Goal: Task Accomplishment & Management: Manage account settings

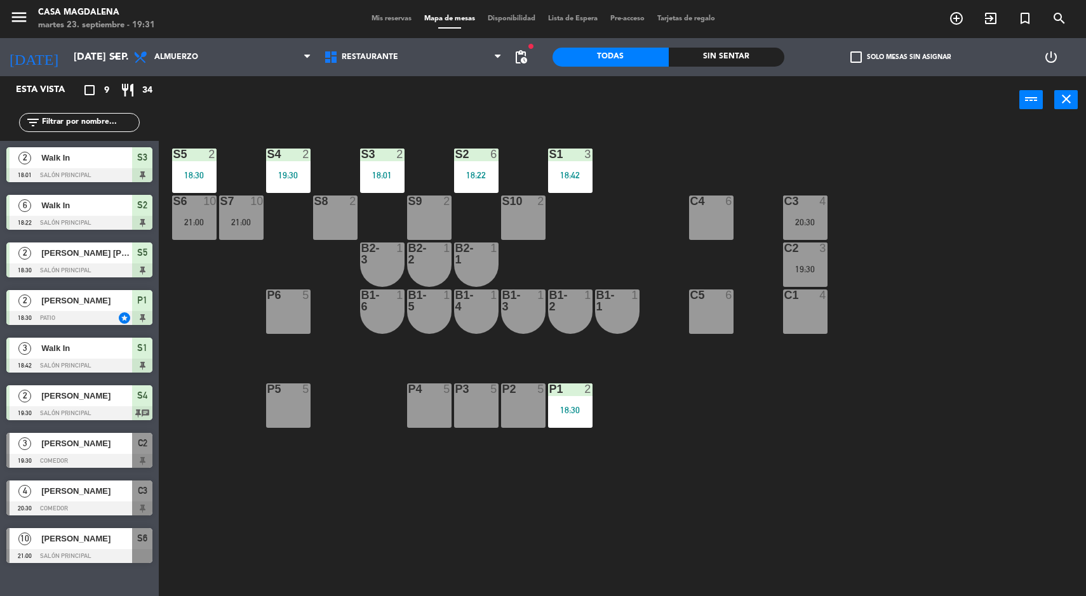
click at [823, 201] on div "4" at bounding box center [823, 201] width 8 height 11
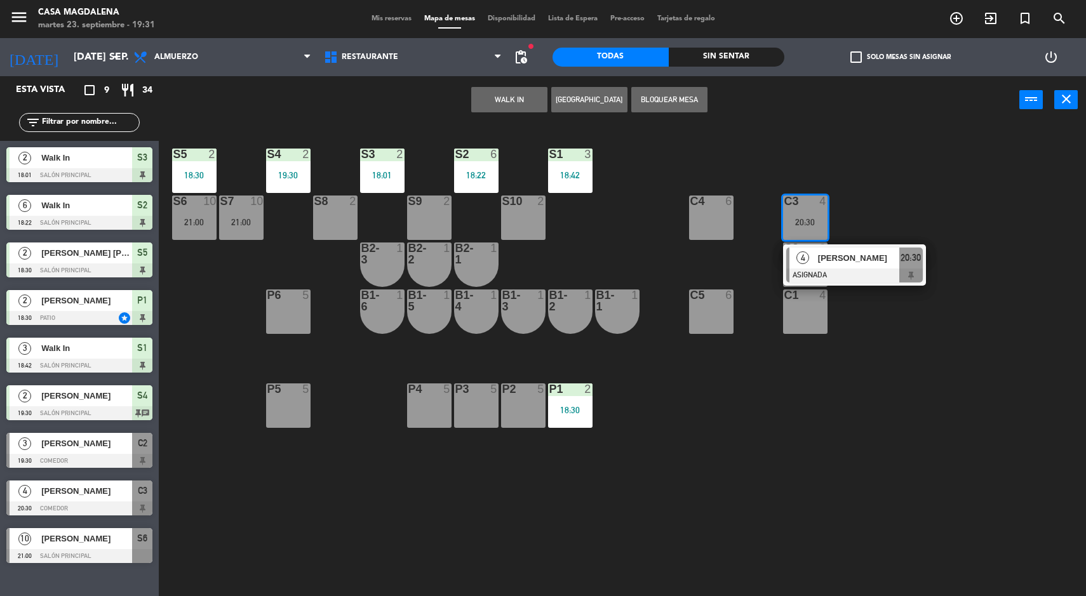
click at [943, 438] on div "S5 2 18:30 S4 2 19:30 S3 2 18:01 S2 6 18:22 S1 3 18:42 S6 10 21:00 S7 10 21:00 …" at bounding box center [628, 362] width 917 height 473
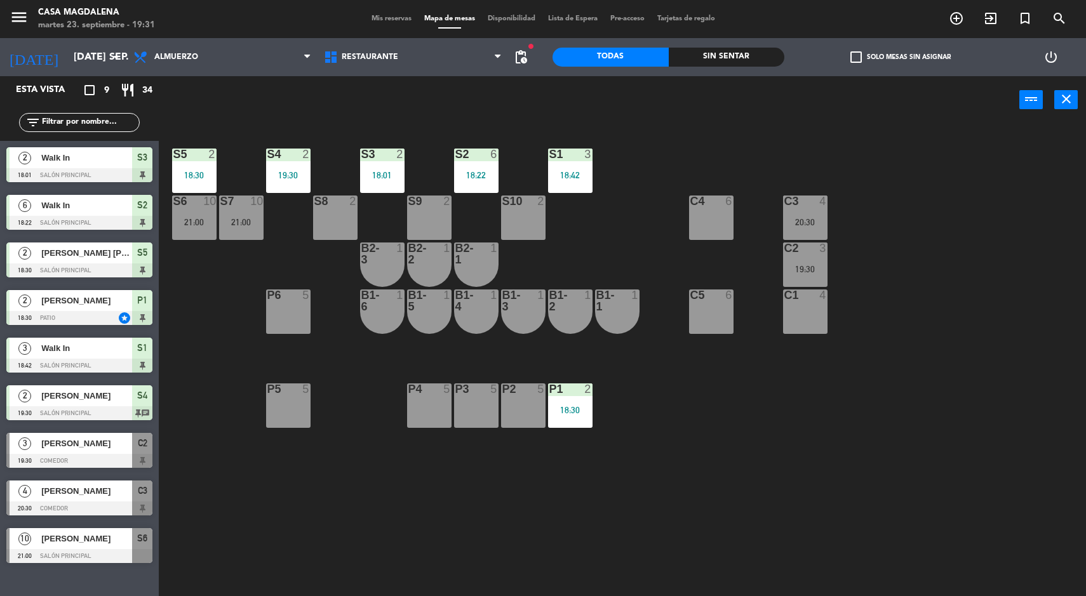
click at [511, 408] on div "P2 5" at bounding box center [523, 406] width 44 height 44
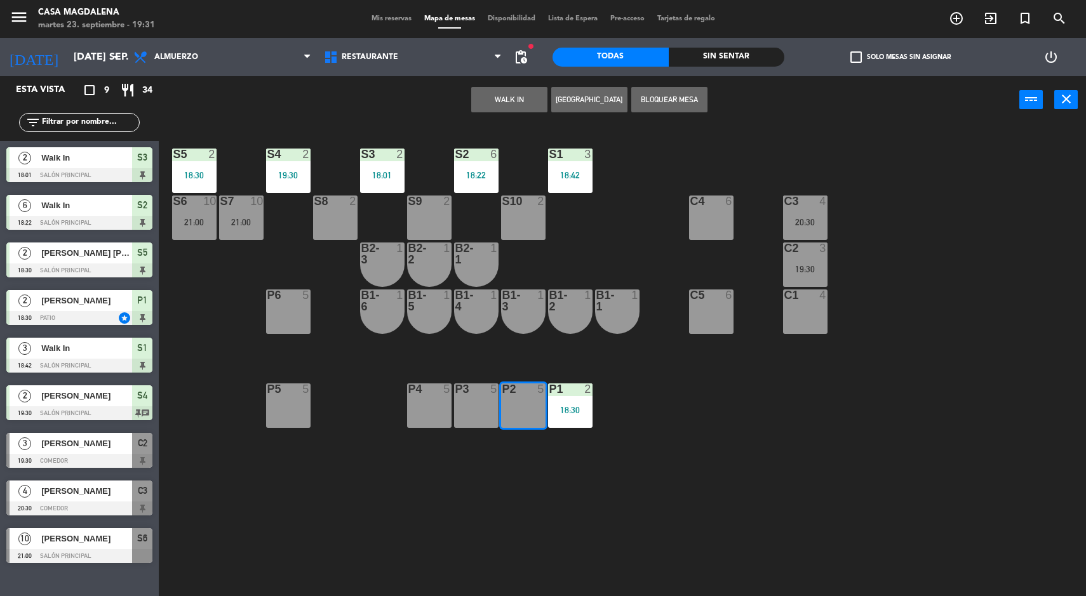
click at [492, 100] on button "WALK IN" at bounding box center [509, 99] width 76 height 25
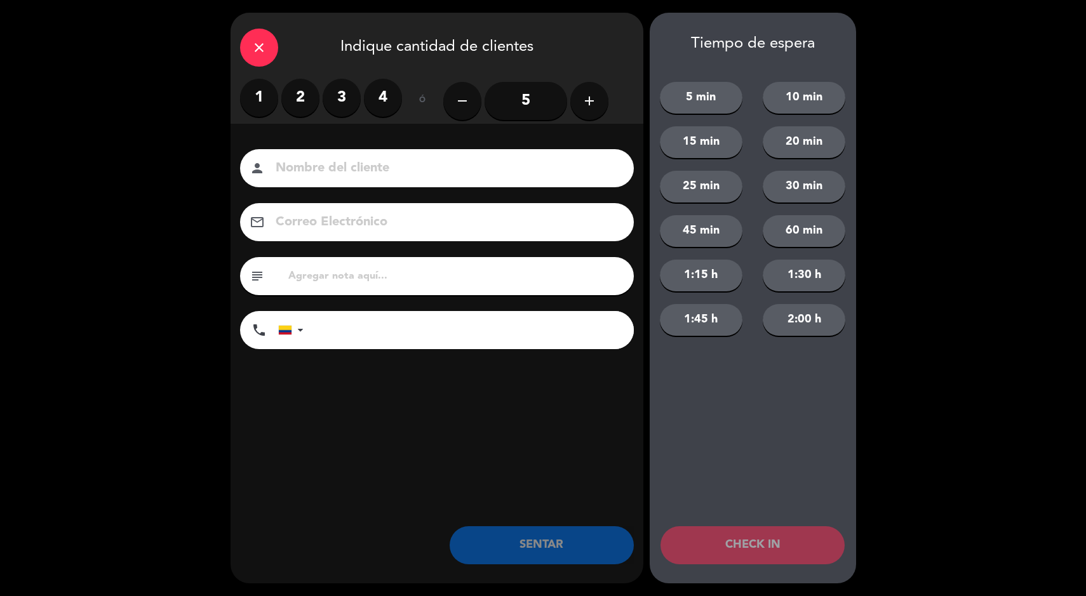
click at [299, 91] on label "2" at bounding box center [300, 98] width 38 height 38
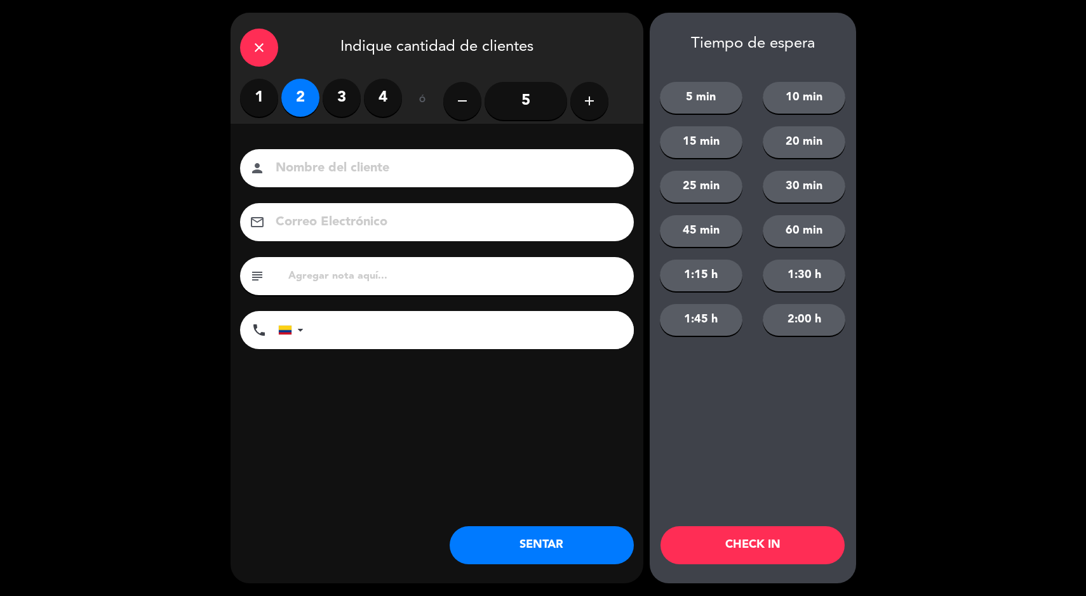
click at [572, 547] on button "SENTAR" at bounding box center [542, 546] width 184 height 38
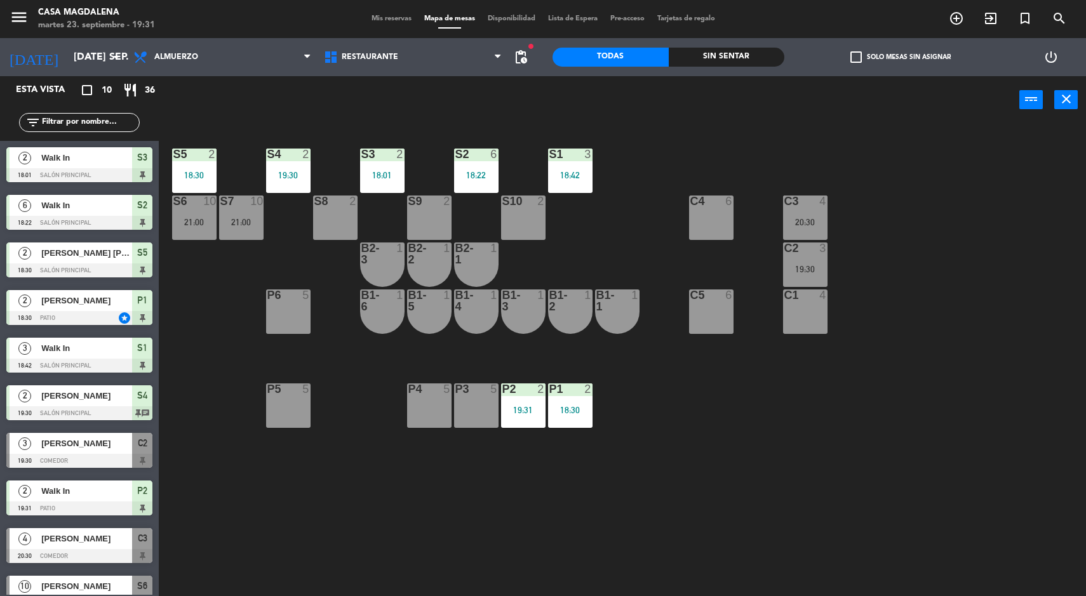
click at [520, 410] on div "19:31" at bounding box center [523, 410] width 44 height 9
click at [474, 412] on div "P3 5" at bounding box center [476, 406] width 44 height 44
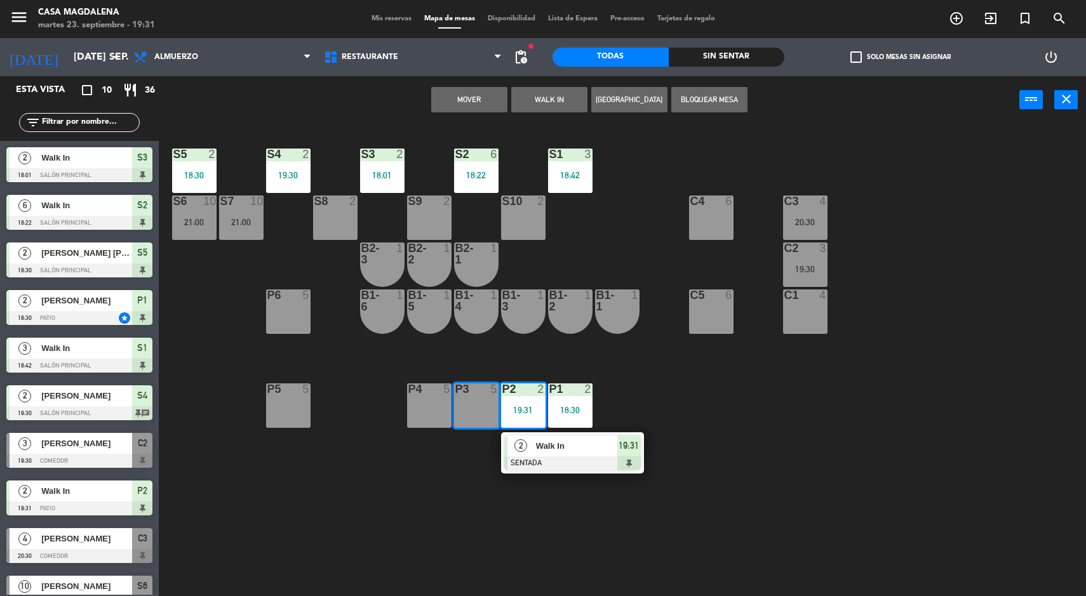
click at [457, 99] on button "Mover" at bounding box center [469, 99] width 76 height 25
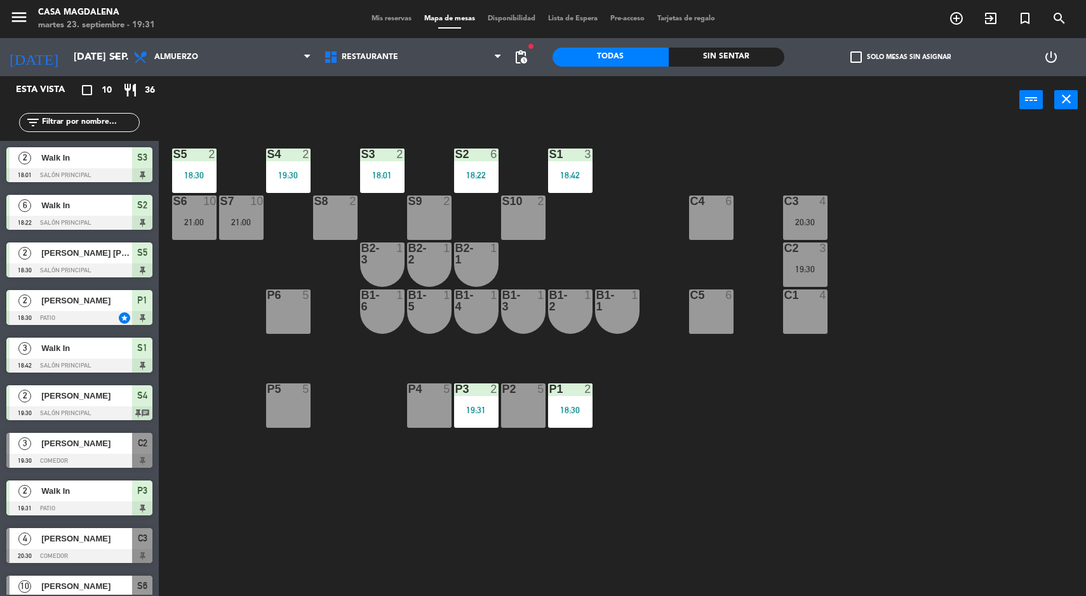
click at [716, 57] on div "Sin sentar" at bounding box center [727, 57] width 116 height 19
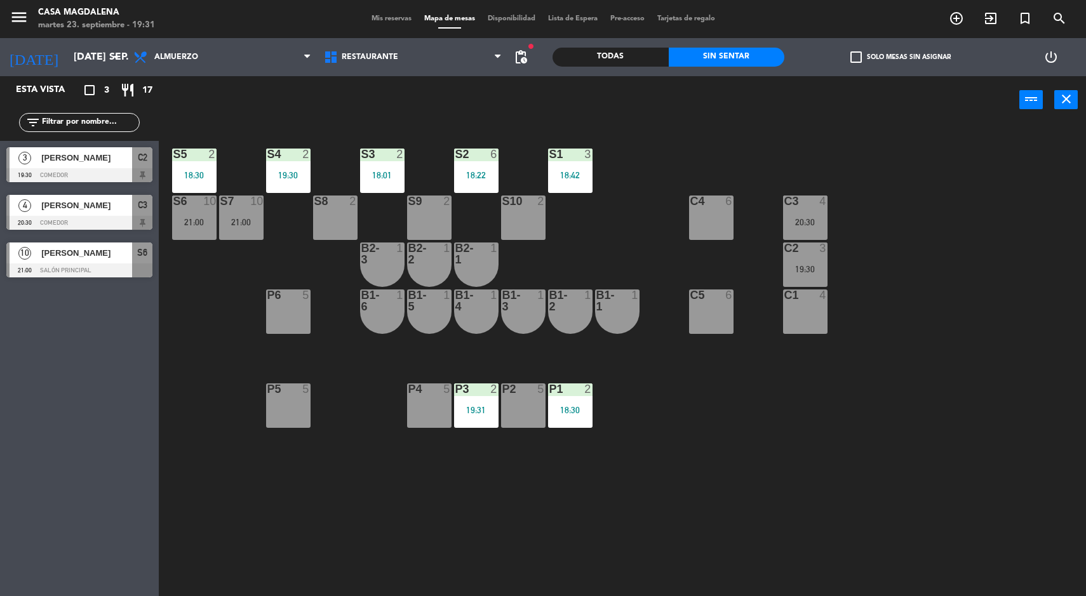
click at [820, 269] on div "19:30" at bounding box center [805, 269] width 44 height 9
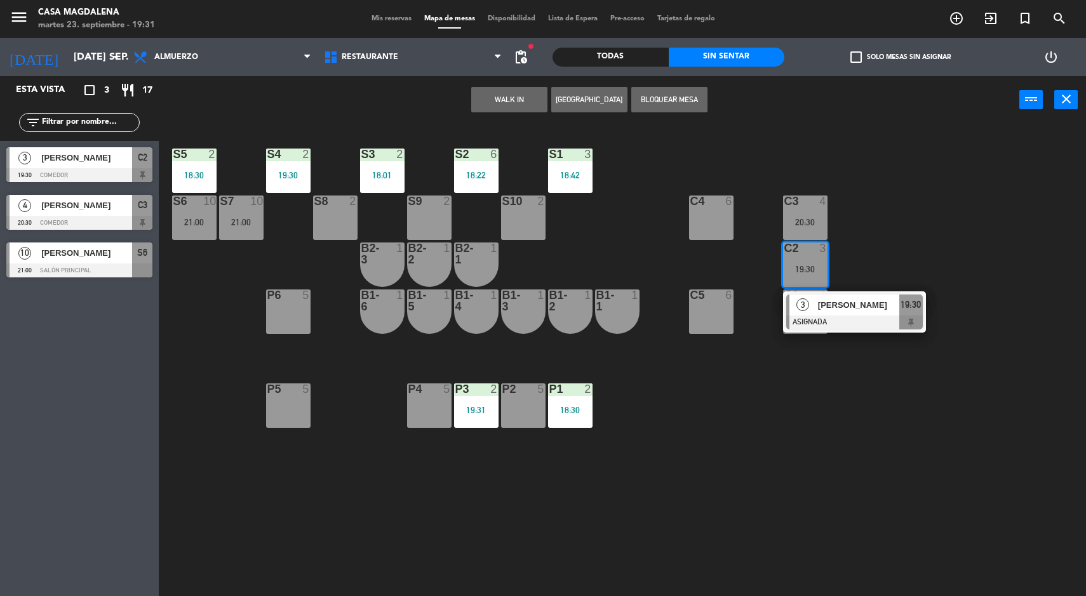
click at [873, 322] on div at bounding box center [854, 323] width 137 height 14
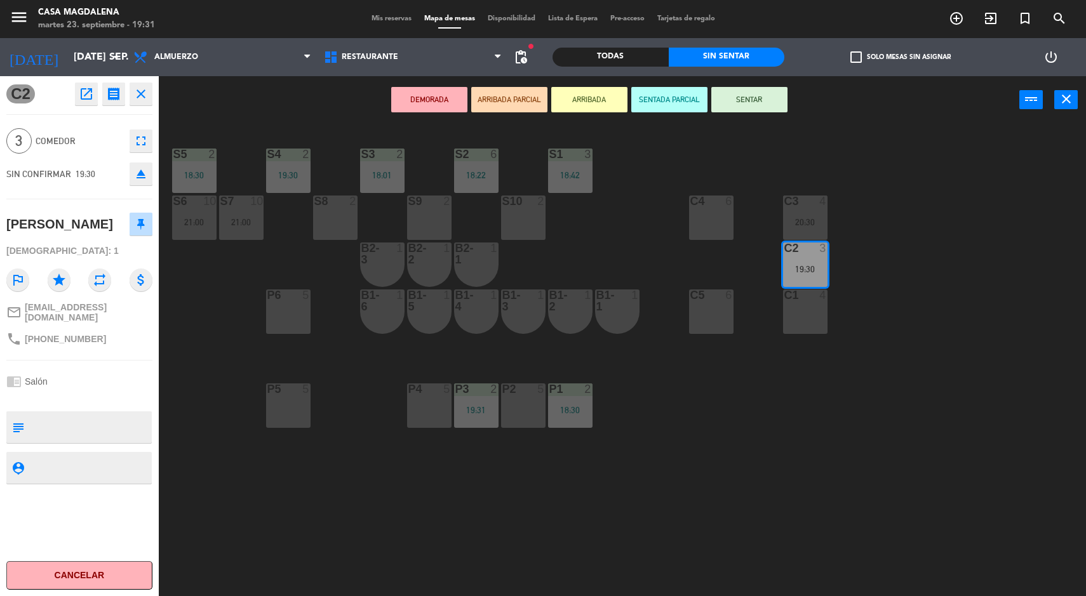
click at [922, 428] on div "S5 2 18:30 S4 2 19:30 S3 2 18:01 S2 6 18:22 S1 3 18:42 S6 10 21:00 S7 10 21:00 …" at bounding box center [628, 362] width 917 height 473
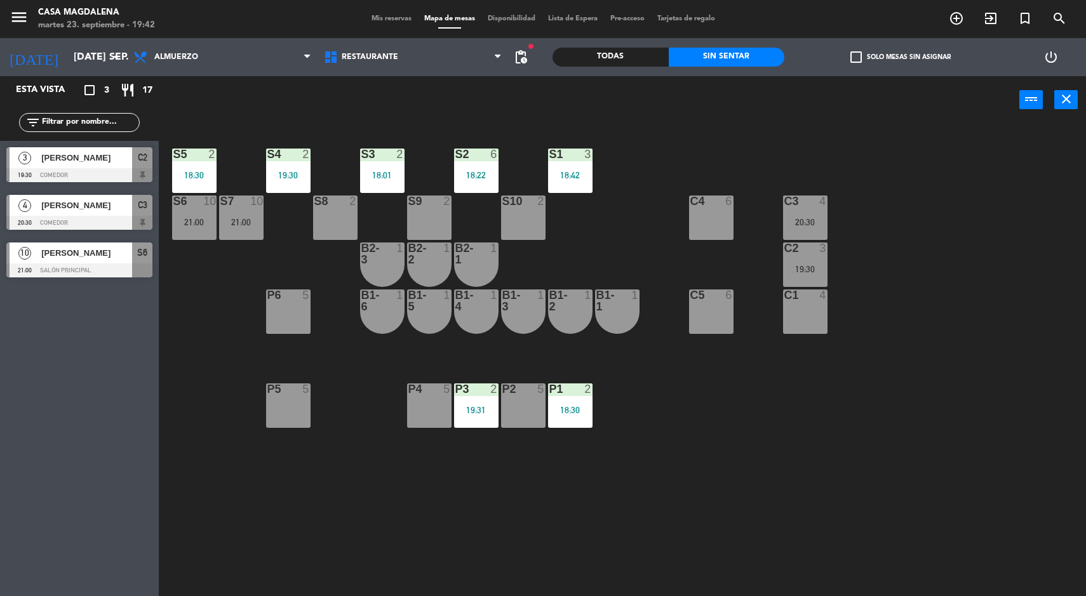
click at [336, 561] on div "S5 2 18:30 S4 2 19:30 S3 2 18:01 S2 6 18:22 S1 3 18:42 S6 10 21:00 S7 10 21:00 …" at bounding box center [628, 362] width 917 height 473
click at [799, 218] on div "20:30" at bounding box center [805, 222] width 44 height 9
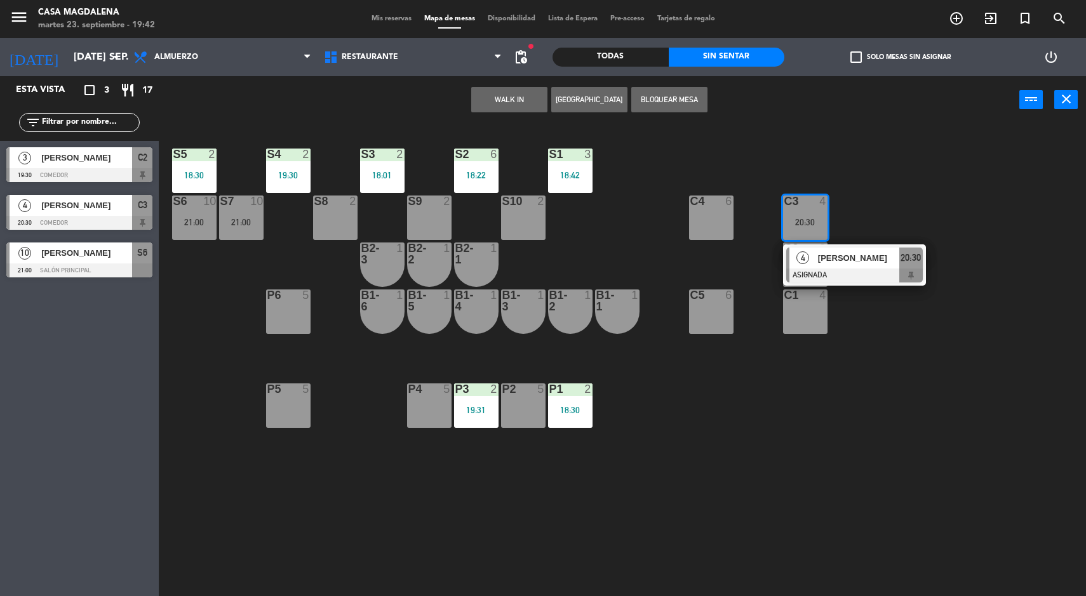
click at [774, 468] on div "S5 2 18:30 S4 2 19:30 S3 2 18:01 S2 6 18:22 S1 3 18:42 S6 10 21:00 S7 10 21:00 …" at bounding box center [628, 362] width 917 height 473
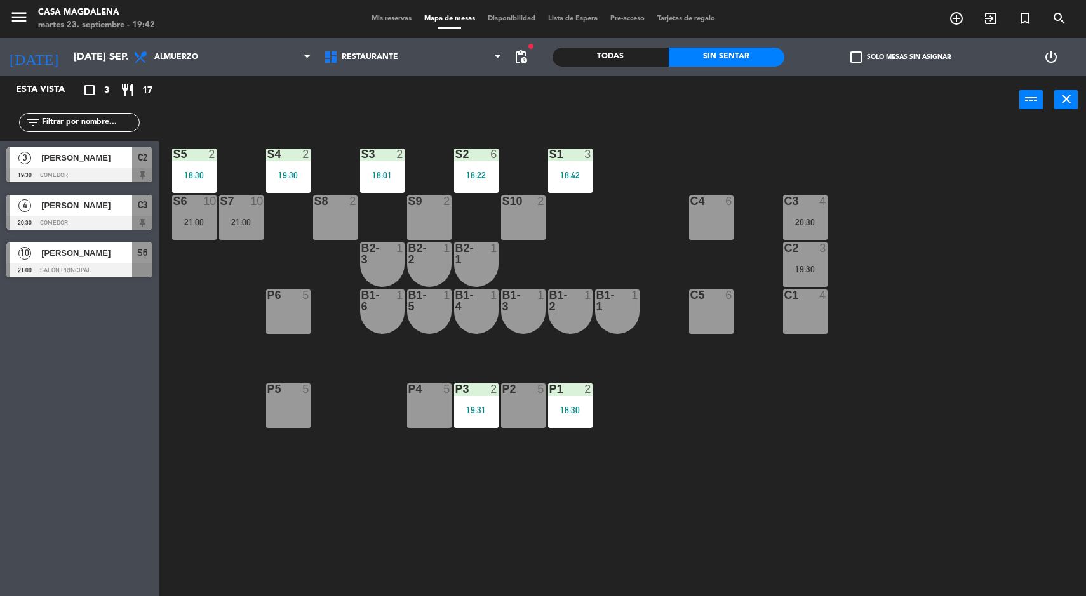
click at [796, 260] on div "C2 3 19:30" at bounding box center [805, 265] width 44 height 44
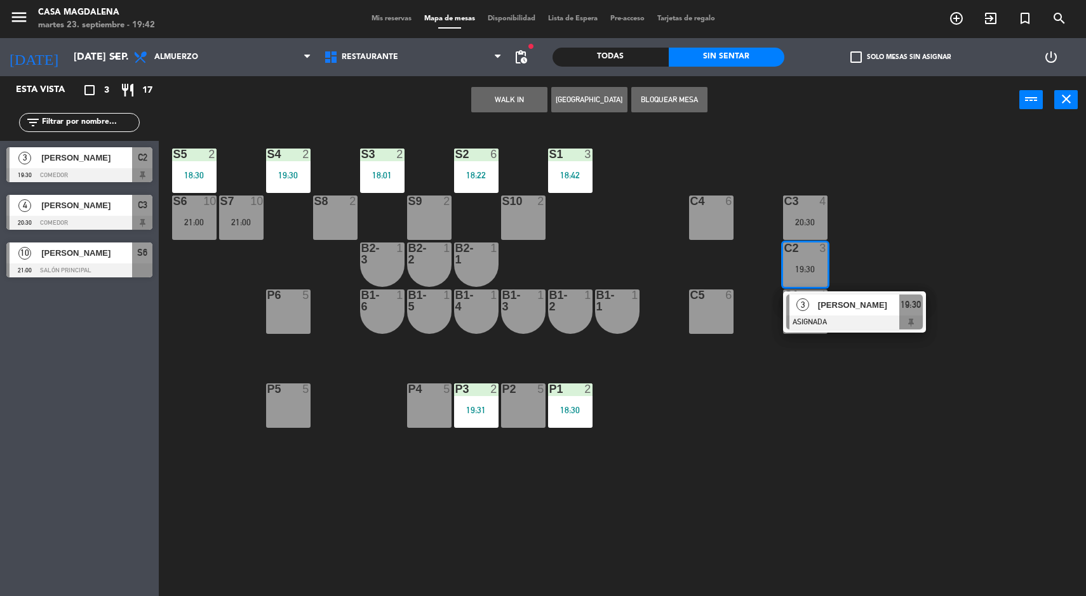
click at [819, 295] on div "3 [PERSON_NAME]" at bounding box center [844, 305] width 110 height 21
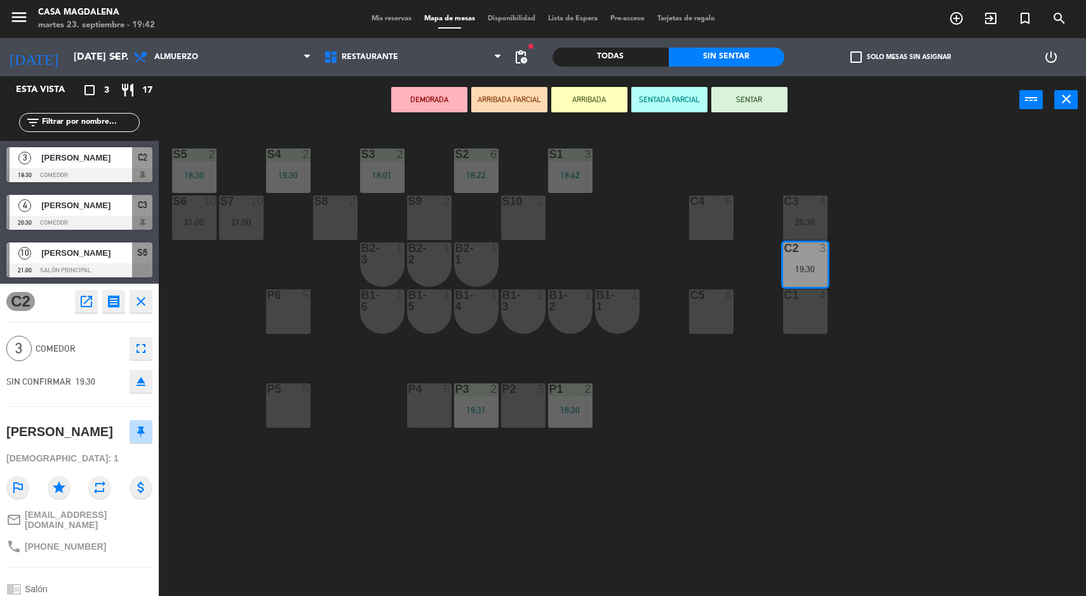
click at [802, 329] on div "C1 4" at bounding box center [805, 312] width 44 height 44
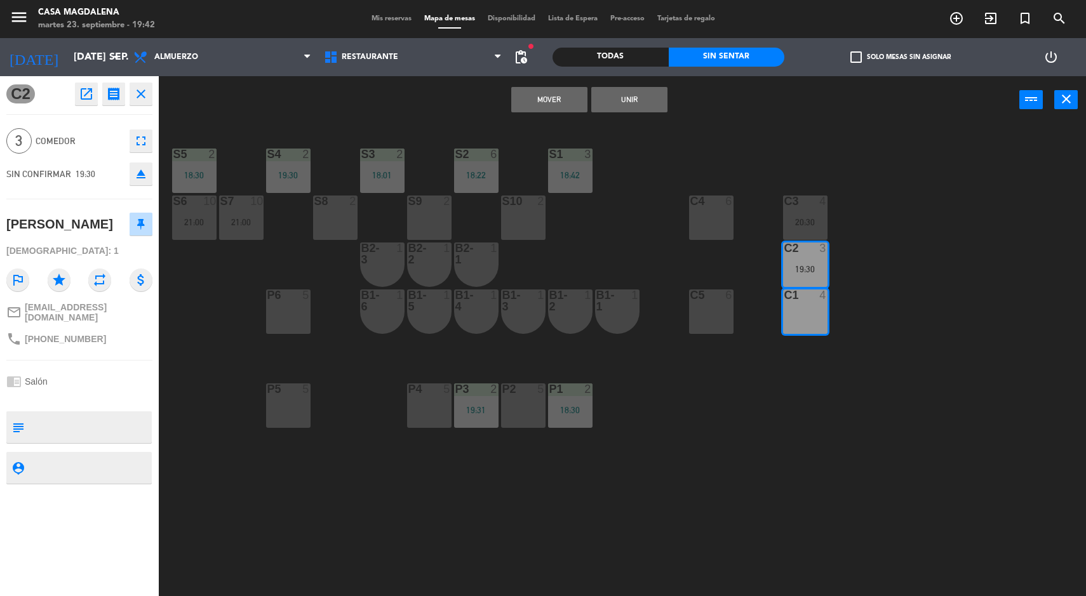
click at [532, 105] on button "Mover" at bounding box center [549, 99] width 76 height 25
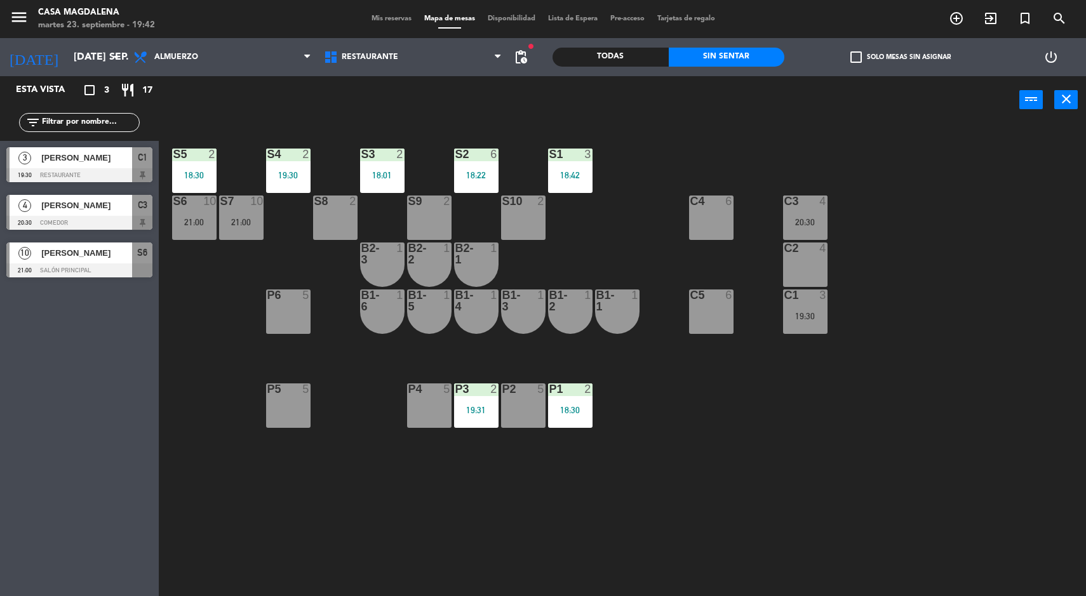
click at [798, 267] on div "C2 4" at bounding box center [805, 265] width 44 height 44
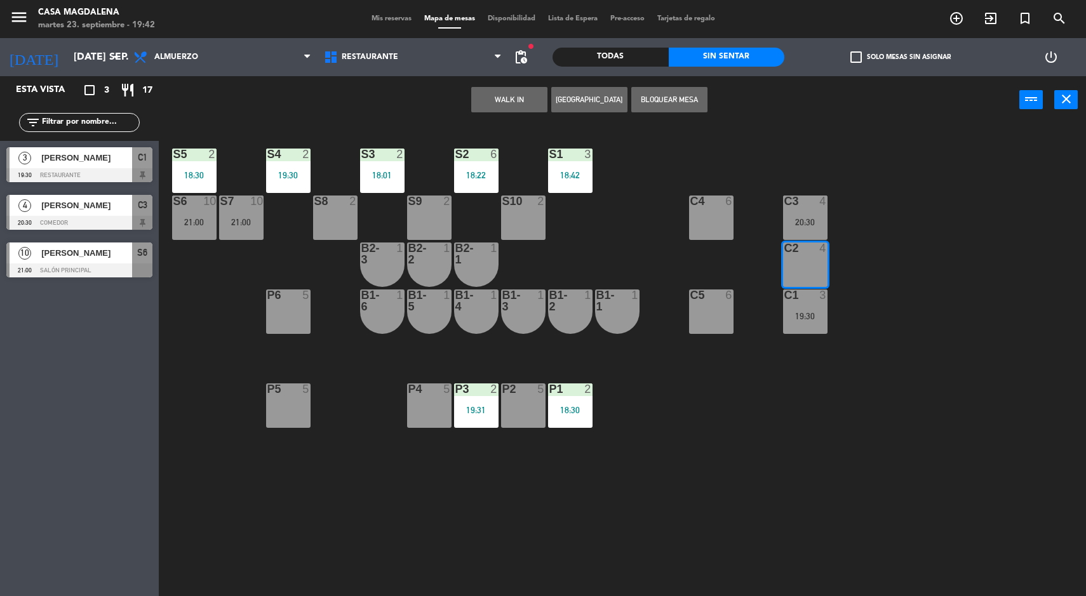
click at [506, 99] on button "WALK IN" at bounding box center [509, 99] width 76 height 25
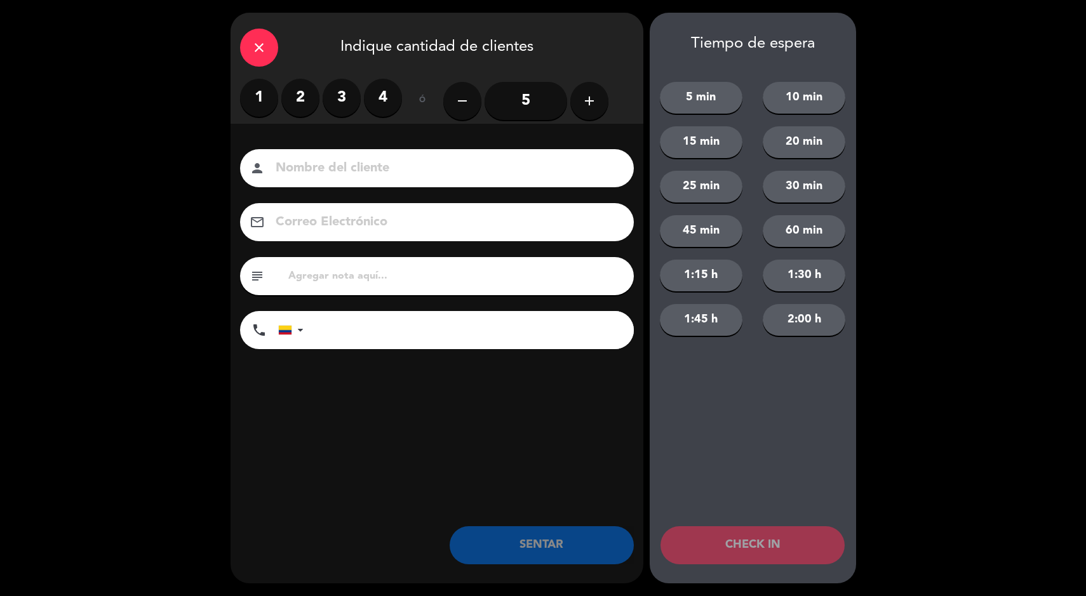
click at [304, 111] on label "2" at bounding box center [300, 98] width 38 height 38
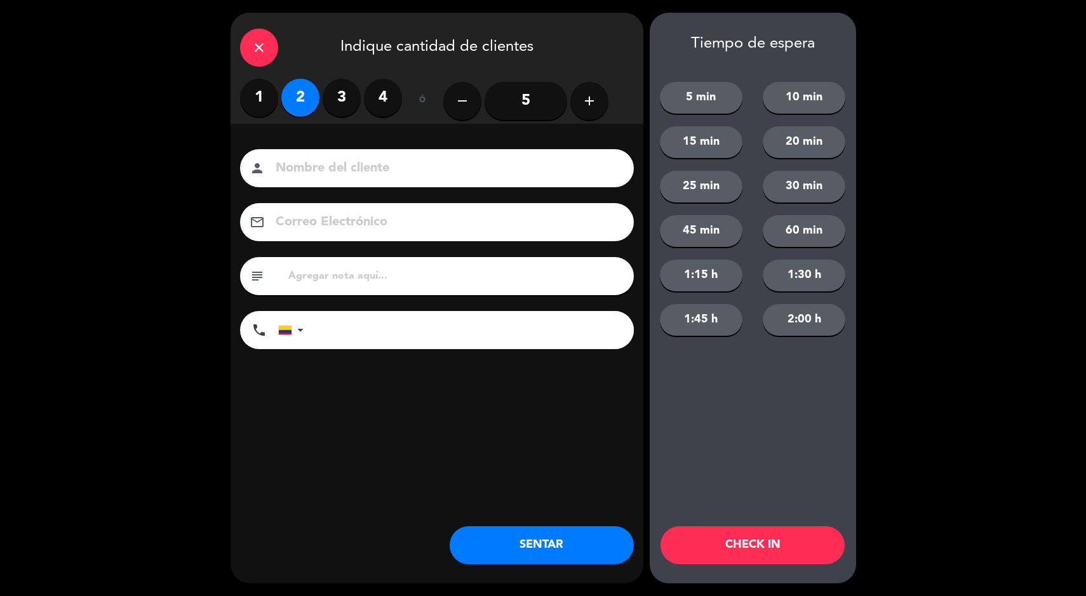
click at [538, 556] on button "SENTAR" at bounding box center [542, 546] width 184 height 38
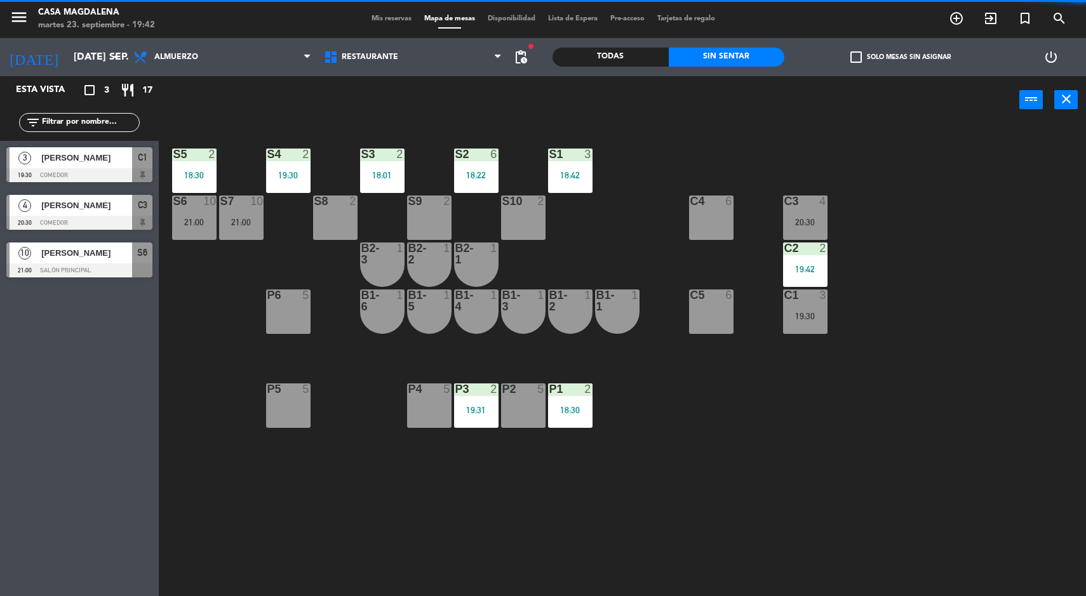
click at [197, 168] on div "S5 2 18:30" at bounding box center [194, 171] width 44 height 44
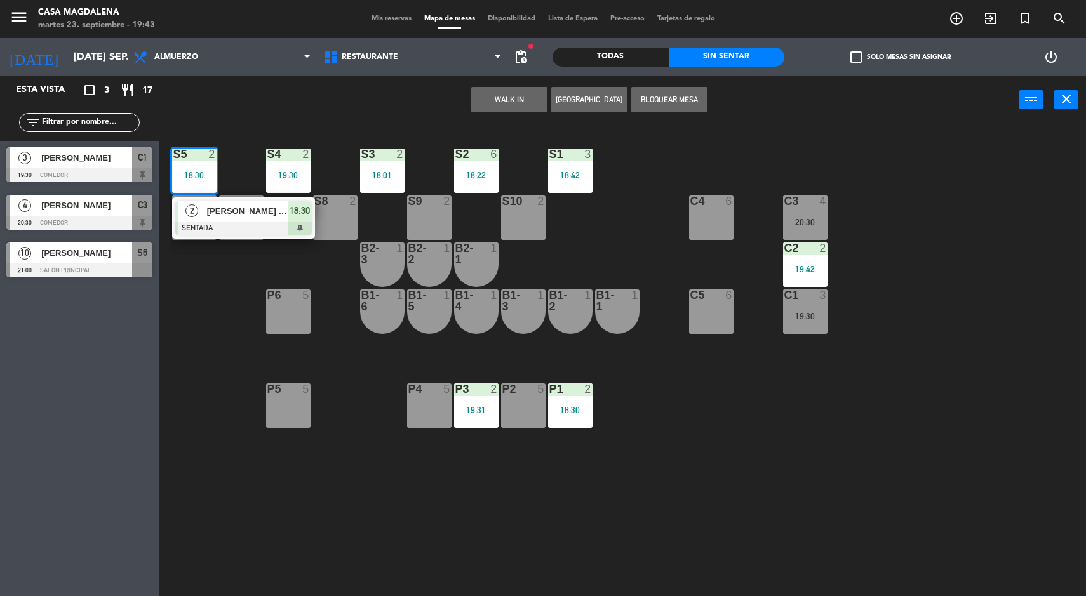
click at [202, 299] on div "S5 2 18:30 2 [PERSON_NAME] [PERSON_NAME] SENTADA 18:30 S4 2 19:30 S3 2 18:01 S2…" at bounding box center [628, 362] width 917 height 473
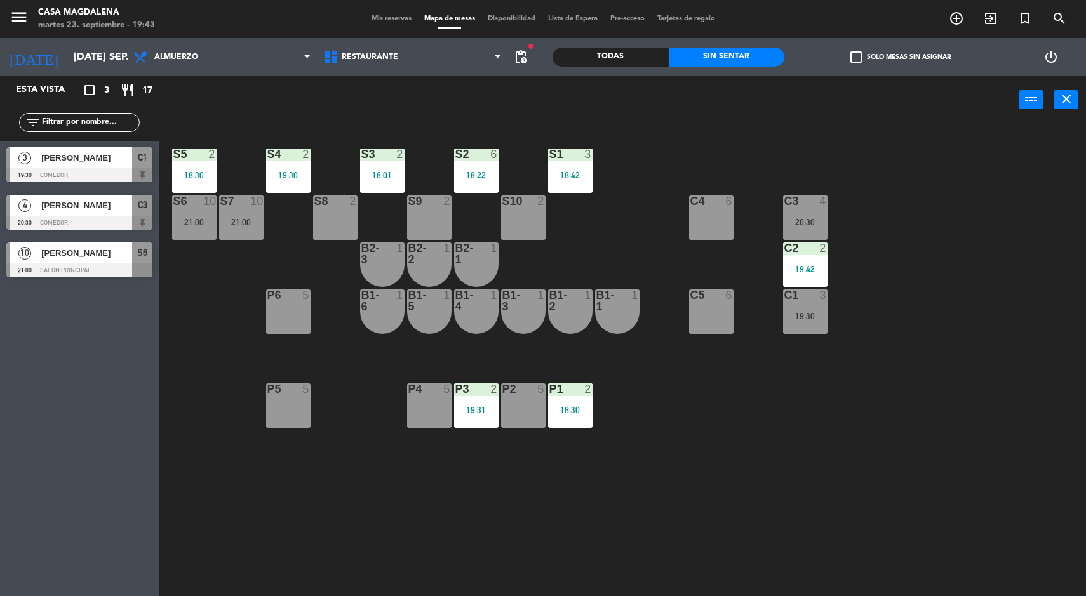
click at [984, 516] on div "S5 2 18:30 S4 2 19:30 S3 2 18:01 S2 6 18:22 S1 3 18:42 S6 10 21:00 S7 10 21:00 …" at bounding box center [628, 362] width 917 height 473
click at [1004, 450] on div "S5 2 18:30 S4 2 19:30 S3 2 18:01 S2 6 18:22 S1 3 18:42 S6 10 21:00 S7 10 21:00 …" at bounding box center [628, 362] width 917 height 473
click at [941, 502] on div "S5 2 18:30 S4 2 19:30 S3 2 18:01 S2 6 18:22 S1 3 18:42 S6 10 21:00 S7 10 21:00 …" at bounding box center [628, 362] width 917 height 473
click at [201, 175] on div "18:30" at bounding box center [194, 175] width 44 height 9
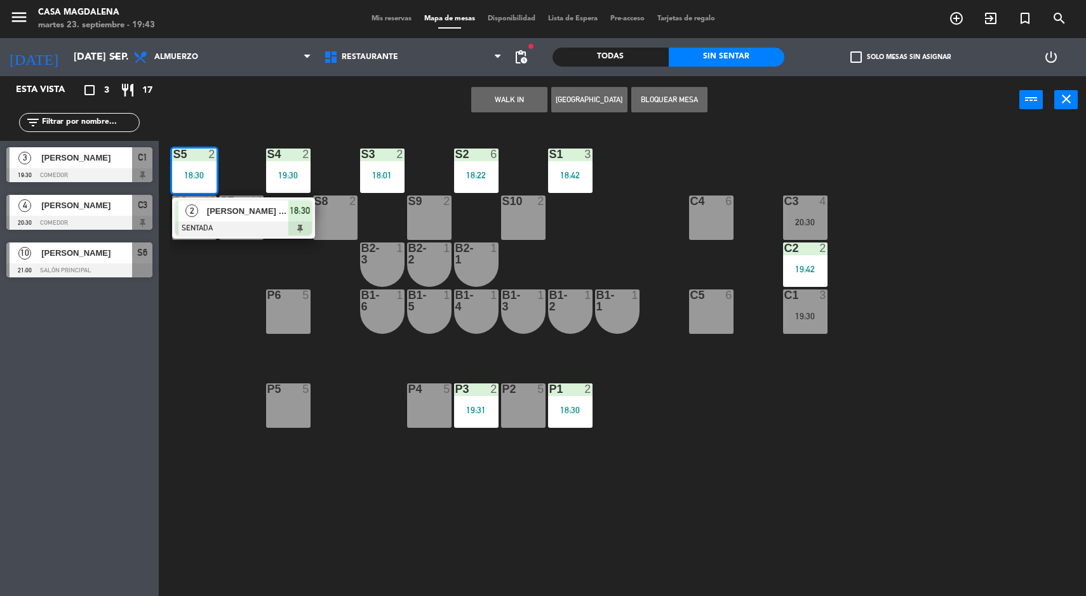
click at [216, 230] on div at bounding box center [243, 229] width 137 height 14
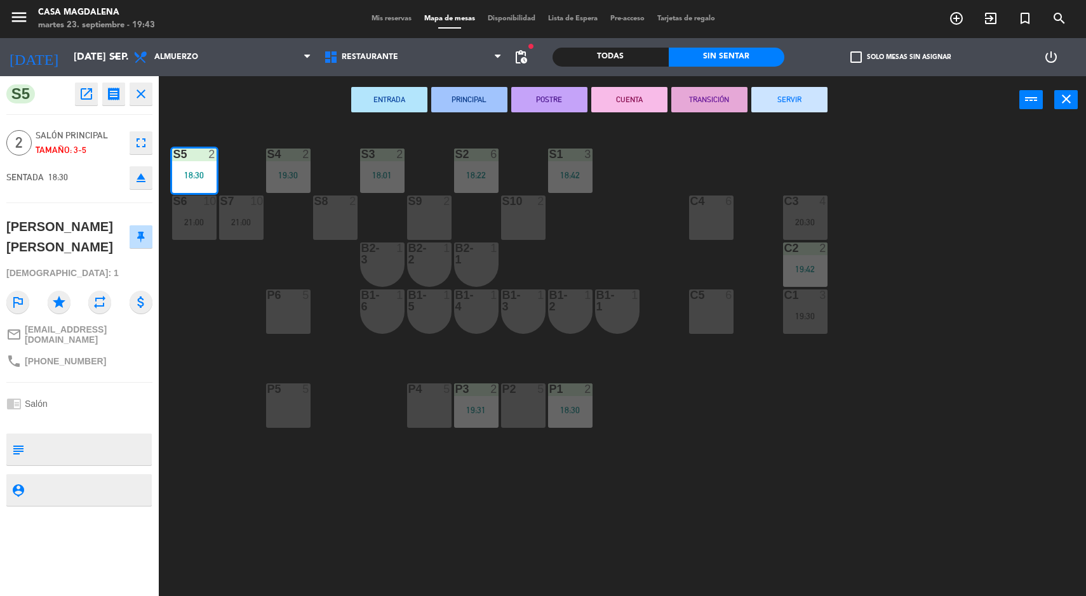
click at [821, 102] on button "SERVIR" at bounding box center [789, 99] width 76 height 25
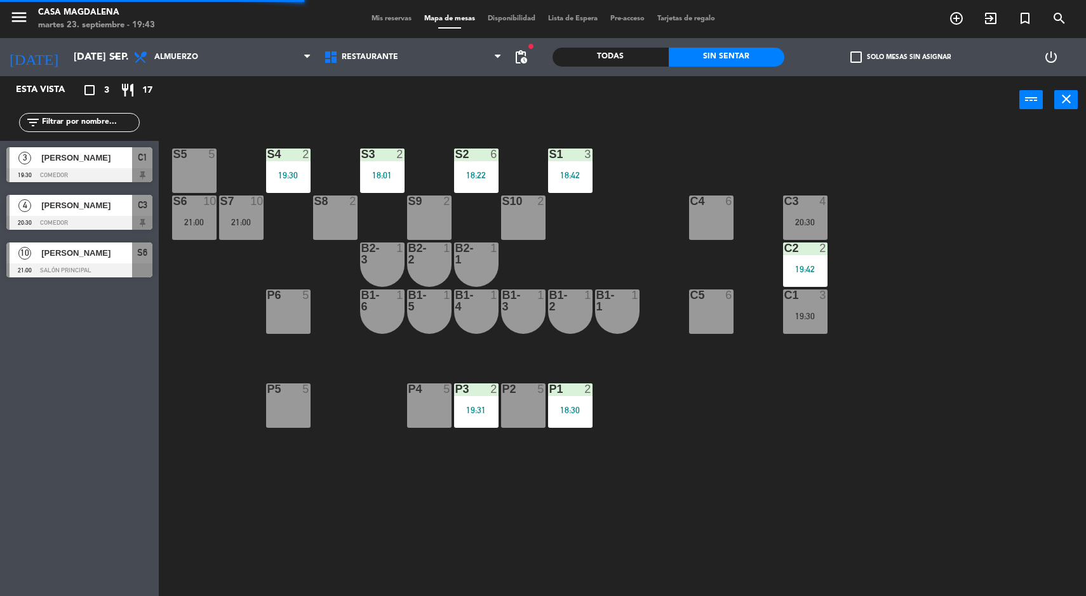
click at [997, 224] on div "S5 5 S4 2 19:30 S3 2 18:01 S2 6 18:22 S1 3 18:42 S6 10 21:00 S7 10 21:00 S8 2 S…" at bounding box center [628, 362] width 917 height 473
click at [797, 209] on div "C3 4 20:30" at bounding box center [805, 218] width 44 height 44
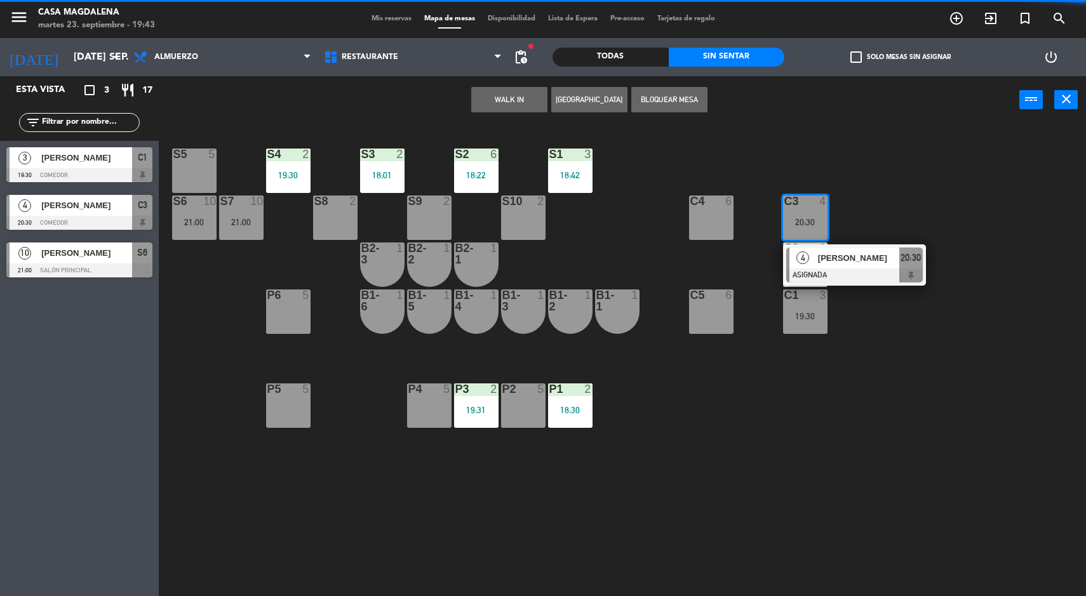
click at [840, 254] on span "[PERSON_NAME]" at bounding box center [858, 258] width 81 height 13
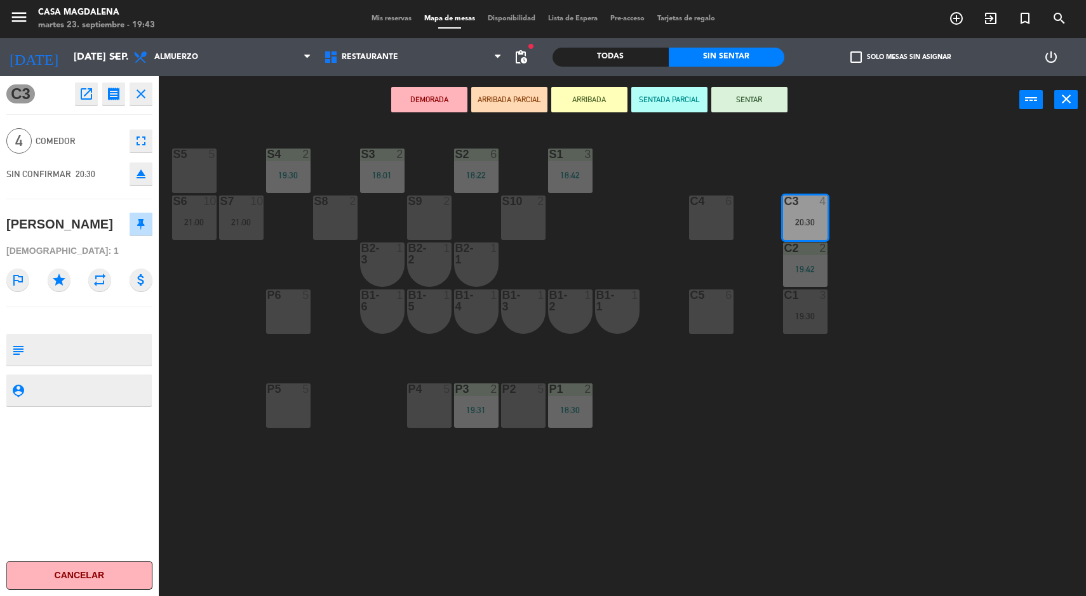
click at [971, 452] on div "S5 5 S4 2 19:30 S3 2 18:01 S2 6 18:22 S1 3 18:42 S6 10 21:00 S7 10 21:00 S8 2 S…" at bounding box center [628, 362] width 917 height 473
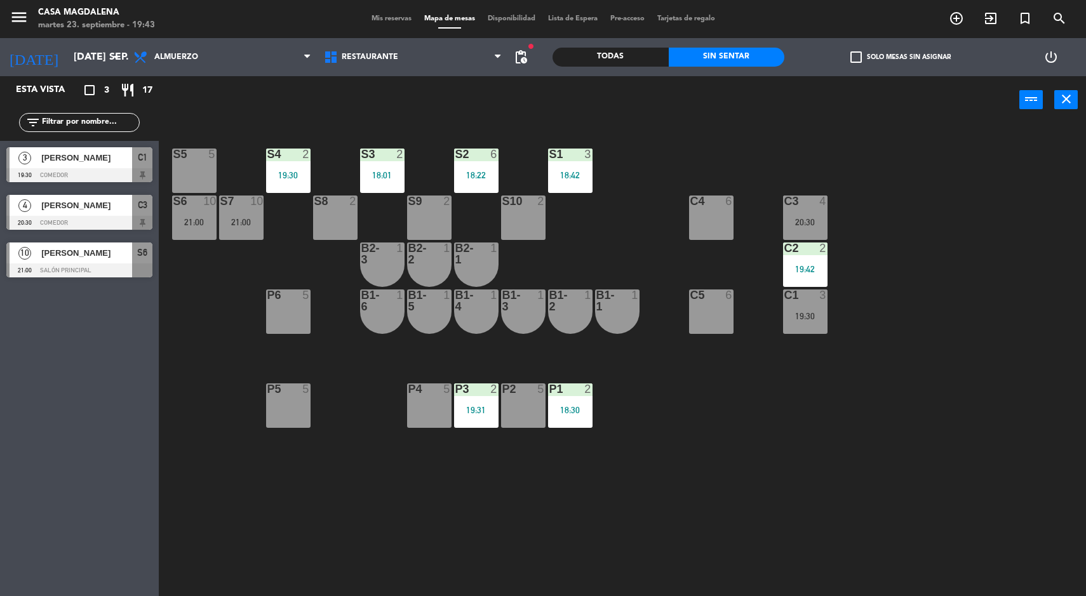
click at [801, 201] on div at bounding box center [805, 201] width 21 height 11
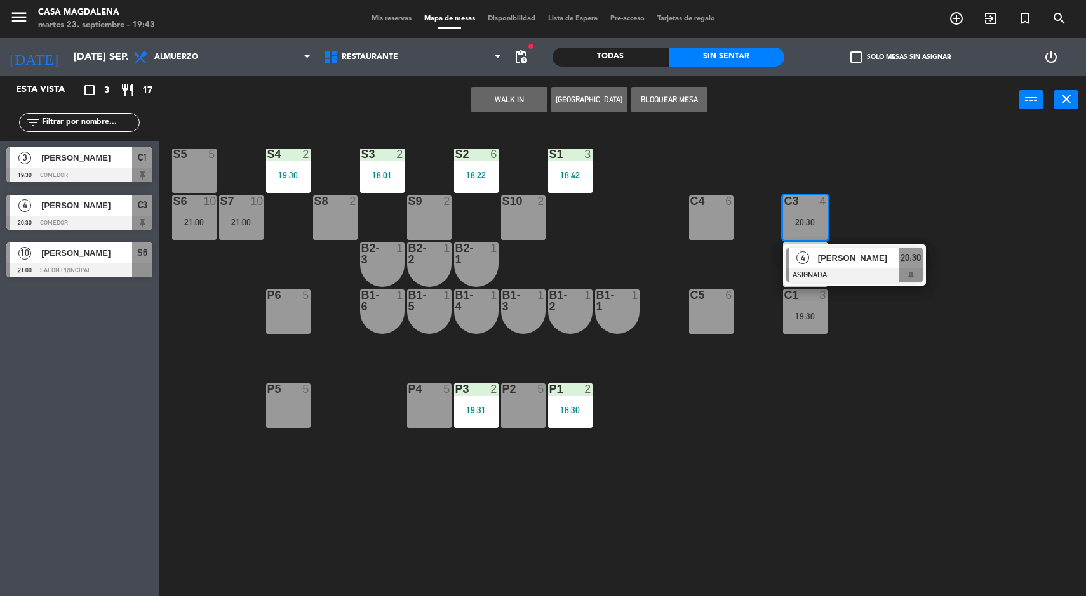
click at [835, 262] on span "[PERSON_NAME]" at bounding box center [858, 258] width 81 height 13
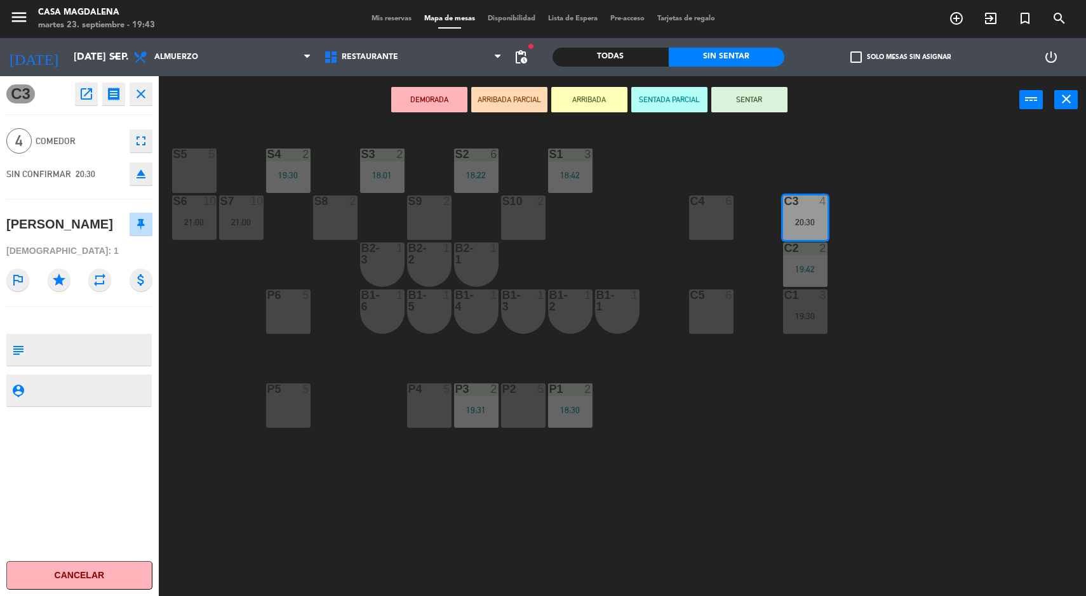
click at [178, 180] on div "S5 5" at bounding box center [194, 171] width 44 height 44
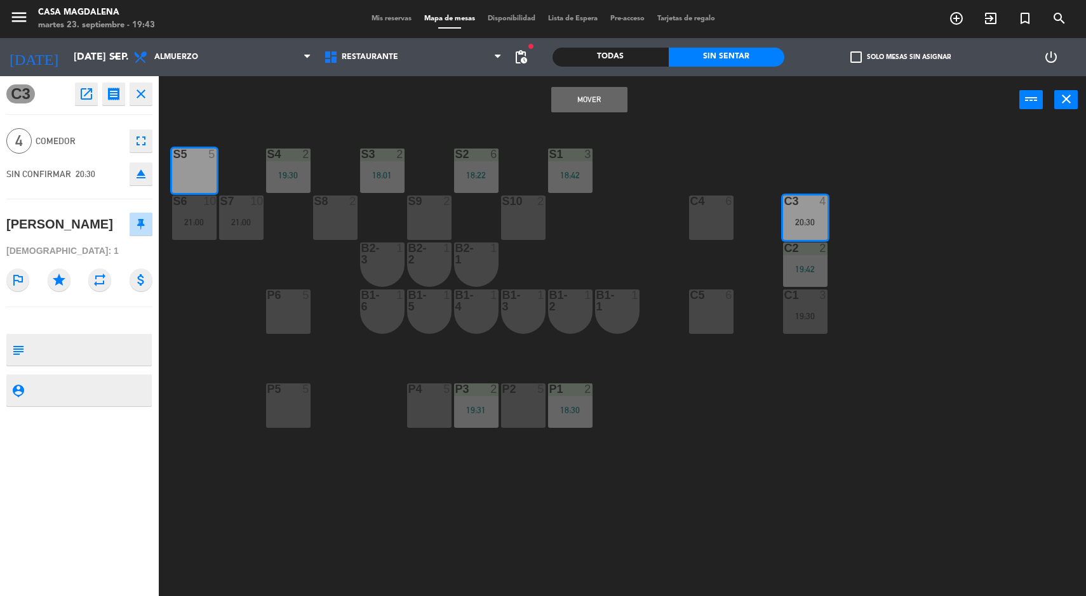
click at [572, 104] on button "Mover" at bounding box center [589, 99] width 76 height 25
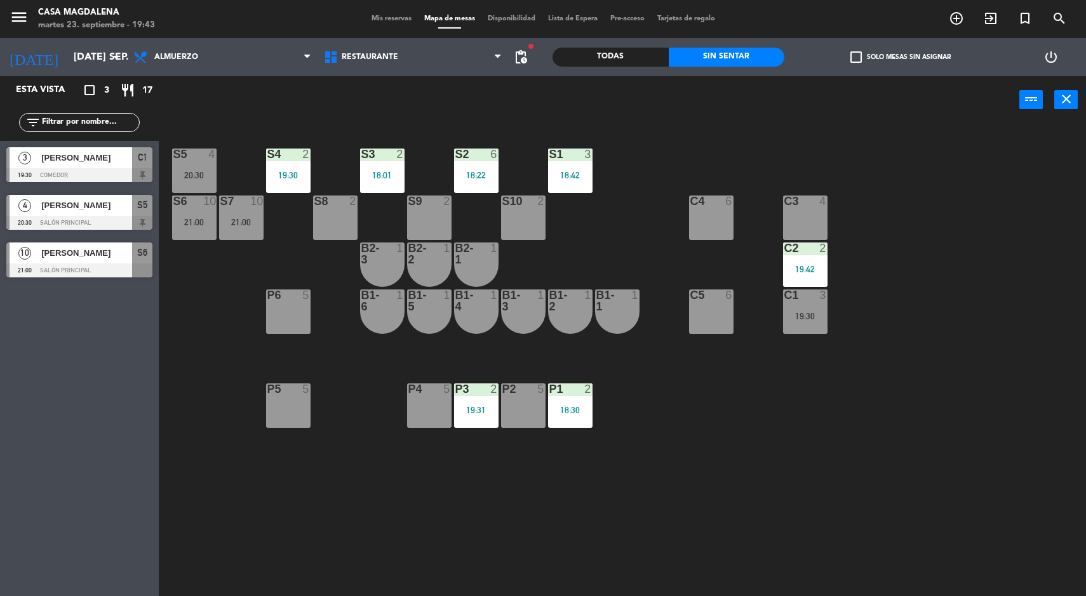
click at [958, 445] on div "S5 4 20:30 S4 2 19:30 S3 2 18:01 S2 6 18:22 S1 3 18:42 S6 10 21:00 S7 10 21:00 …" at bounding box center [628, 362] width 917 height 473
click at [193, 168] on div "S5 4 20:30" at bounding box center [194, 171] width 44 height 44
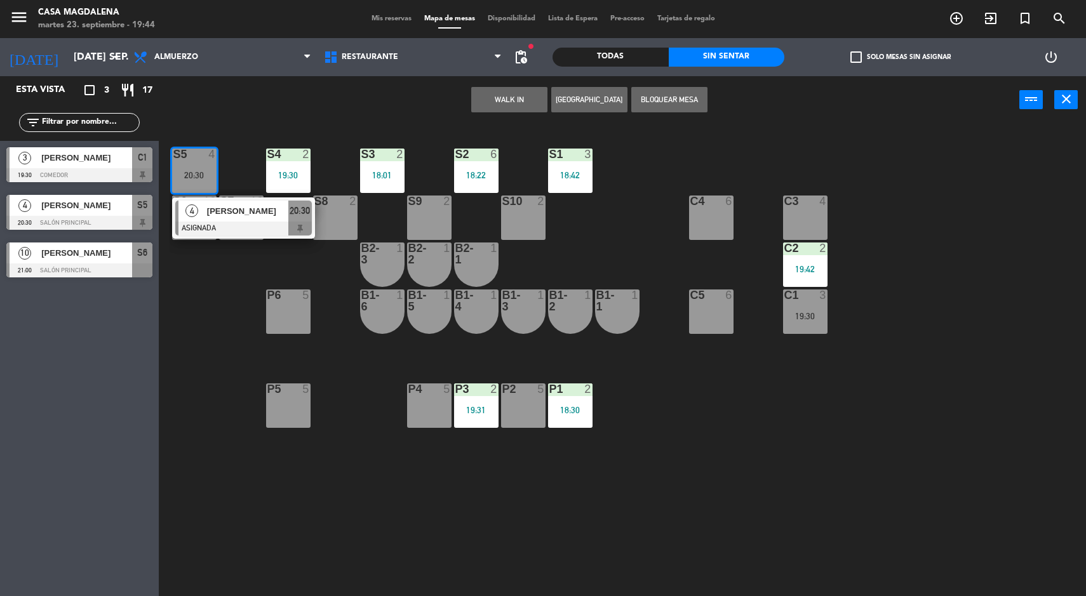
click at [792, 220] on div "C3 4" at bounding box center [805, 218] width 44 height 44
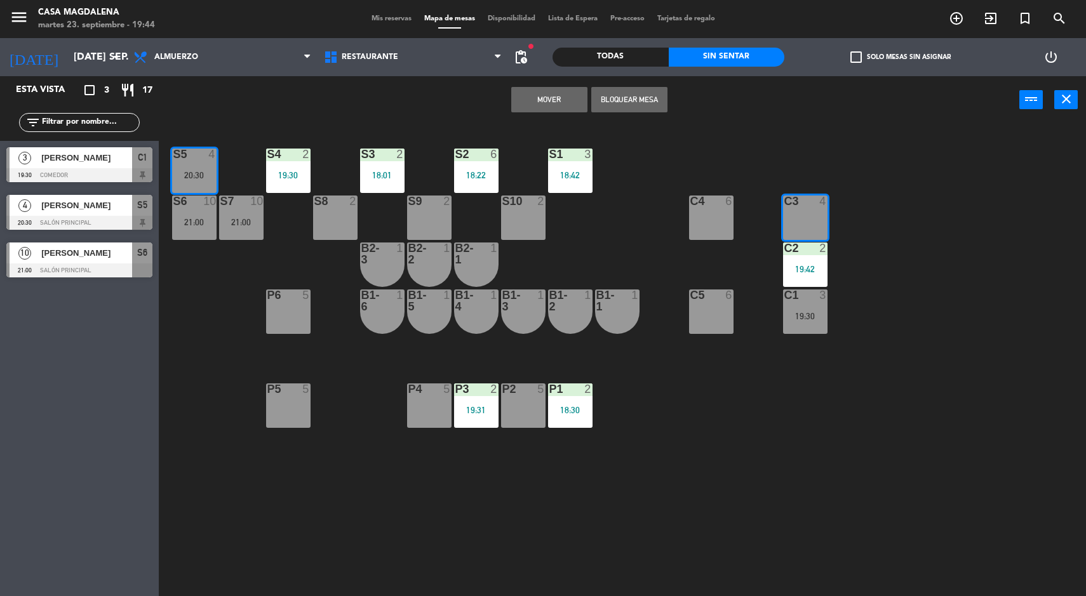
click at [541, 95] on button "Mover" at bounding box center [549, 99] width 76 height 25
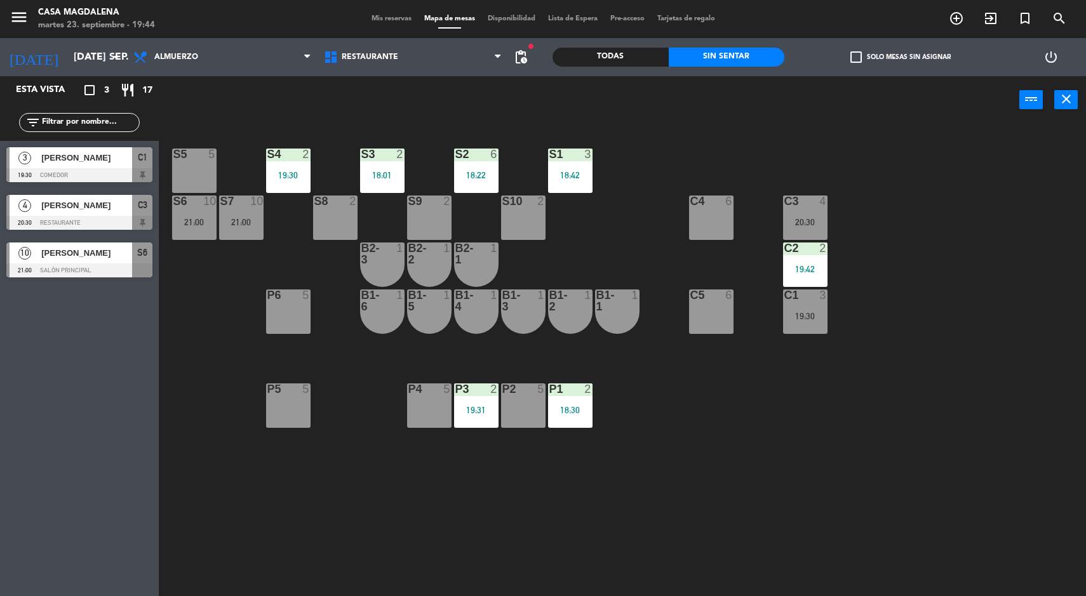
click at [807, 281] on div "C2 2 19:42" at bounding box center [805, 265] width 44 height 44
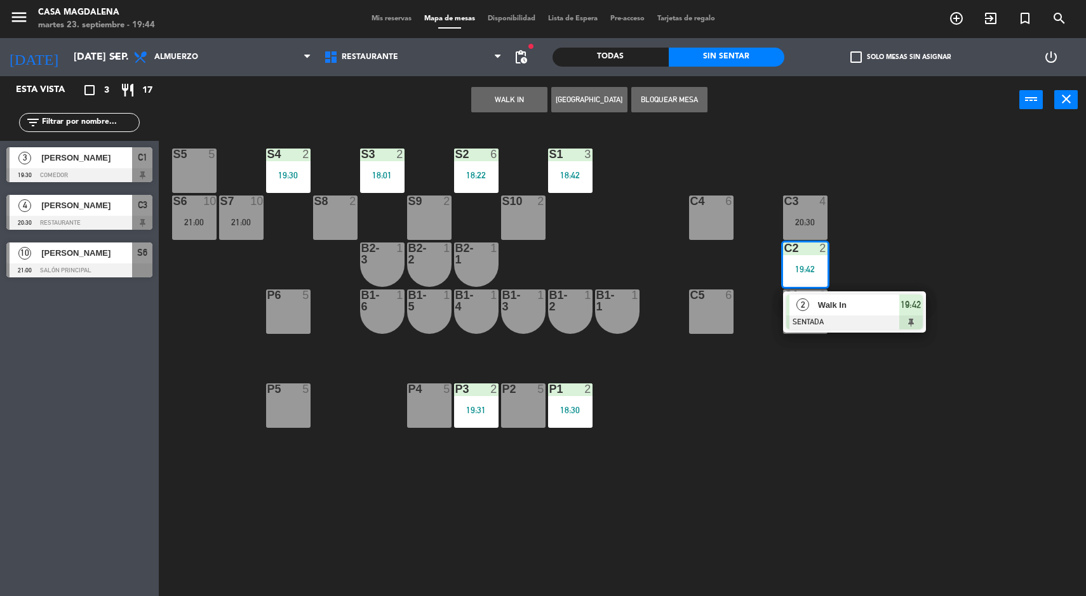
click at [804, 316] on div at bounding box center [854, 323] width 137 height 14
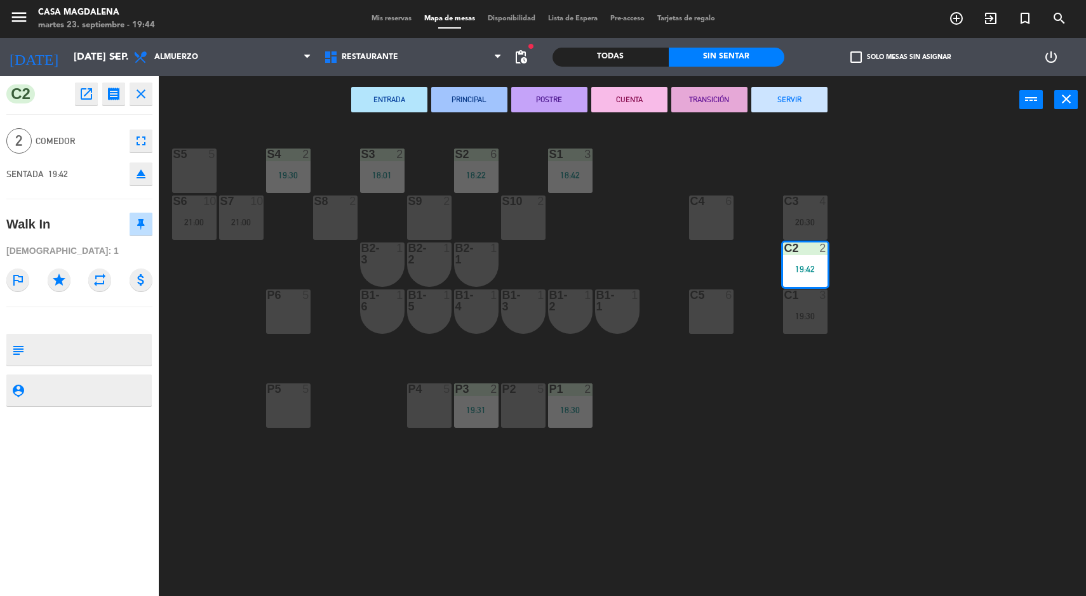
click at [203, 156] on div at bounding box center [194, 154] width 21 height 11
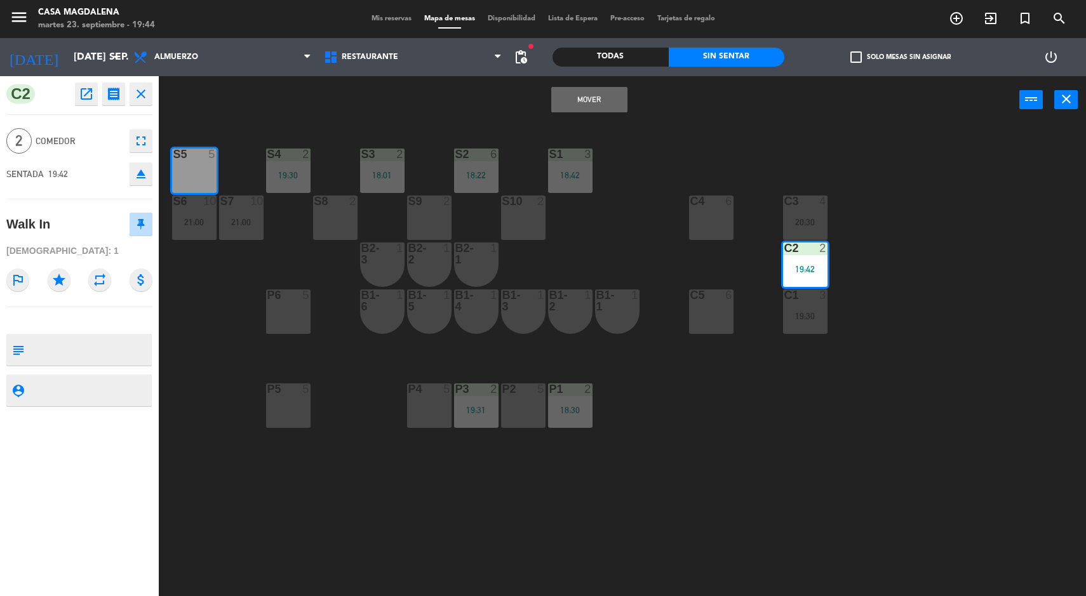
click at [596, 104] on button "Mover" at bounding box center [589, 99] width 76 height 25
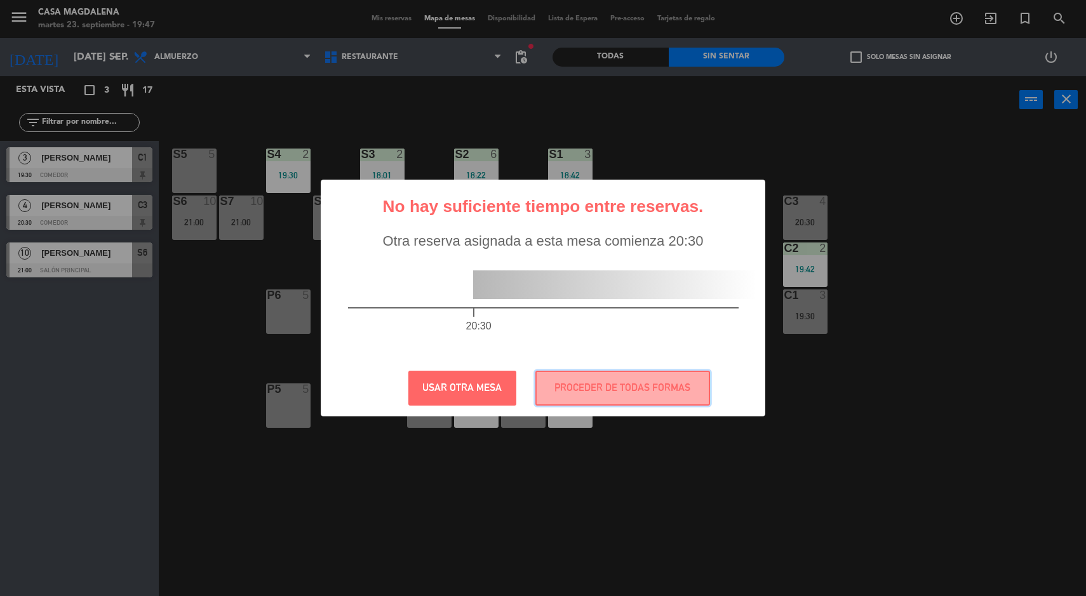
click at [579, 387] on button "PROCEDER DE TODAS FORMAS" at bounding box center [622, 388] width 175 height 35
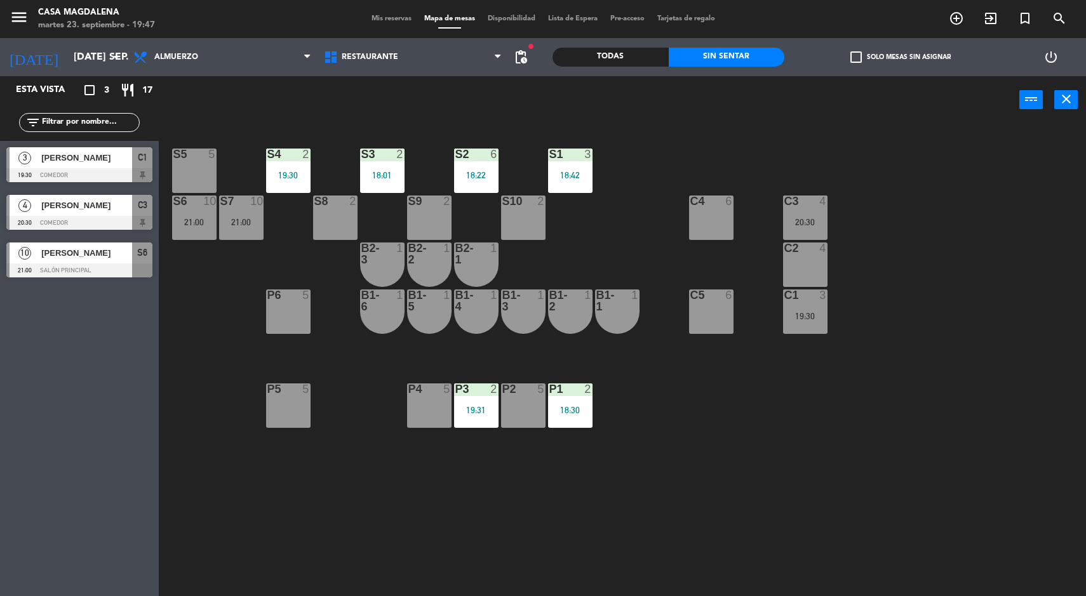
click at [677, 453] on div "S5 5 S4 2 19:30 S3 2 18:01 S2 6 18:22 S1 3 18:42 S6 10 21:00 S7 10 21:00 S8 2 S…" at bounding box center [628, 362] width 917 height 473
click at [362, 158] on div "S3" at bounding box center [361, 154] width 1 height 11
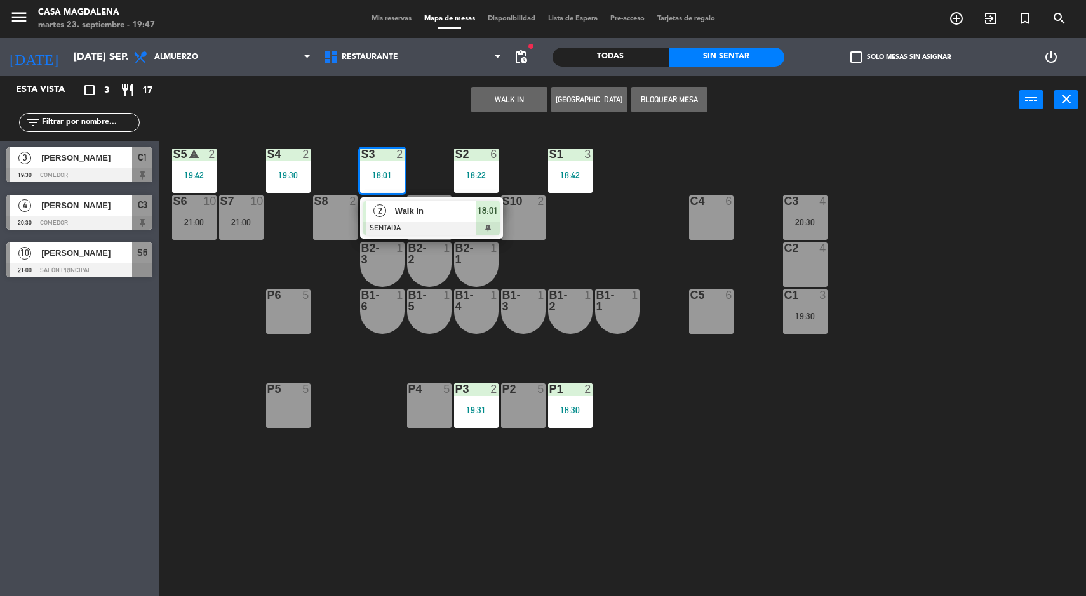
click at [438, 229] on div at bounding box center [431, 229] width 137 height 14
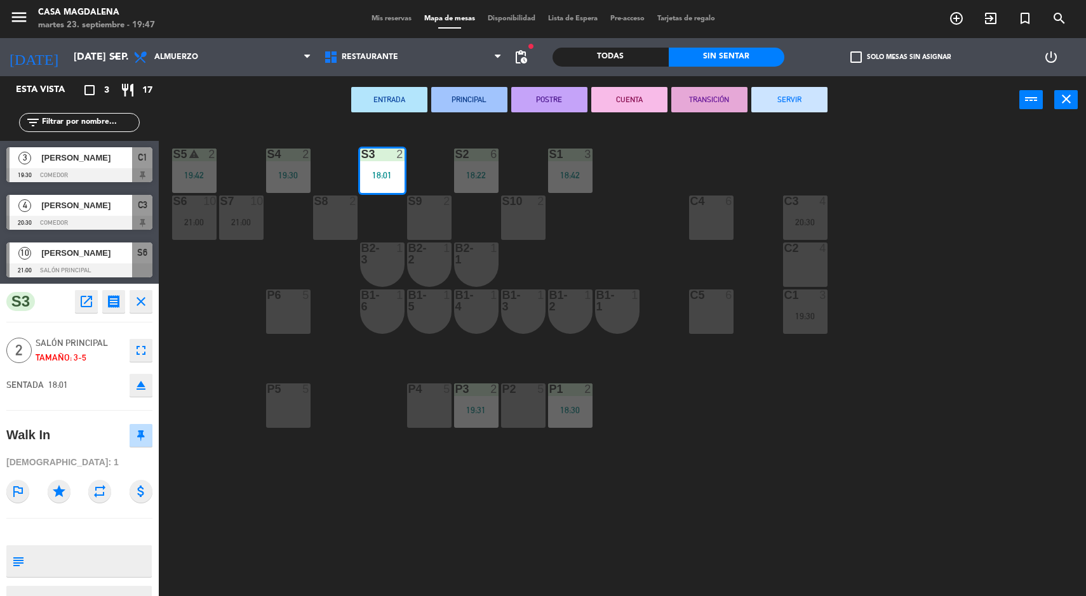
click at [798, 98] on button "SERVIR" at bounding box center [789, 99] width 76 height 25
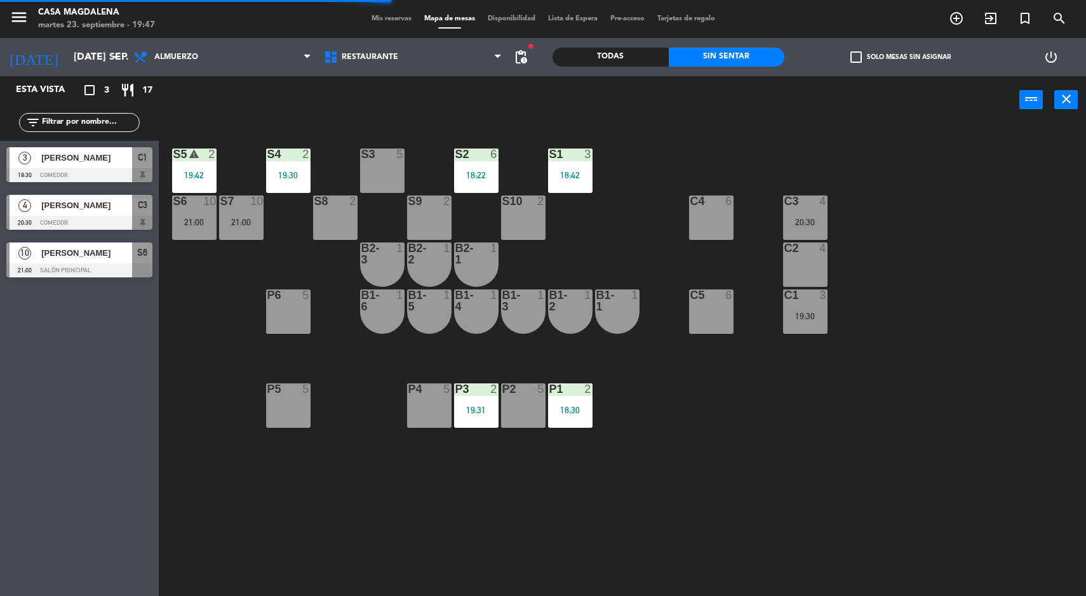
click at [816, 200] on div "4" at bounding box center [826, 201] width 21 height 11
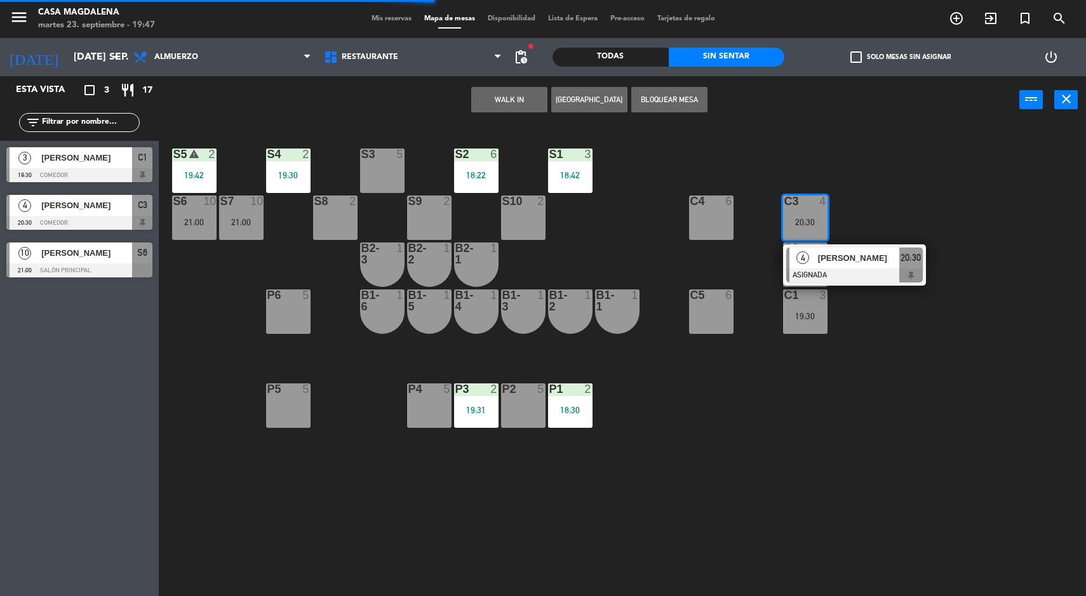
click at [872, 265] on div "[PERSON_NAME]" at bounding box center [858, 258] width 83 height 21
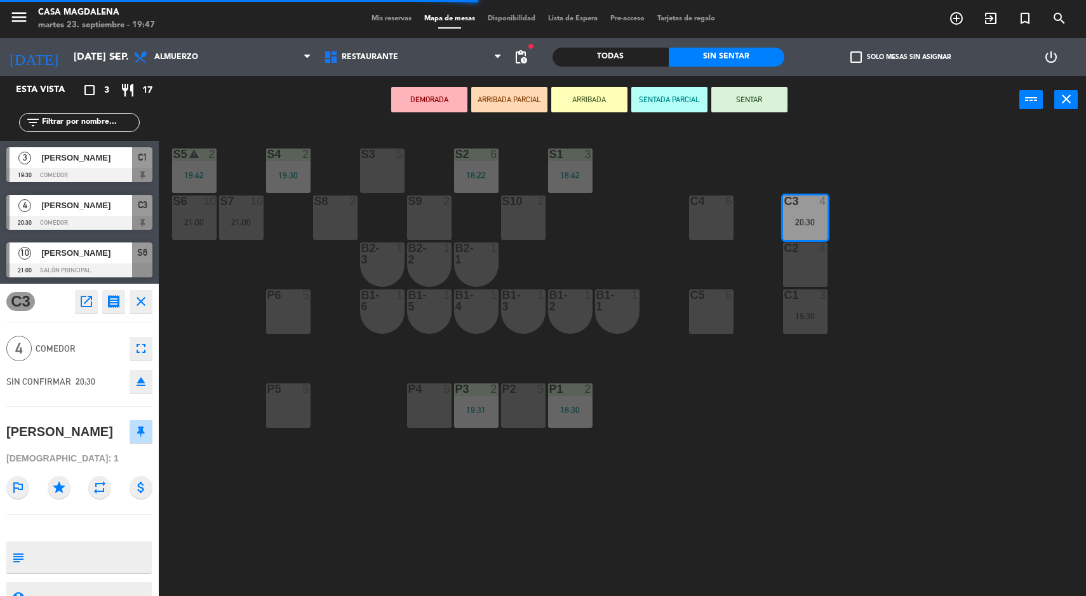
click at [389, 173] on div "S3 5" at bounding box center [382, 171] width 44 height 44
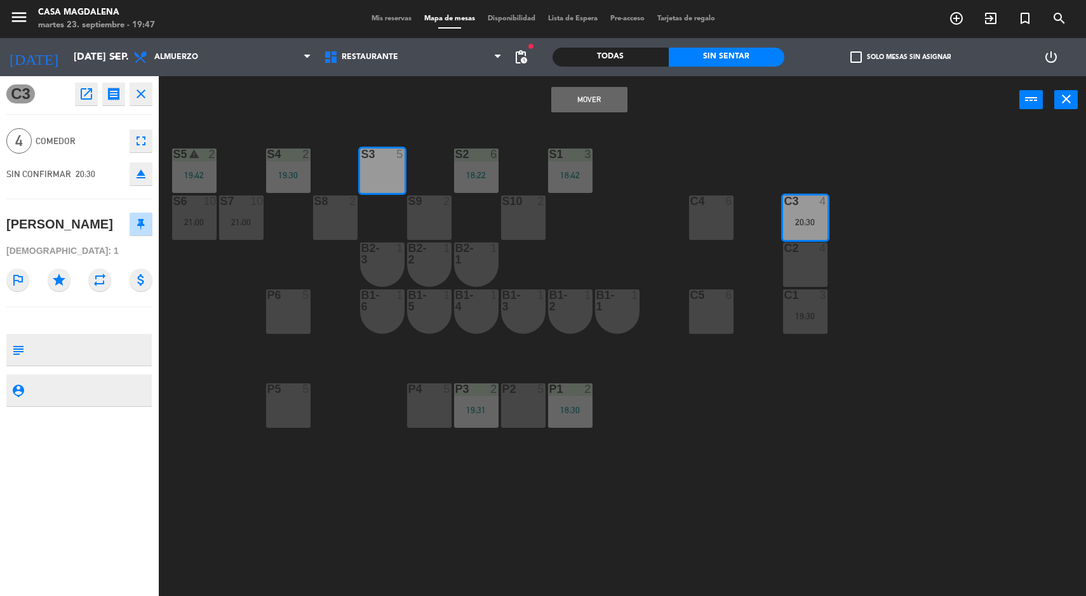
click at [591, 106] on button "Mover" at bounding box center [589, 99] width 76 height 25
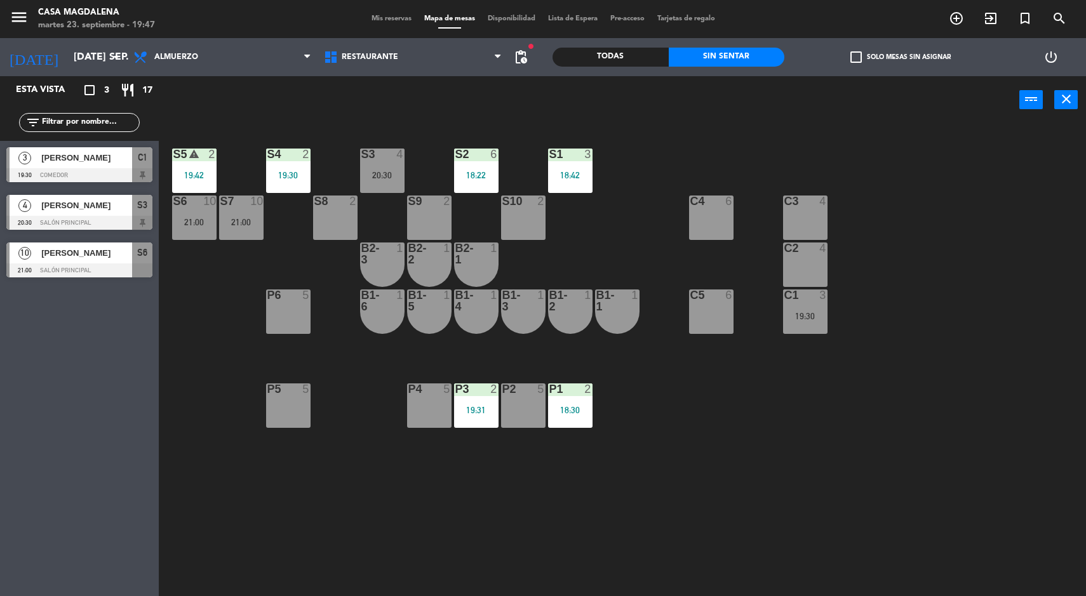
click at [849, 438] on div "S5 warning 2 19:42 S4 2 19:30 S3 4 20:30 S2 6 18:22 S1 3 18:42 S6 10 21:00 S7 1…" at bounding box center [628, 362] width 917 height 473
click at [812, 316] on div "19:30" at bounding box center [805, 316] width 44 height 9
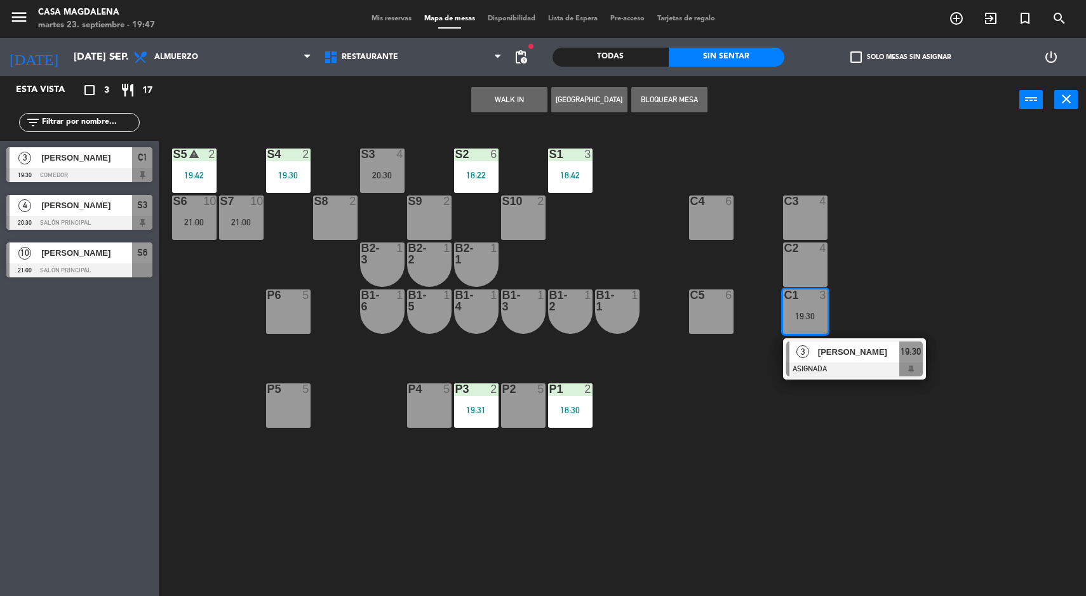
click at [856, 369] on div at bounding box center [854, 370] width 137 height 14
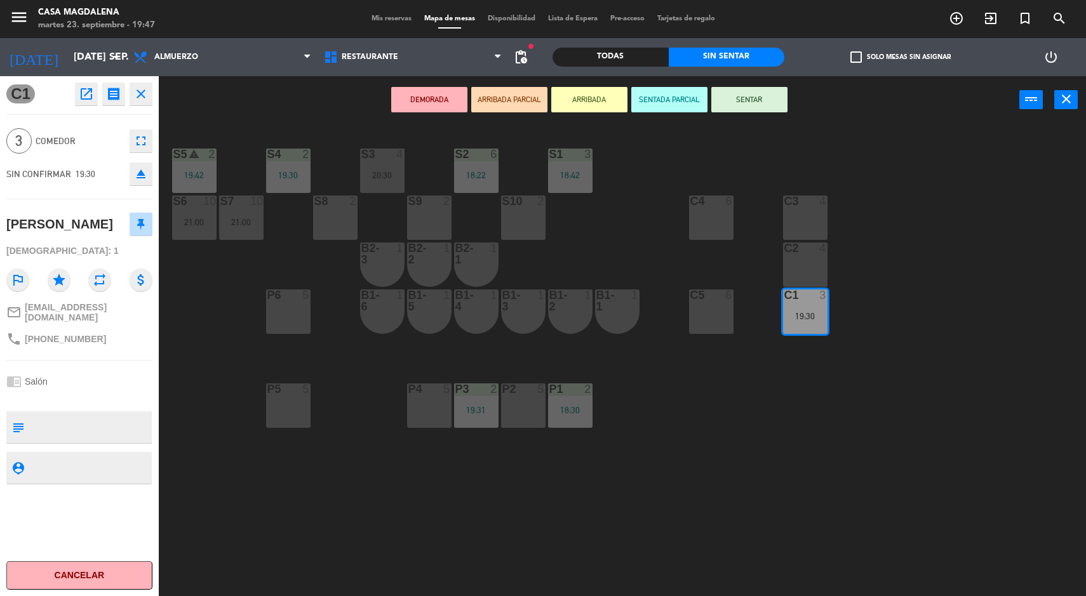
click at [785, 201] on div "C3" at bounding box center [784, 201] width 1 height 11
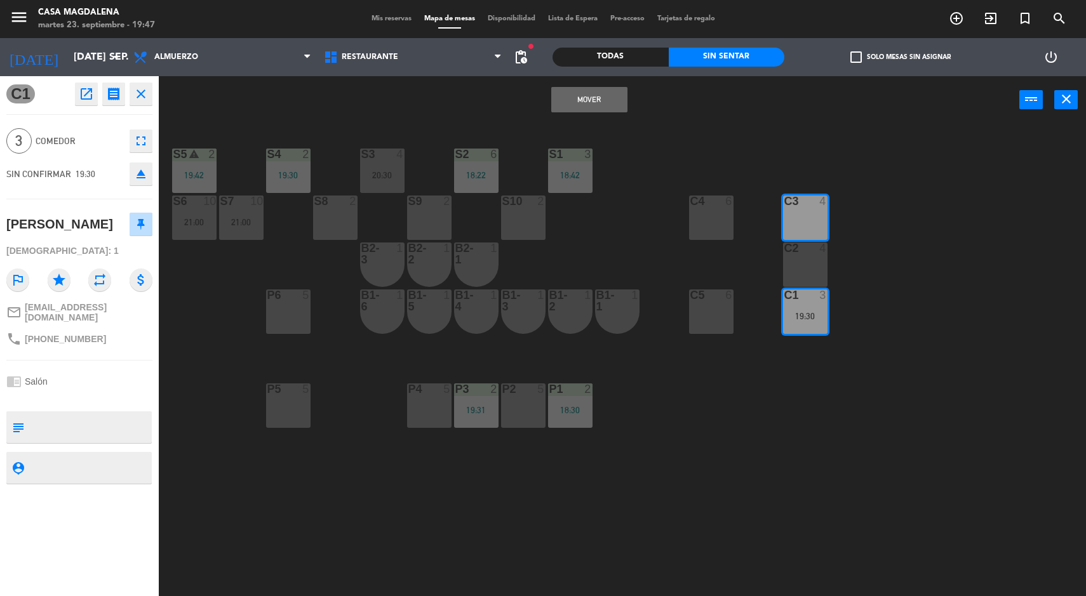
click at [578, 102] on button "Mover" at bounding box center [589, 99] width 76 height 25
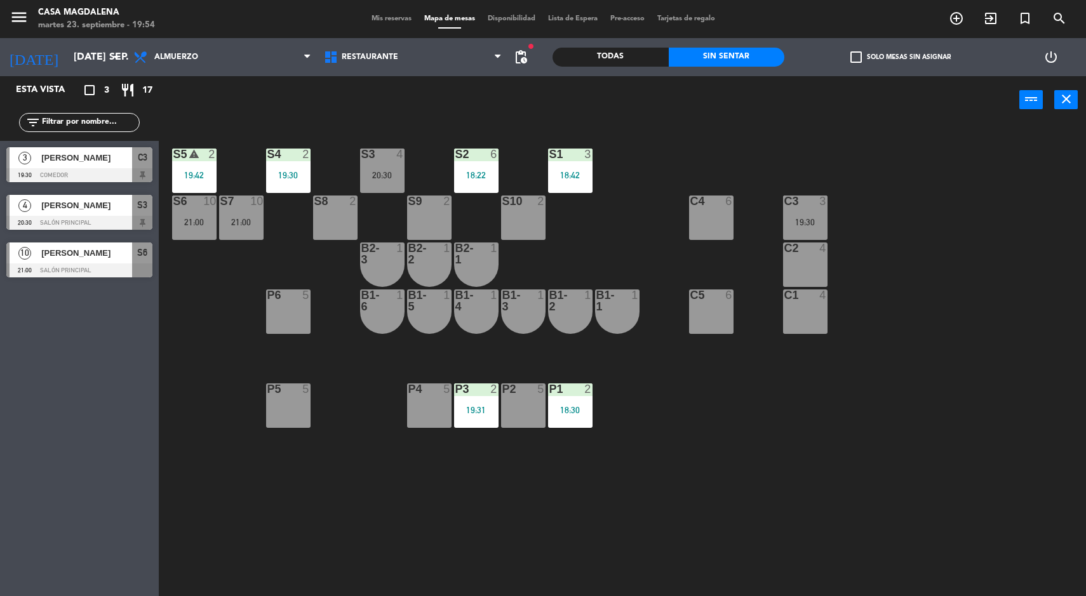
click at [772, 482] on div "S5 warning 2 19:42 S4 2 19:30 S3 4 20:30 S2 6 18:22 S1 3 18:42 S6 10 21:00 S7 1…" at bounding box center [628, 362] width 917 height 473
click at [827, 222] on div "19:30" at bounding box center [805, 222] width 44 height 9
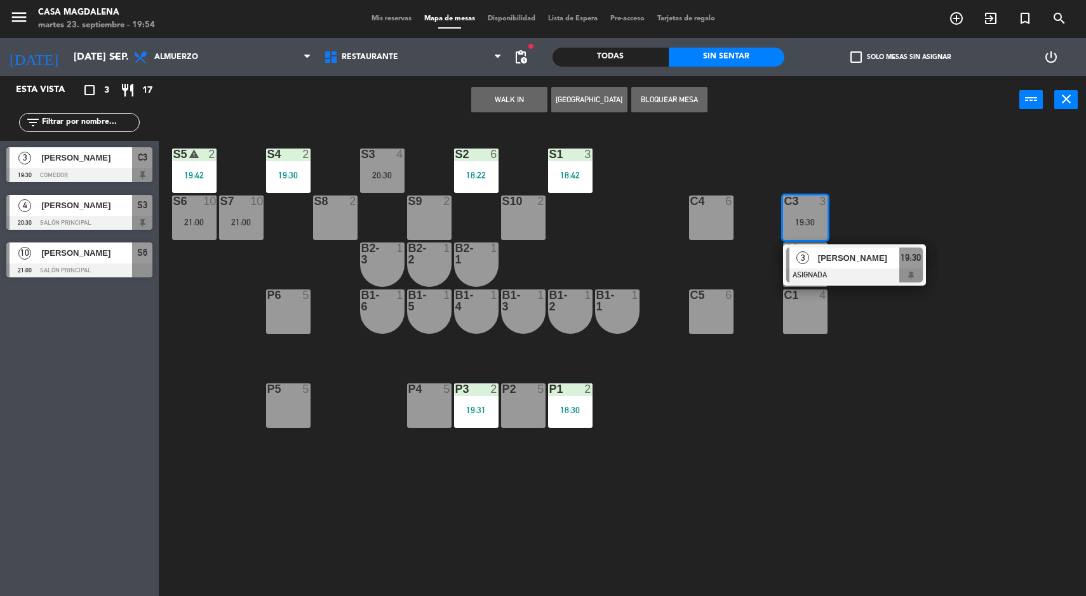
click at [382, 175] on div "20:30" at bounding box center [382, 175] width 44 height 9
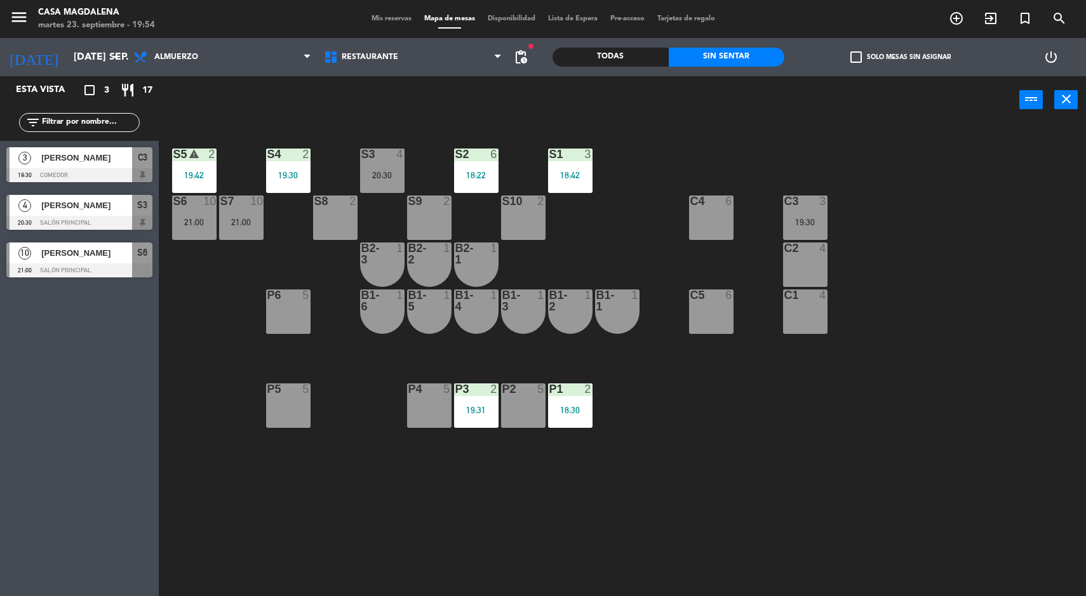
click at [715, 516] on div "S5 warning 2 19:42 S4 2 19:30 S3 4 20:30 S2 6 18:22 S1 3 18:42 S6 10 21:00 S7 1…" at bounding box center [628, 362] width 917 height 473
click at [827, 213] on div "C3 3 19:30" at bounding box center [805, 218] width 44 height 44
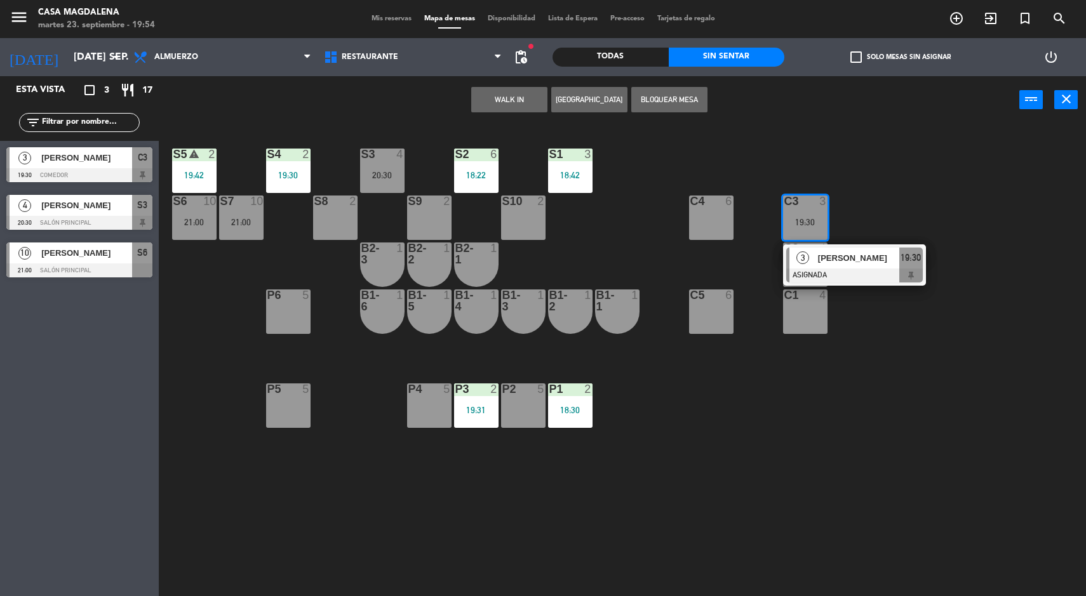
click at [823, 248] on div "[PERSON_NAME]" at bounding box center [858, 258] width 83 height 21
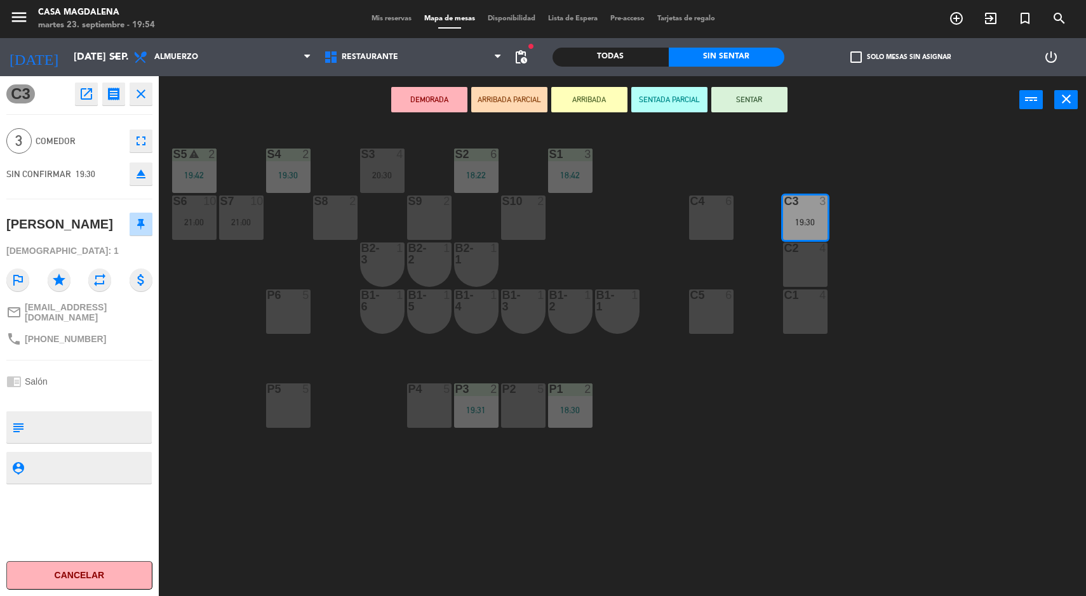
click at [748, 104] on button "SENTAR" at bounding box center [749, 99] width 76 height 25
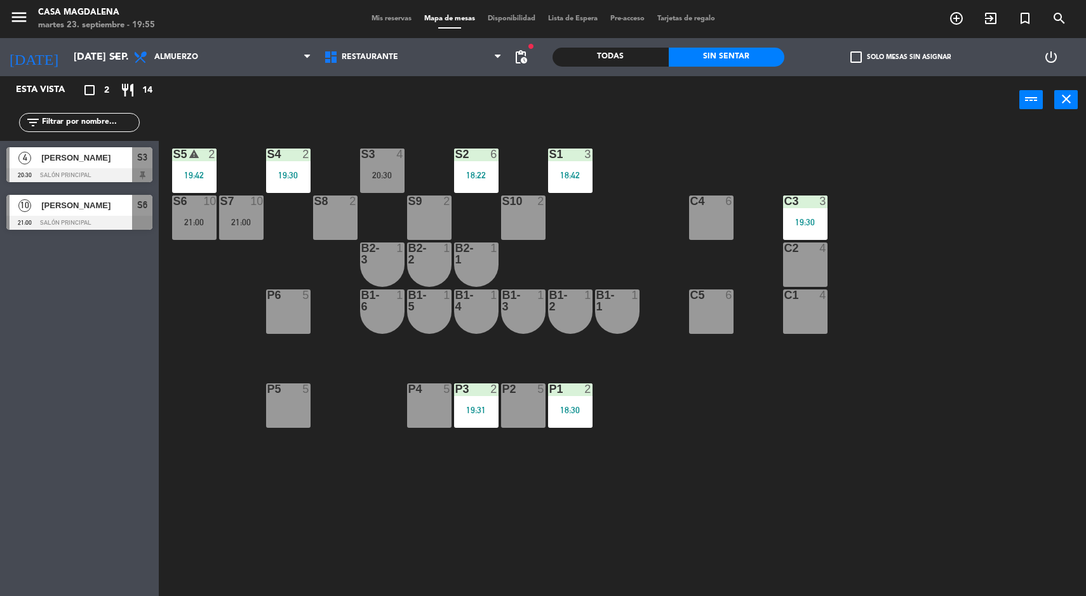
click at [0, 69] on icon "[DATE]" at bounding box center [33, 57] width 67 height 28
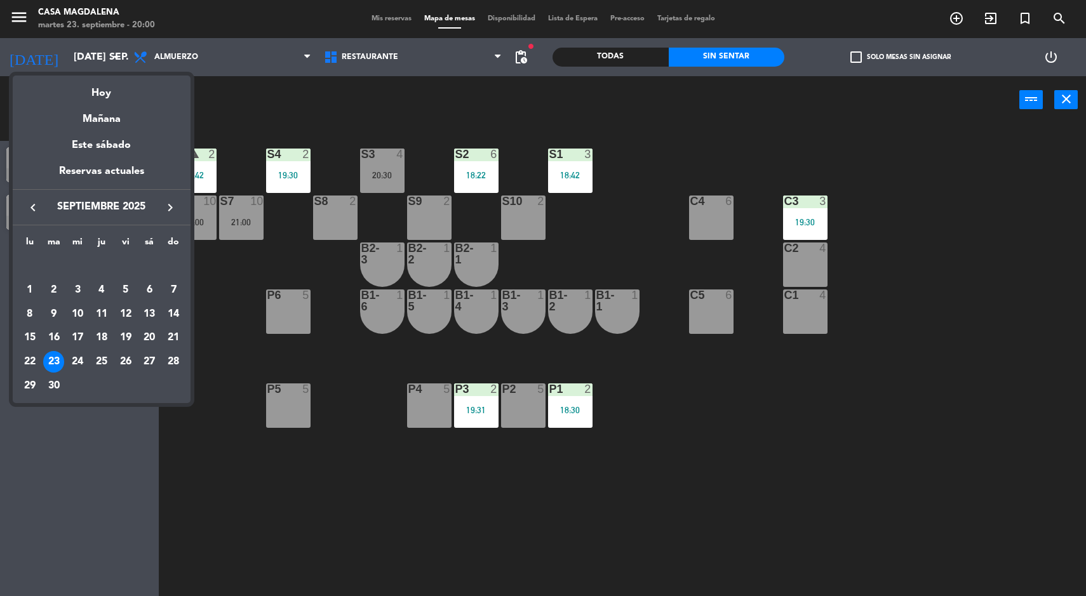
click at [520, 485] on div at bounding box center [543, 298] width 1086 height 596
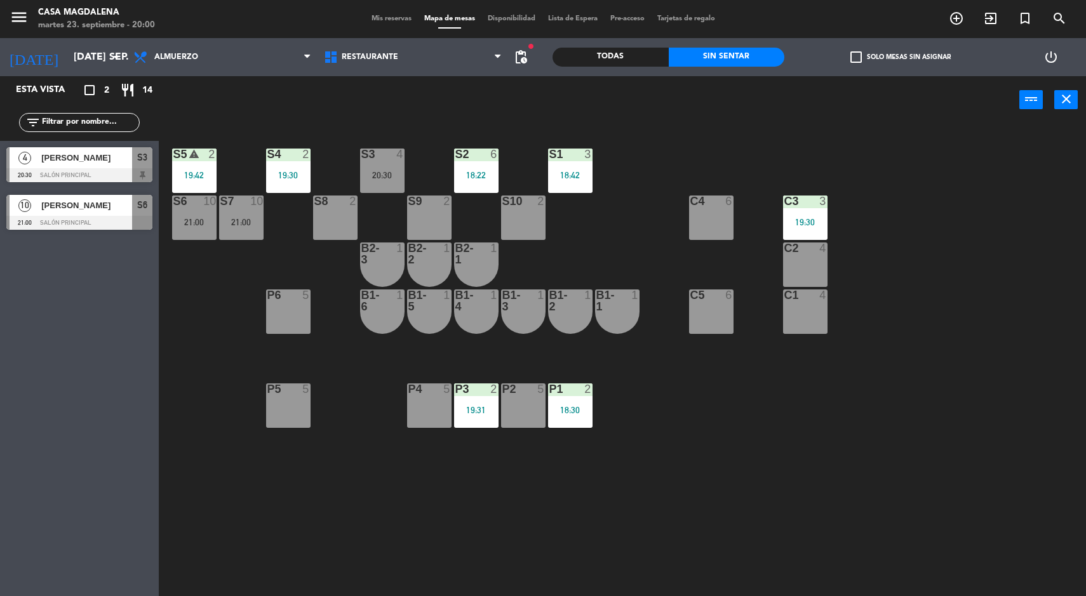
click at [487, 167] on div "S2 6 18:22" at bounding box center [476, 171] width 44 height 44
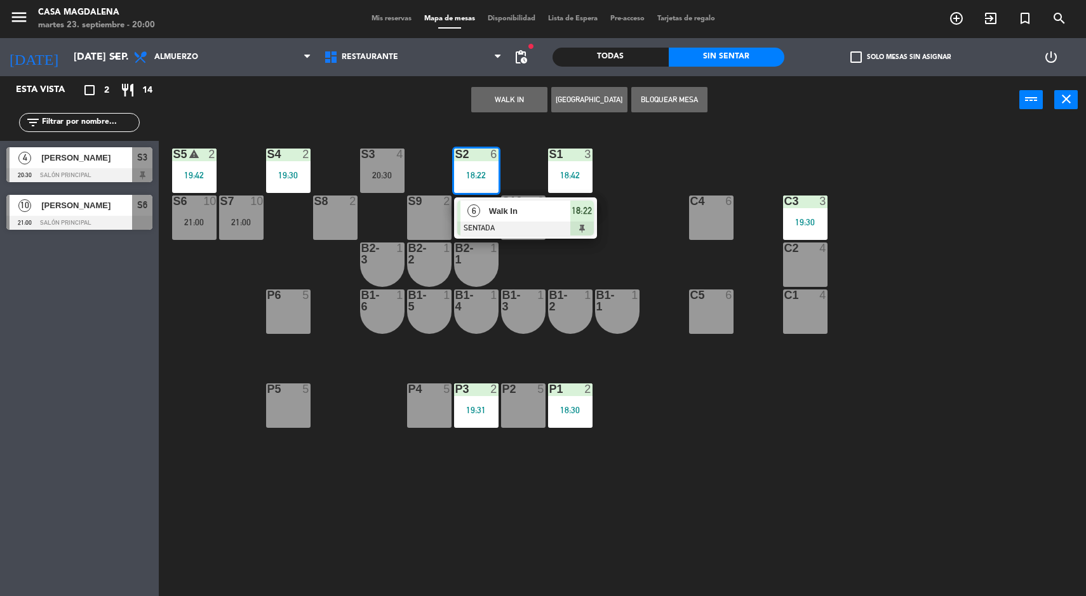
click at [532, 215] on span "Walk In" at bounding box center [529, 211] width 81 height 13
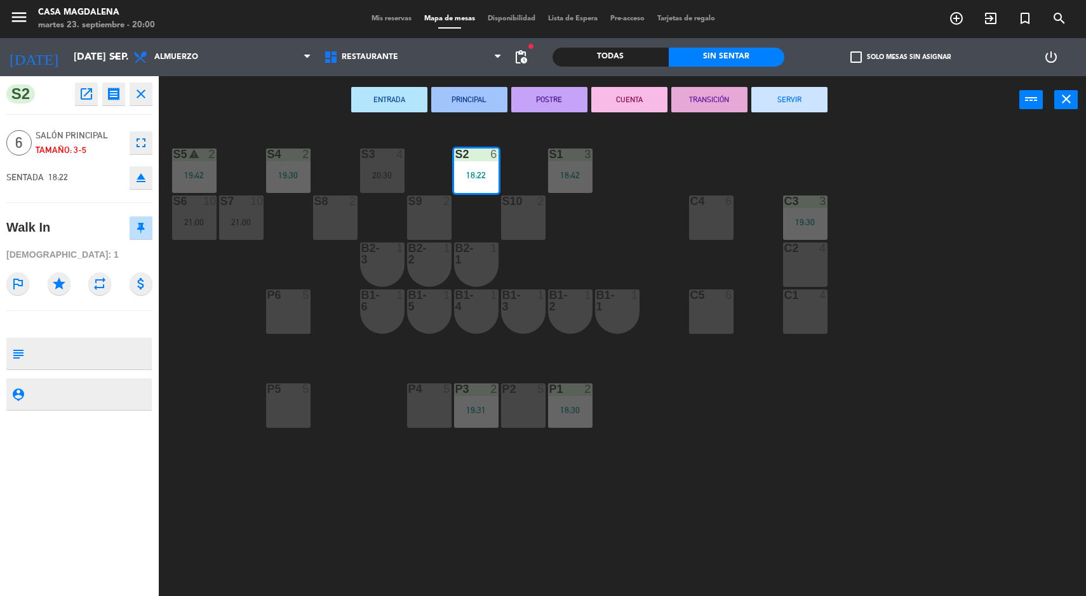
click at [814, 100] on button "SERVIR" at bounding box center [789, 99] width 76 height 25
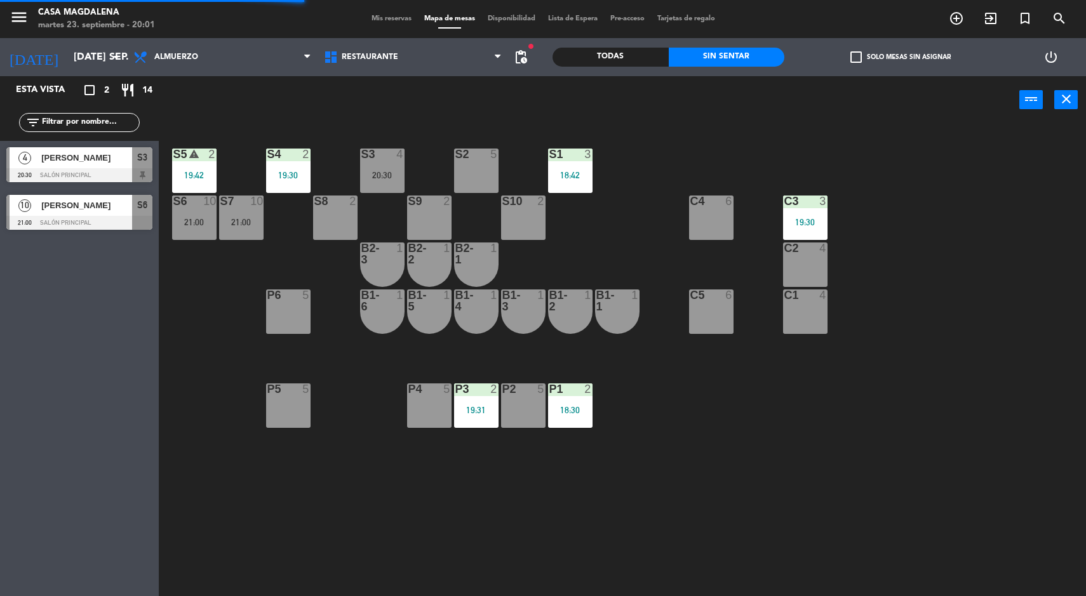
click at [760, 184] on div "S5 warning 2 19:42 S4 2 19:30 S3 4 20:30 S2 5 S1 3 18:42 S6 10 21:00 S7 10 21:0…" at bounding box center [628, 362] width 917 height 473
click at [795, 205] on div at bounding box center [805, 201] width 21 height 11
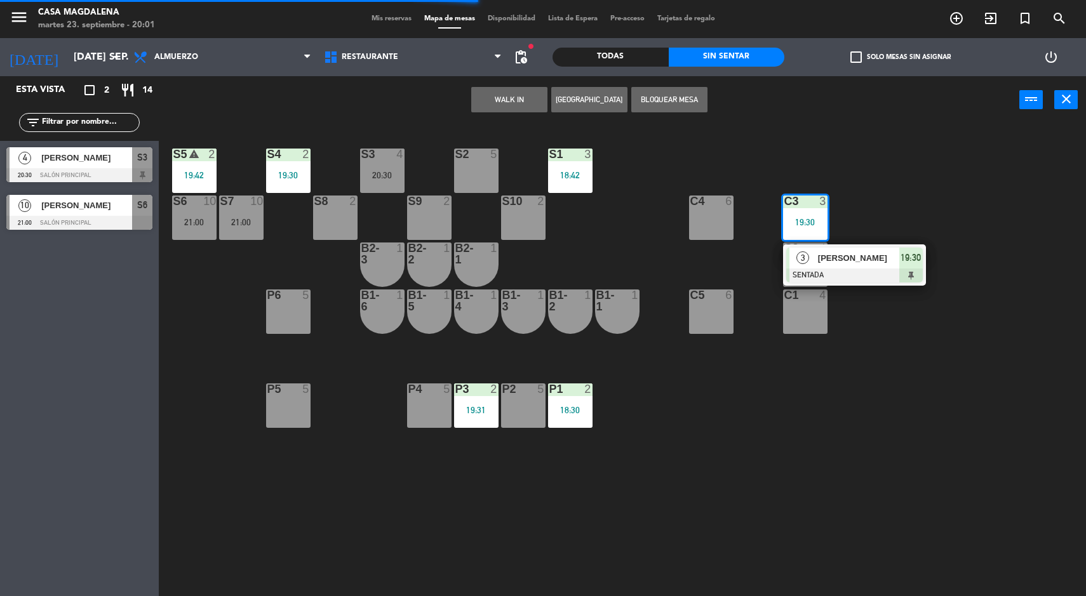
click at [901, 262] on span "19:30" at bounding box center [911, 257] width 20 height 15
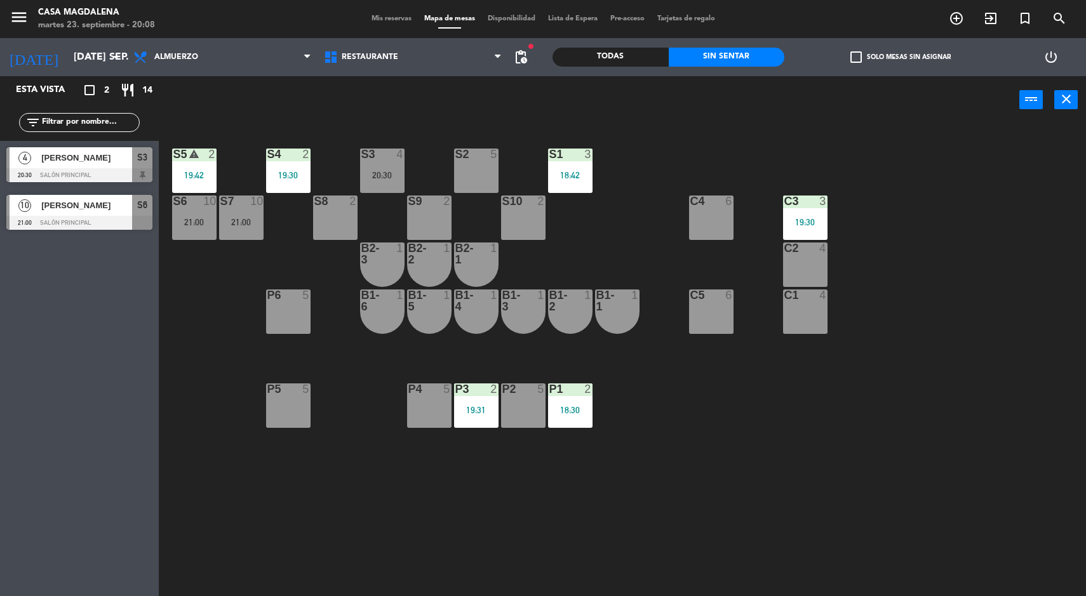
click at [560, 161] on div "S1 3 18:42" at bounding box center [570, 171] width 44 height 44
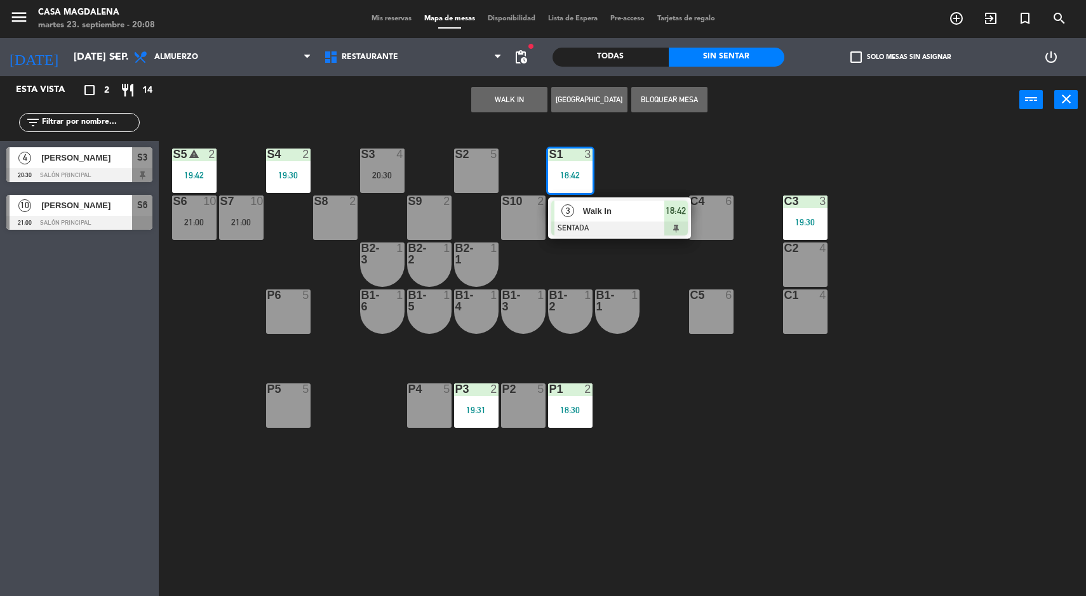
click at [607, 234] on div at bounding box center [619, 229] width 137 height 14
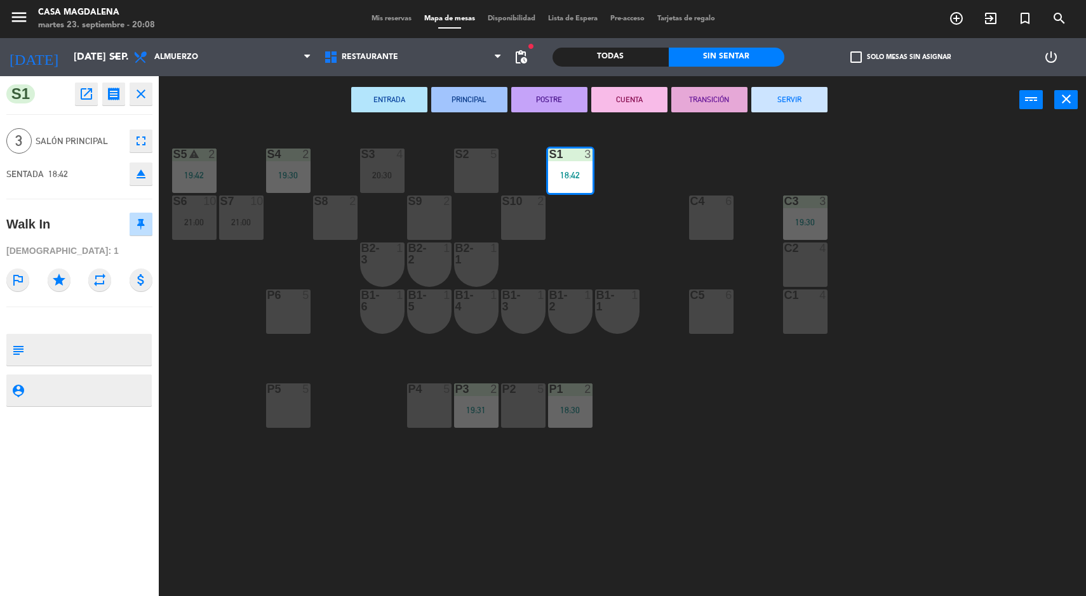
click at [791, 106] on button "SERVIR" at bounding box center [789, 99] width 76 height 25
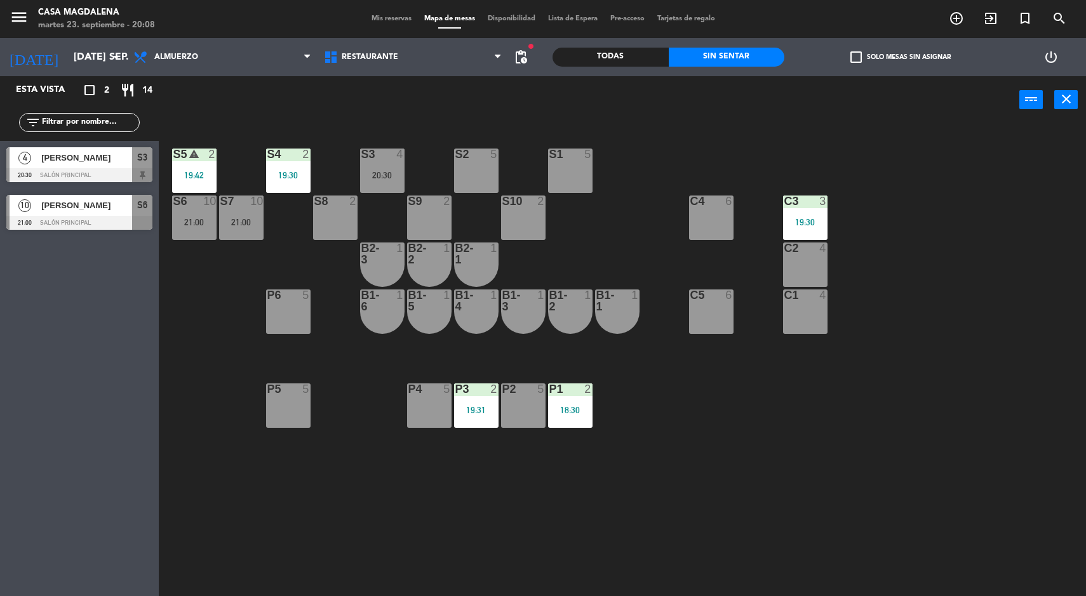
click at [261, 262] on div "S5 warning 2 19:42 S4 2 19:30 S3 4 20:30 S2 5 S1 5 S6 10 21:00 S7 10 21:00 S8 2…" at bounding box center [628, 362] width 917 height 473
click at [222, 207] on div "S7 10" at bounding box center [241, 202] width 44 height 13
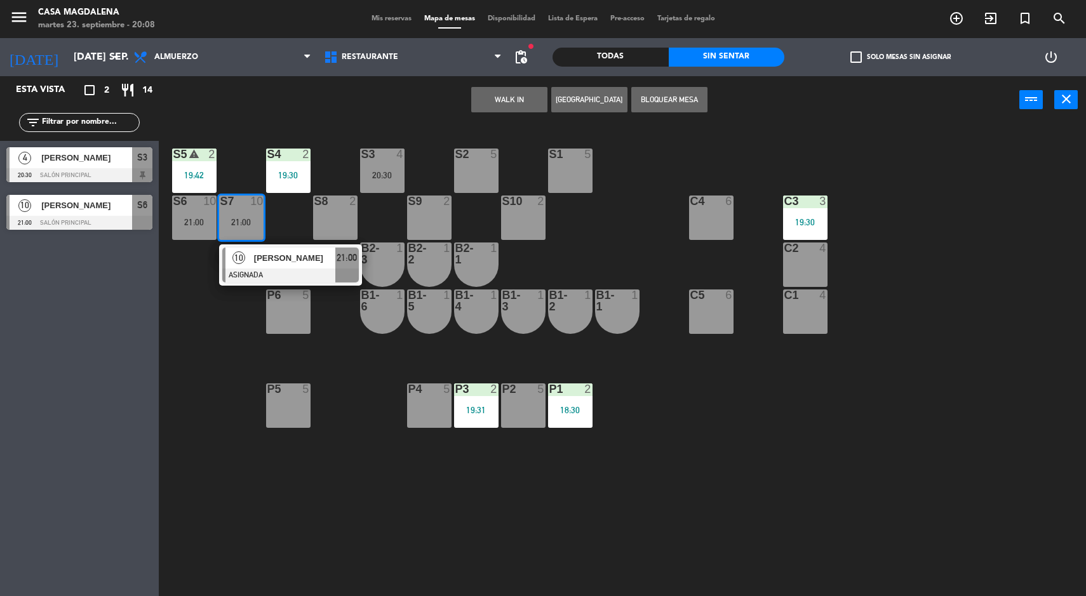
click at [295, 276] on div at bounding box center [290, 276] width 137 height 14
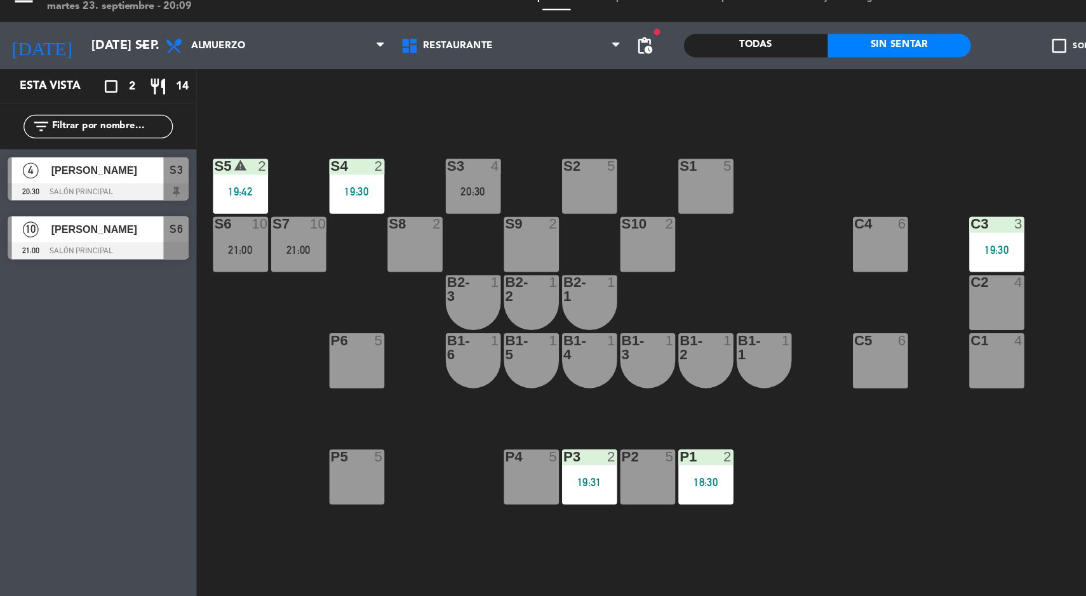
click at [652, 457] on div "S5 warning 2 19:42 S4 2 19:30 S3 4 20:30 S2 5 S1 5 S6 10 21:00 S7 10 21:00 S8 2…" at bounding box center [628, 362] width 917 height 473
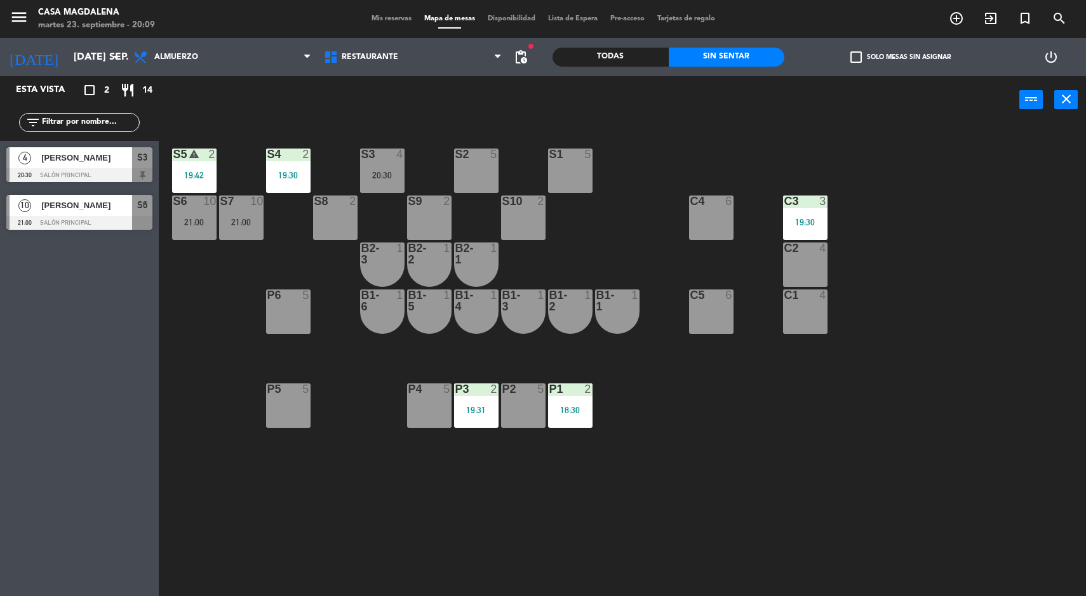
click at [89, 55] on input "[DATE] sep." at bounding box center [134, 57] width 134 height 25
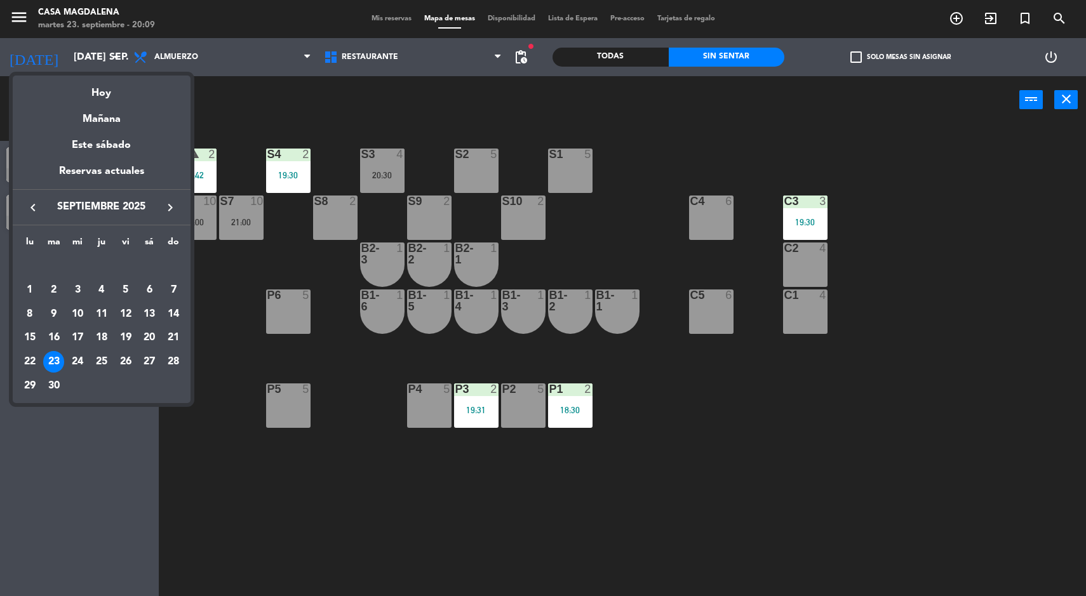
click at [129, 365] on div "26" at bounding box center [126, 362] width 22 height 22
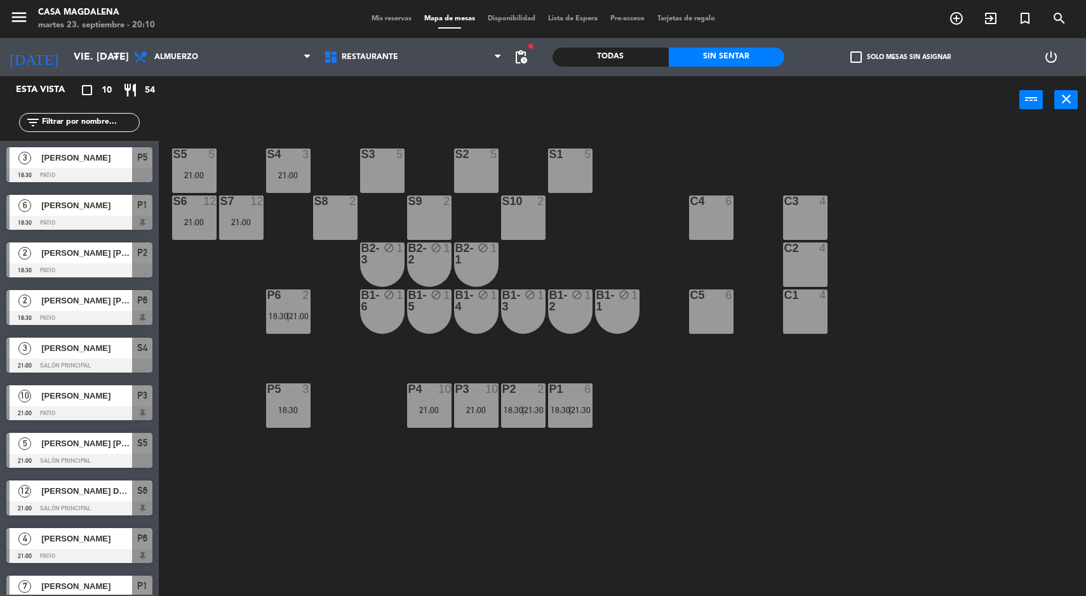
click at [993, 502] on div "S5 5 21:00 S4 3 21:00 S3 5 S2 5 S1 5 S6 12 21:00 S7 12 21:00 S8 2 S9 2 S10 2 C3…" at bounding box center [628, 362] width 917 height 473
click at [807, 323] on div "C1 4" at bounding box center [805, 312] width 44 height 44
click at [810, 259] on div "C2 4" at bounding box center [805, 265] width 44 height 44
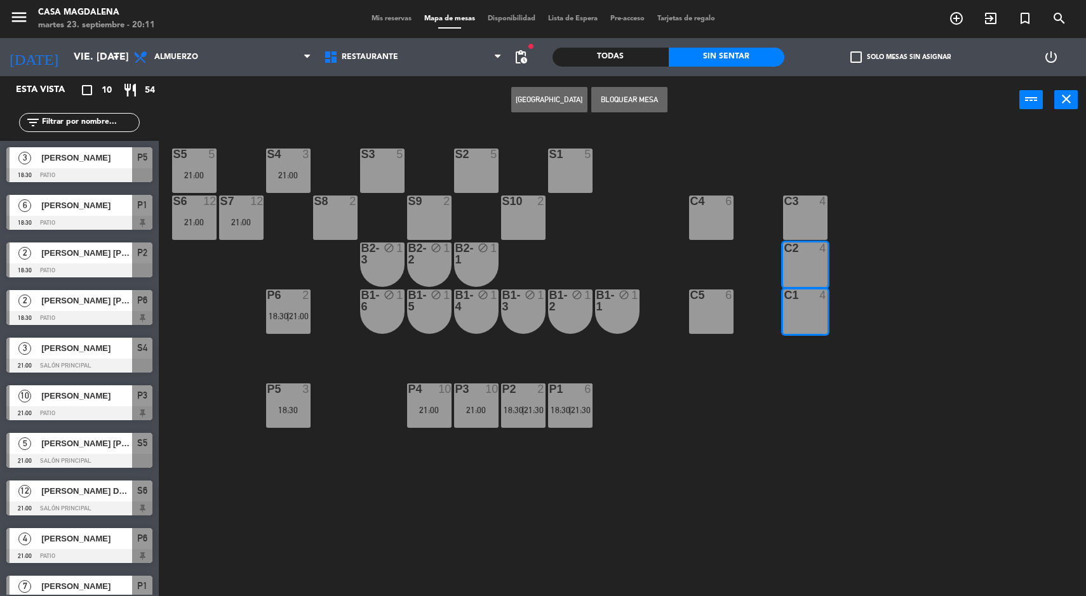
click at [805, 219] on div "C3 4" at bounding box center [805, 218] width 44 height 44
click at [882, 200] on div "S5 5 21:00 S4 3 21:00 S3 5 S2 5 S1 5 S6 12 21:00 S7 12 21:00 S8 2 S9 2 S10 2 C3…" at bounding box center [628, 362] width 917 height 473
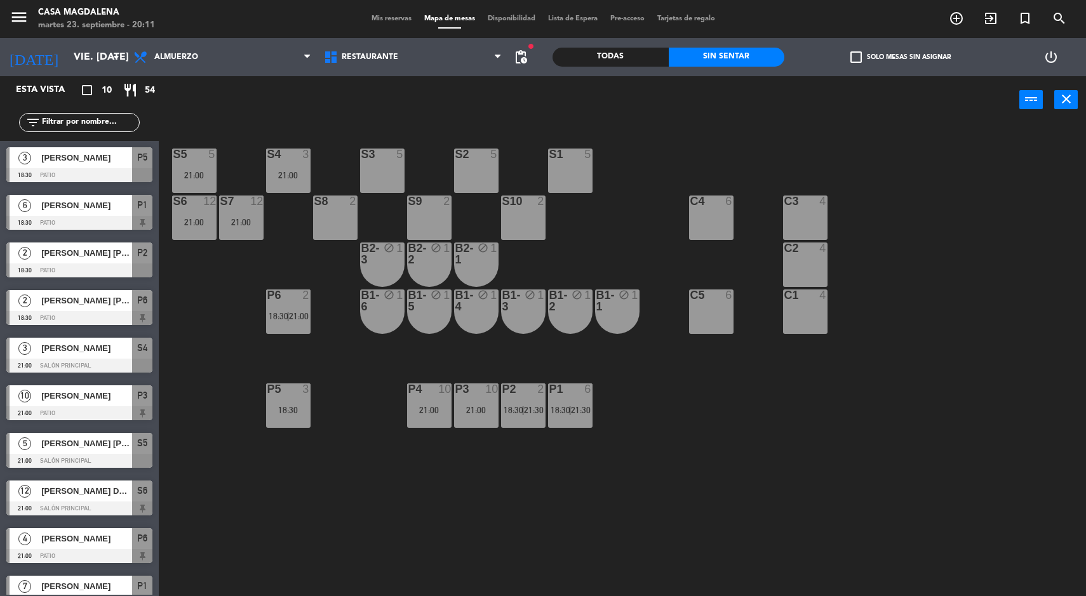
click at [253, 224] on div "21:00" at bounding box center [241, 222] width 44 height 9
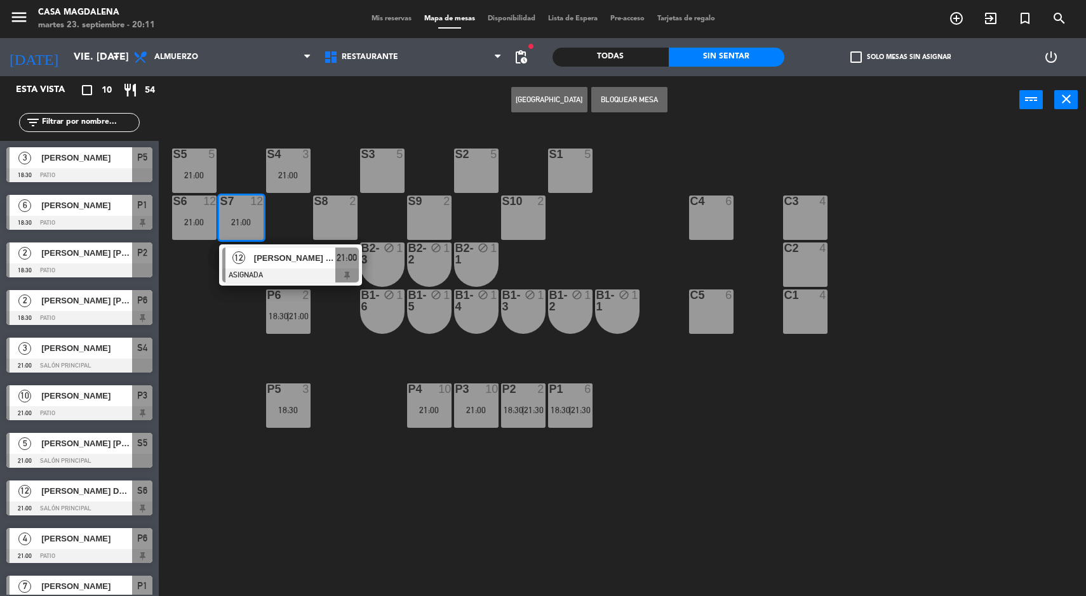
click at [240, 379] on div "S5 5 21:00 S4 3 21:00 S3 5 S2 5 S1 5 S6 12 21:00 S7 12 21:00 12 [PERSON_NAME] […" at bounding box center [628, 362] width 917 height 473
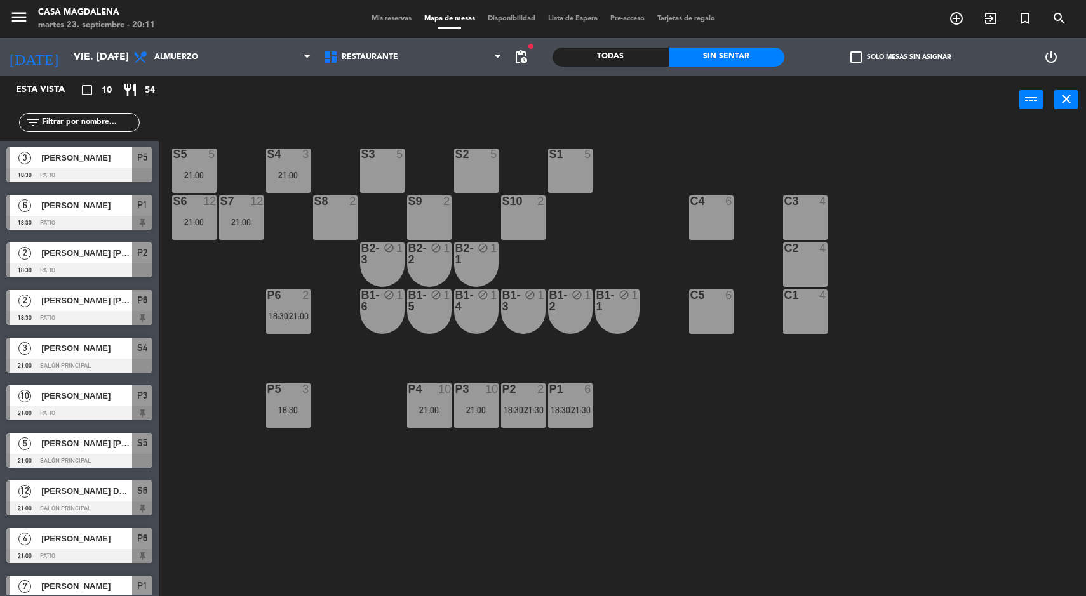
click at [86, 53] on input "vie. [DATE]" at bounding box center [134, 57] width 134 height 25
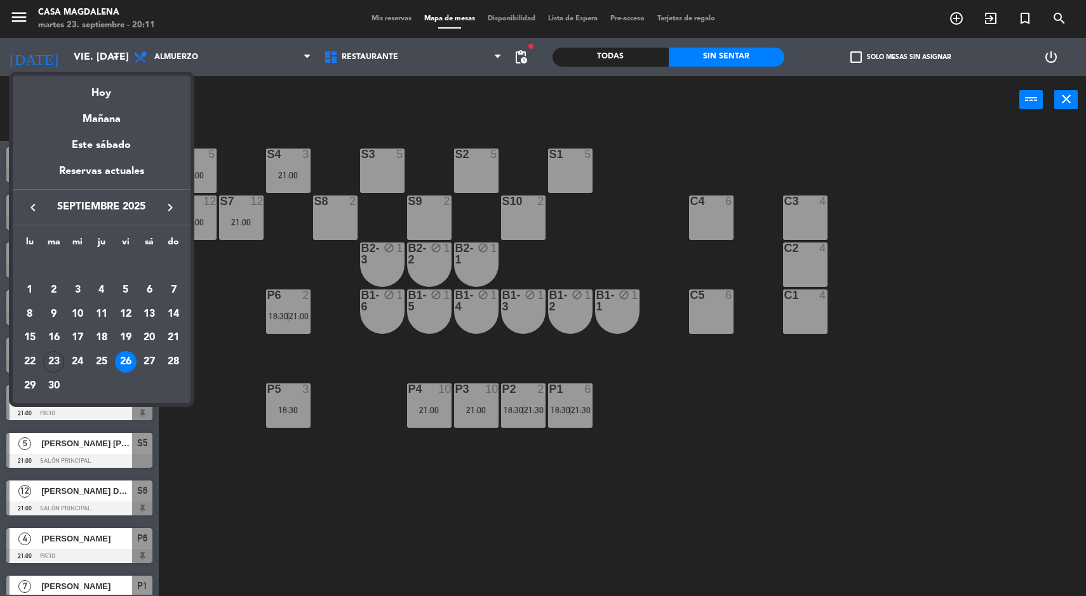
click at [110, 84] on div "Hoy" at bounding box center [102, 89] width 178 height 26
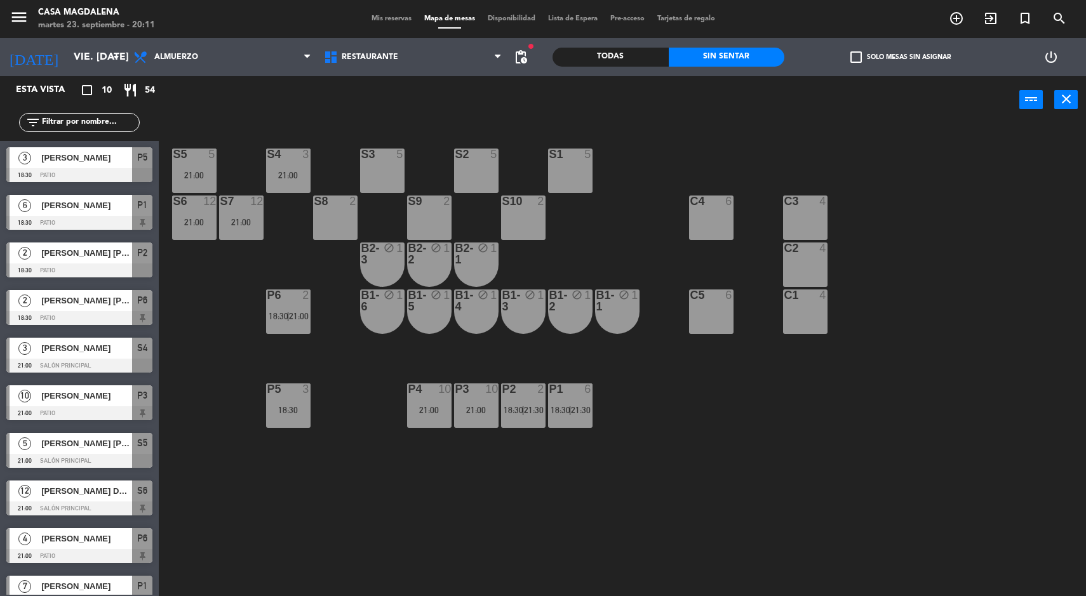
type input "[DATE] sep."
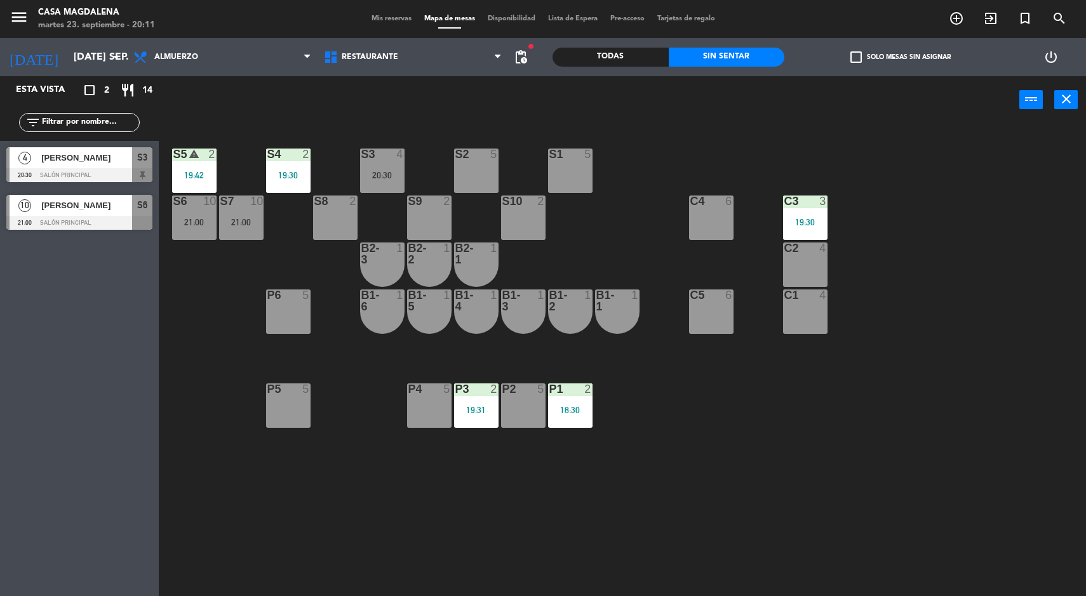
click at [236, 205] on div at bounding box center [241, 201] width 21 height 11
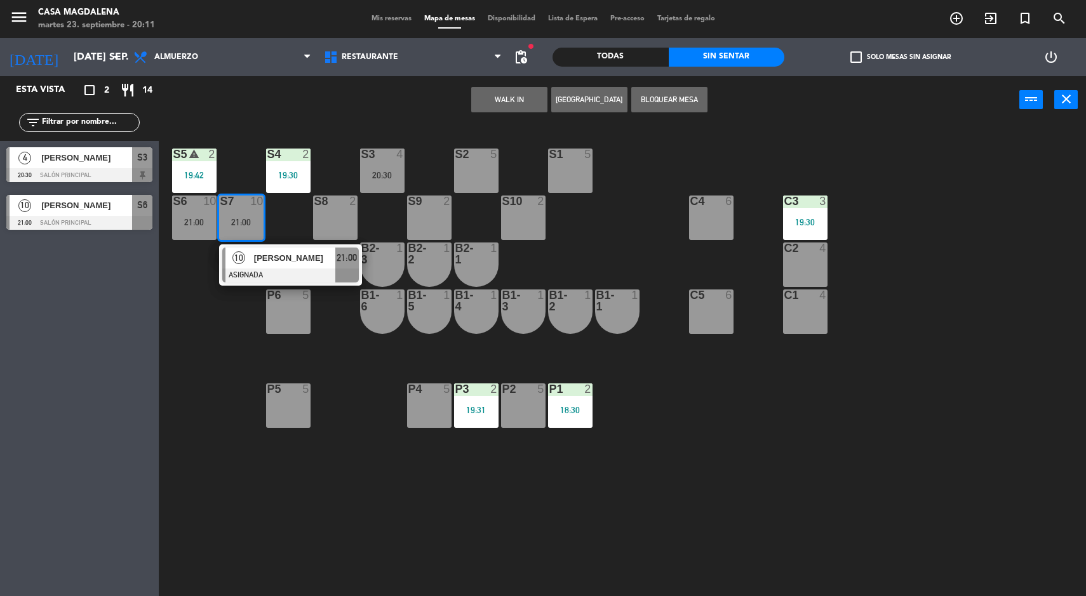
click at [309, 252] on span "[PERSON_NAME]" at bounding box center [294, 258] width 81 height 13
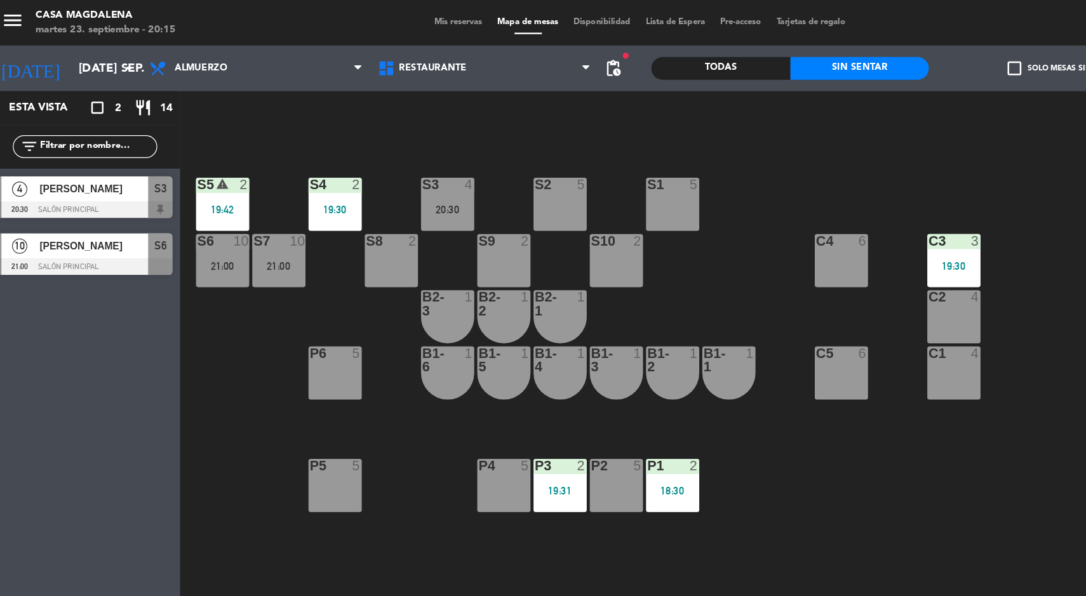
click at [192, 225] on div "21:00" at bounding box center [194, 222] width 44 height 9
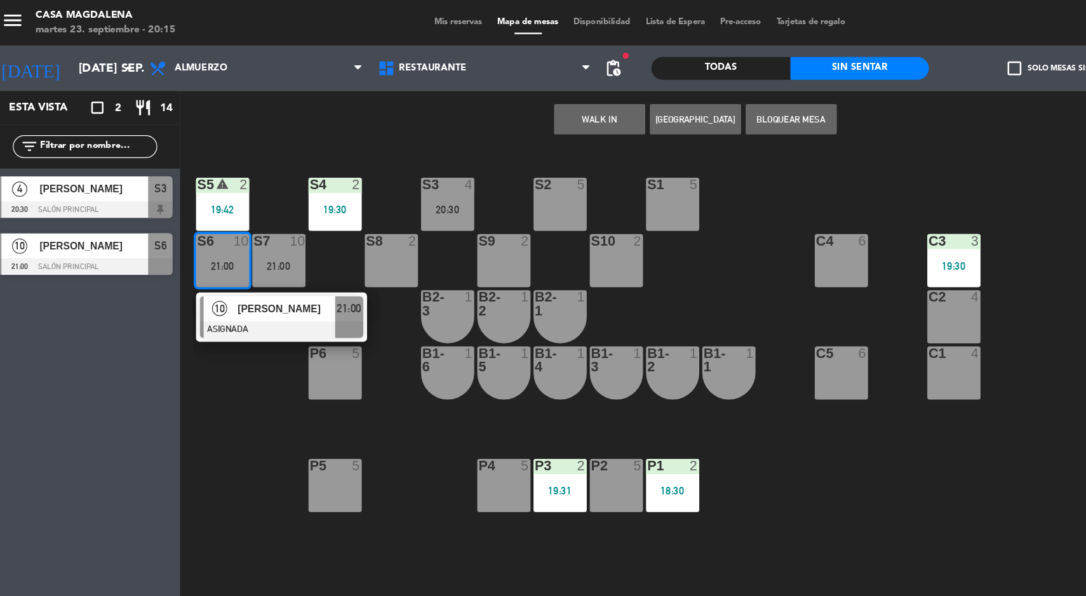
click at [265, 269] on div at bounding box center [243, 276] width 137 height 14
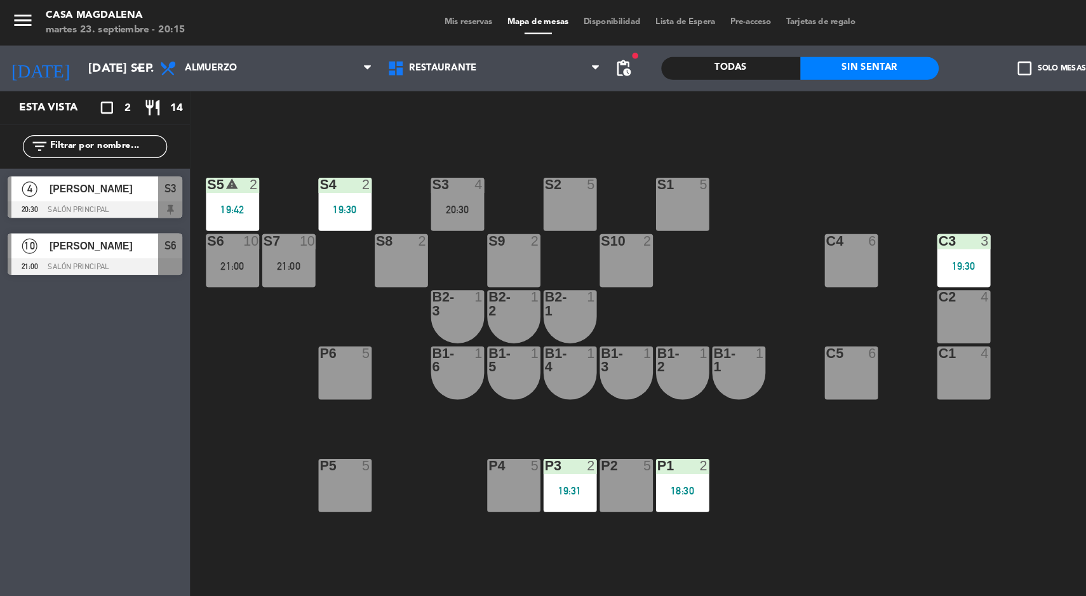
click at [708, 391] on div "S5 warning 2 19:42 S4 2 19:30 S3 4 20:30 S2 5 S1 5 S6 10 21:00 S7 10 21:00 S8 2…" at bounding box center [628, 362] width 917 height 473
click at [178, 166] on div "S5 warning 2 19:42" at bounding box center [194, 171] width 44 height 44
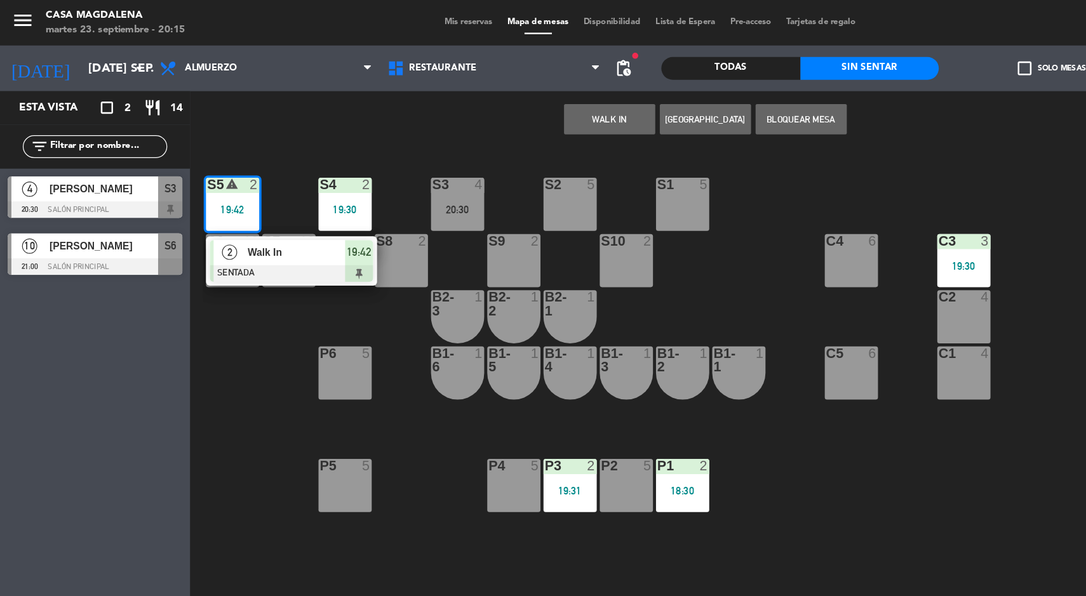
click at [271, 216] on span "Walk In" at bounding box center [247, 211] width 81 height 13
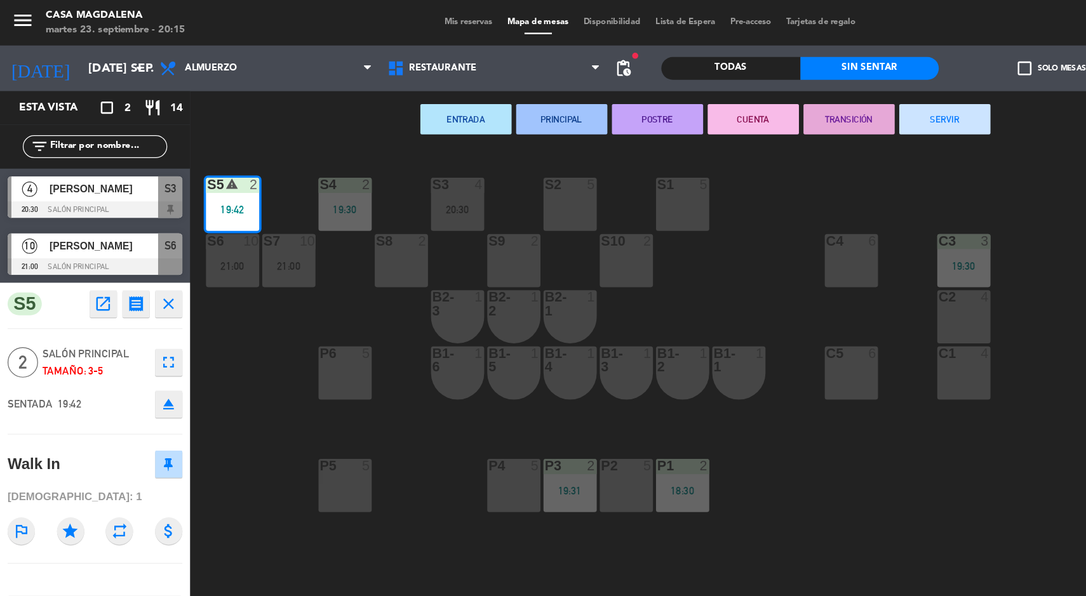
click at [509, 235] on div "S10 2" at bounding box center [523, 218] width 44 height 44
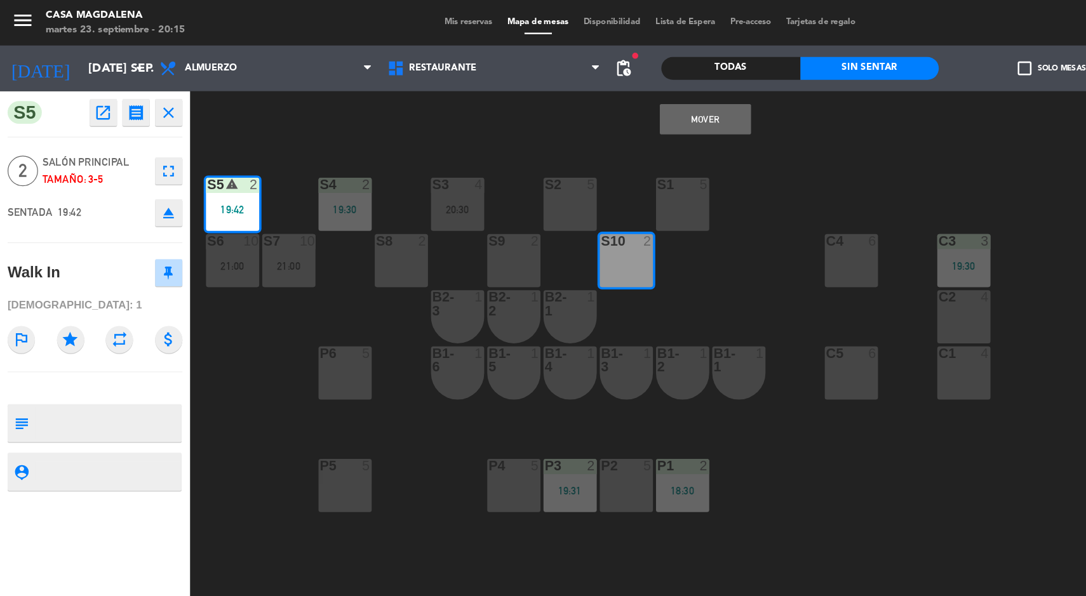
click at [554, 105] on button "Mover" at bounding box center [589, 99] width 76 height 25
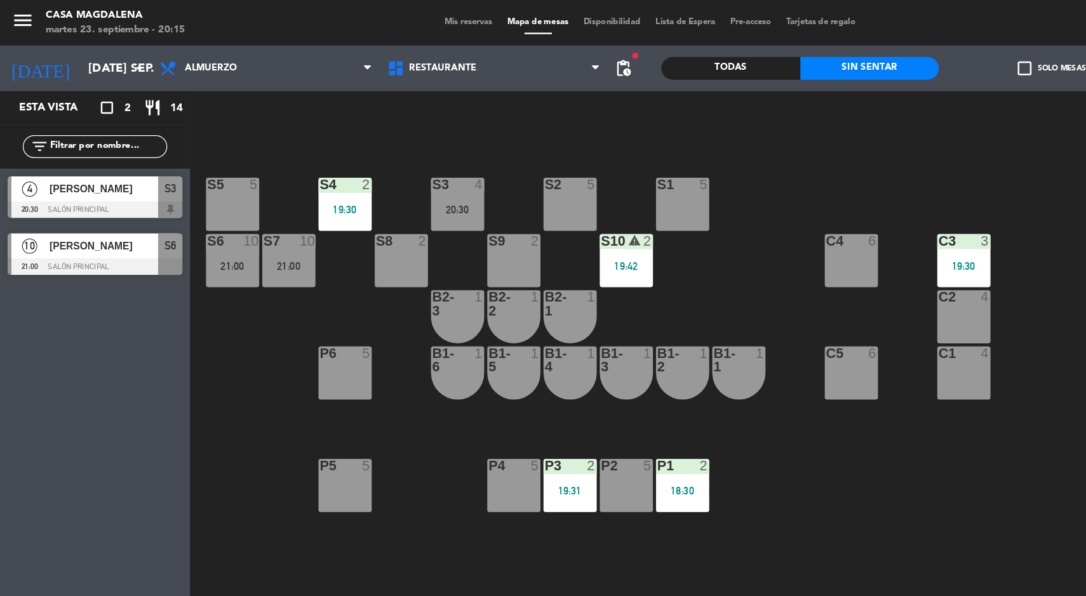
click at [532, 236] on div "S10 warning 2 19:42" at bounding box center [523, 218] width 44 height 44
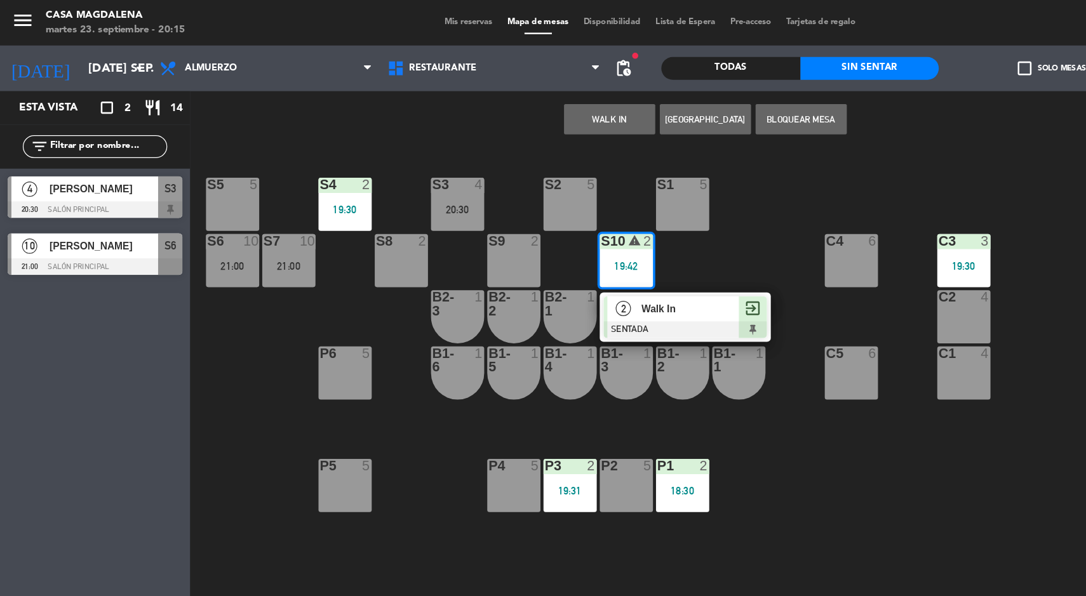
click at [580, 265] on div "Walk In" at bounding box center [576, 258] width 83 height 21
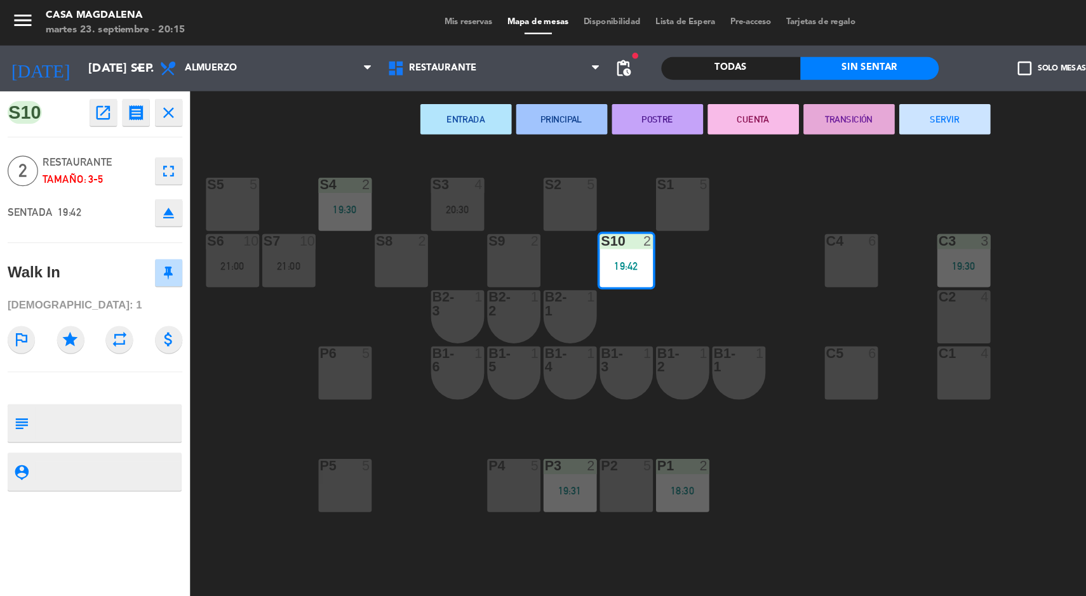
click at [196, 172] on div "S5 5" at bounding box center [194, 171] width 44 height 44
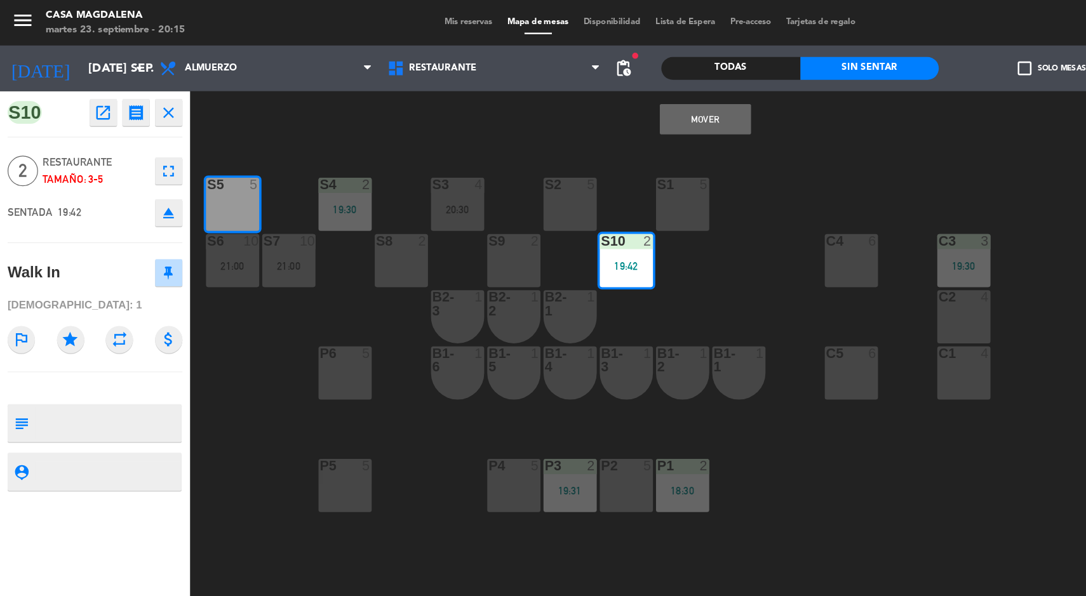
click at [565, 98] on button "Mover" at bounding box center [589, 99] width 76 height 25
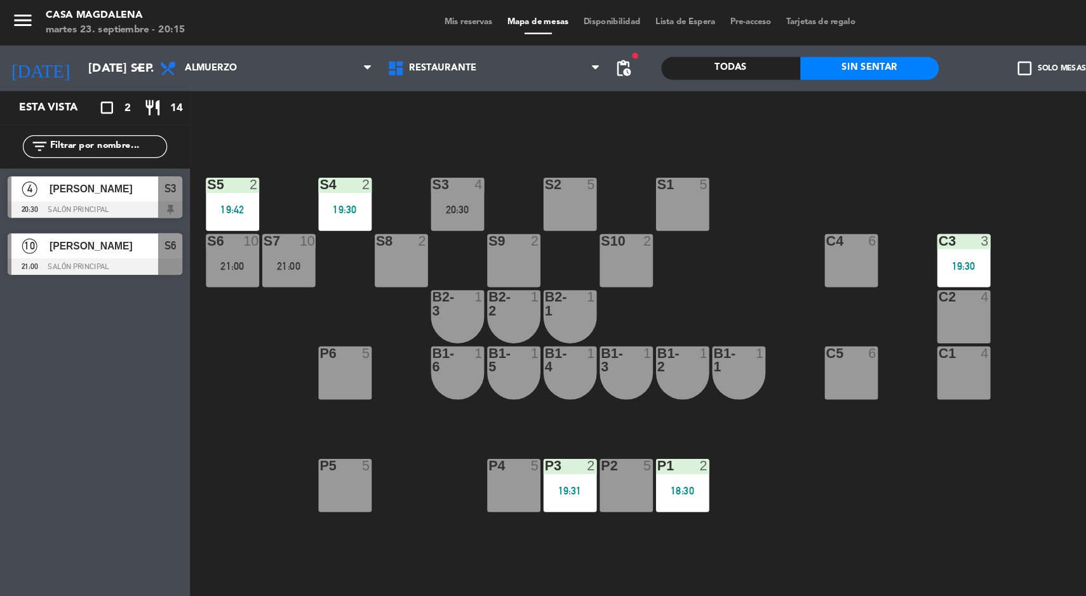
click at [267, 154] on div "S4" at bounding box center [267, 154] width 1 height 11
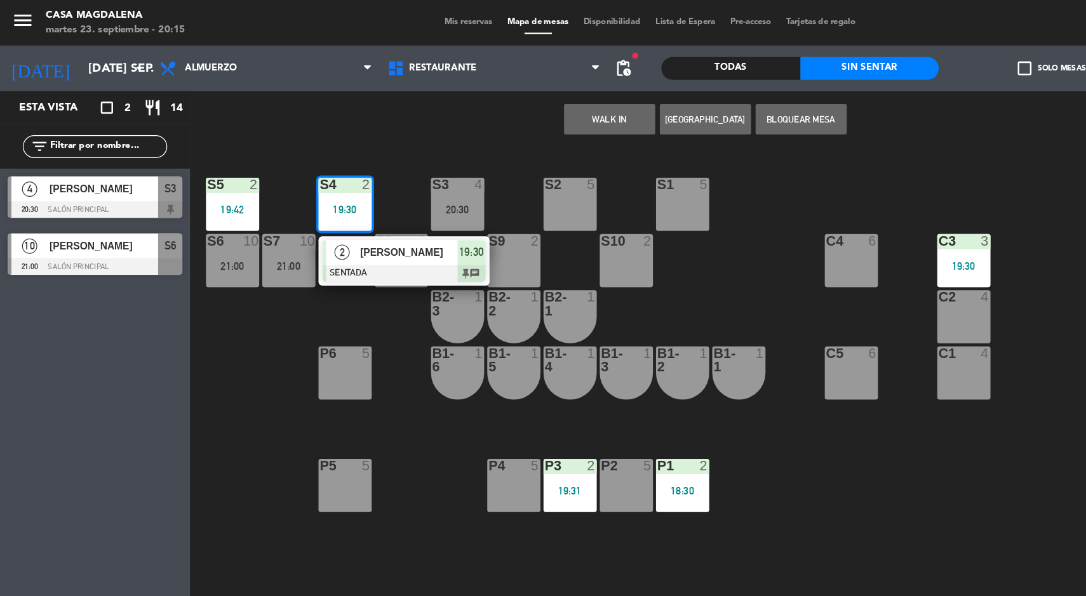
click at [314, 205] on span "[PERSON_NAME]" at bounding box center [341, 211] width 81 height 13
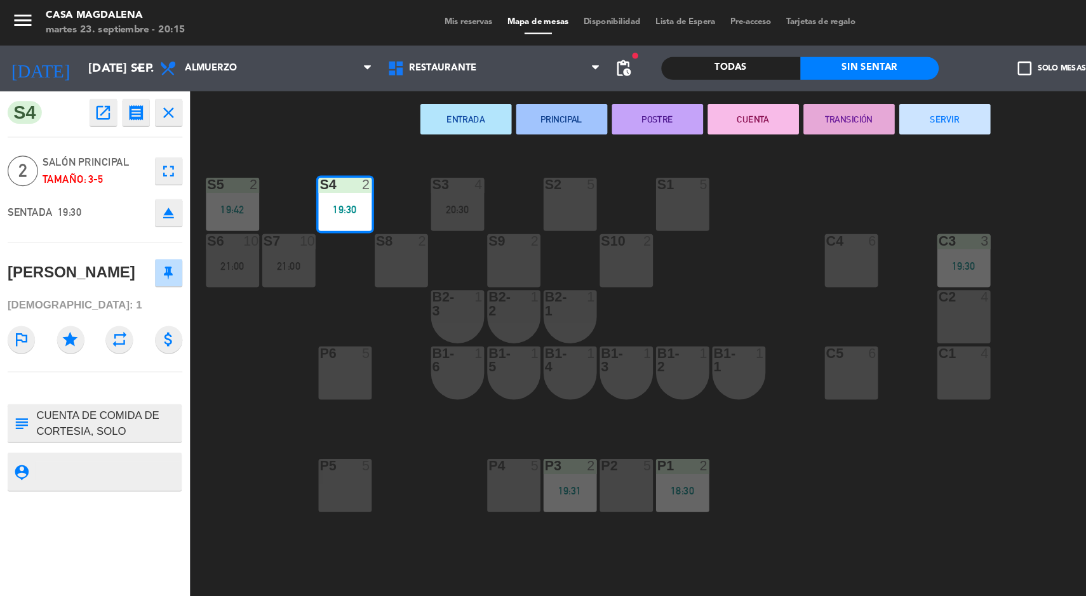
click at [767, 105] on button "SERVIR" at bounding box center [789, 99] width 76 height 25
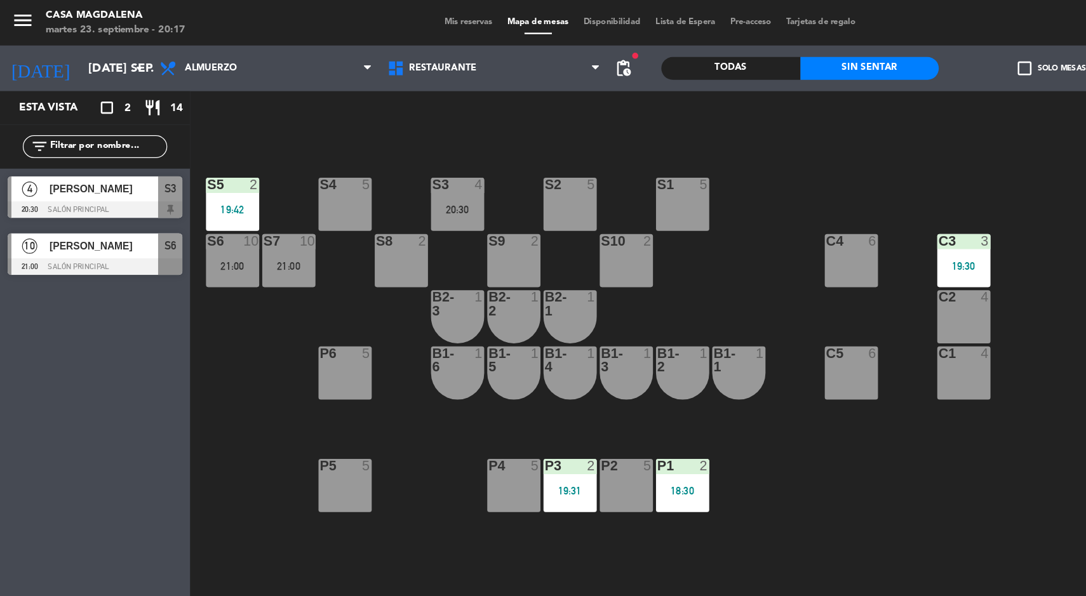
click at [373, 160] on div "S3 4" at bounding box center [382, 155] width 44 height 13
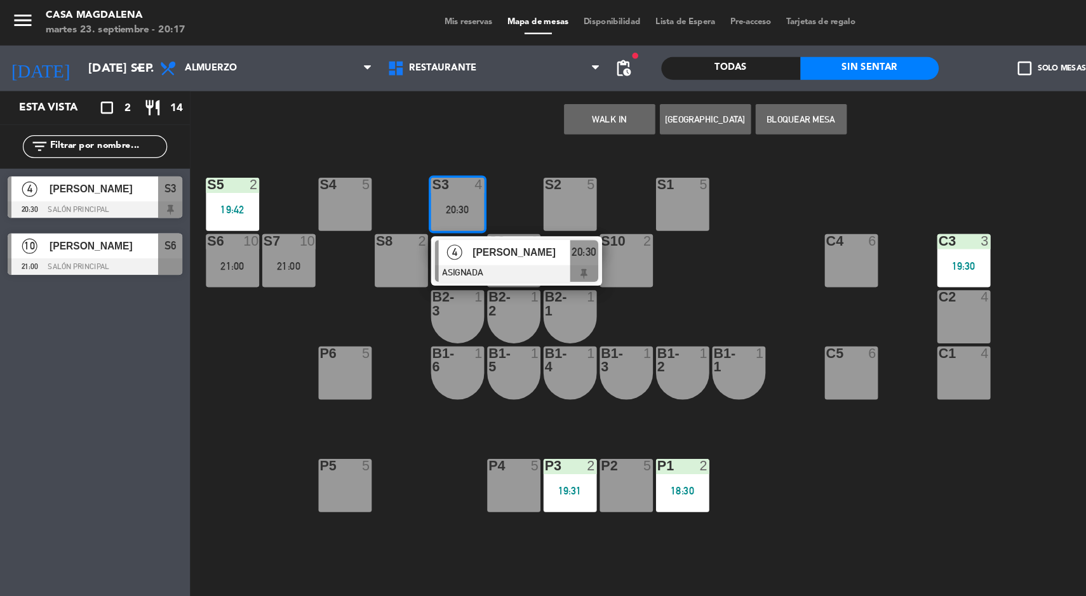
click at [487, 202] on div "20:30" at bounding box center [488, 211] width 24 height 21
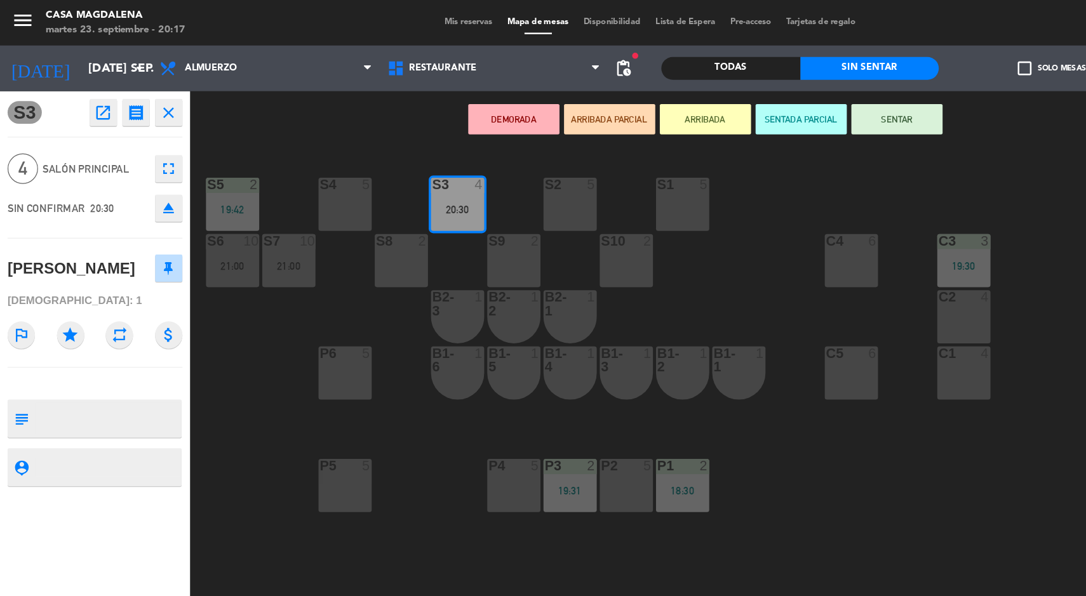
click at [752, 108] on button "SENTAR" at bounding box center [749, 99] width 76 height 25
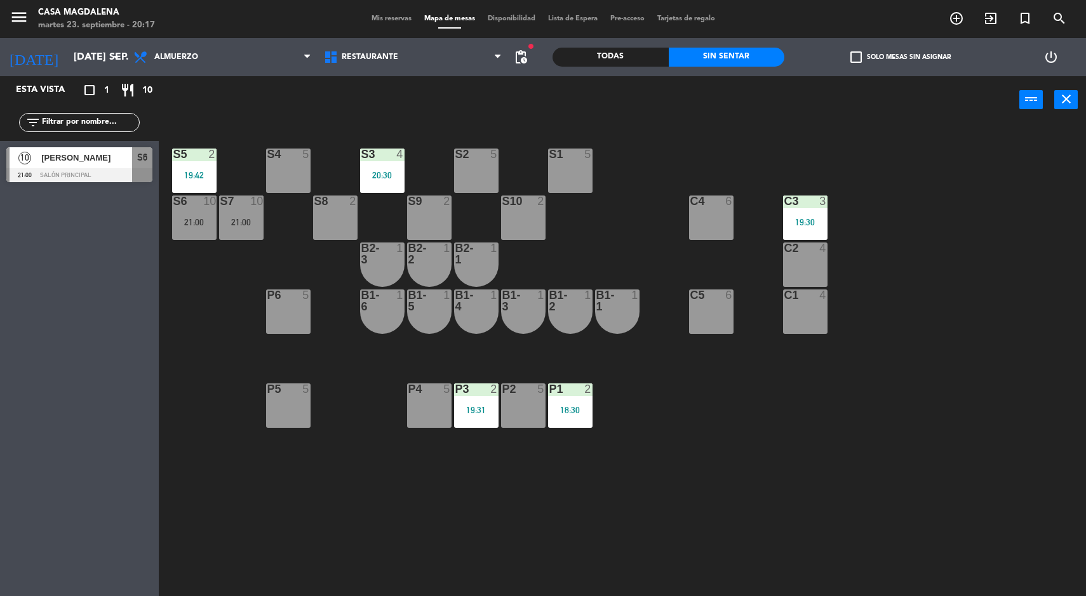
click at [387, 162] on div "S3 4 20:30" at bounding box center [382, 171] width 44 height 44
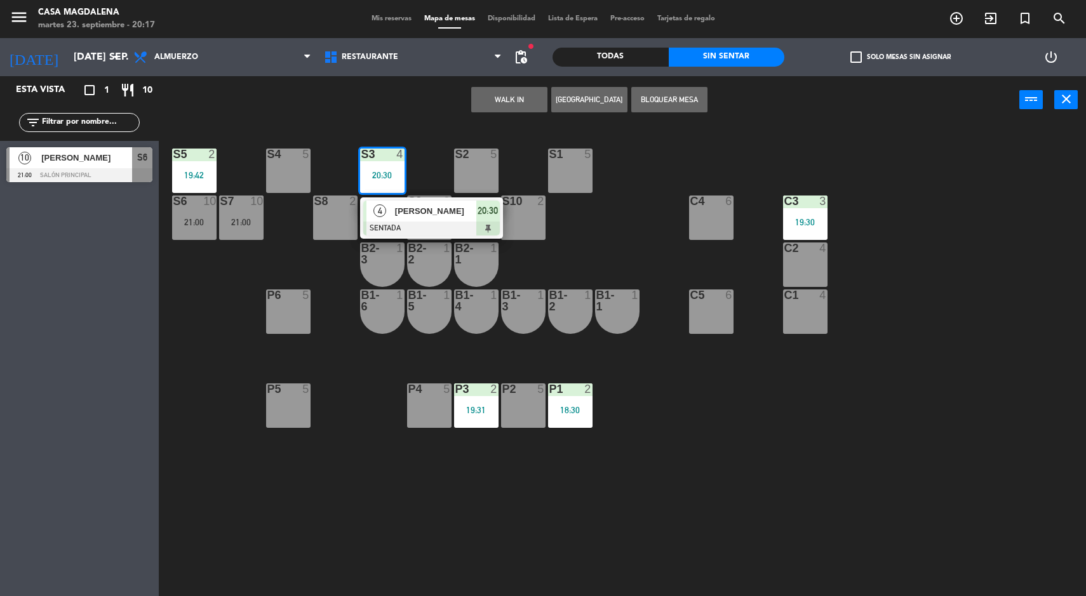
click at [494, 246] on div "1" at bounding box center [494, 248] width 8 height 11
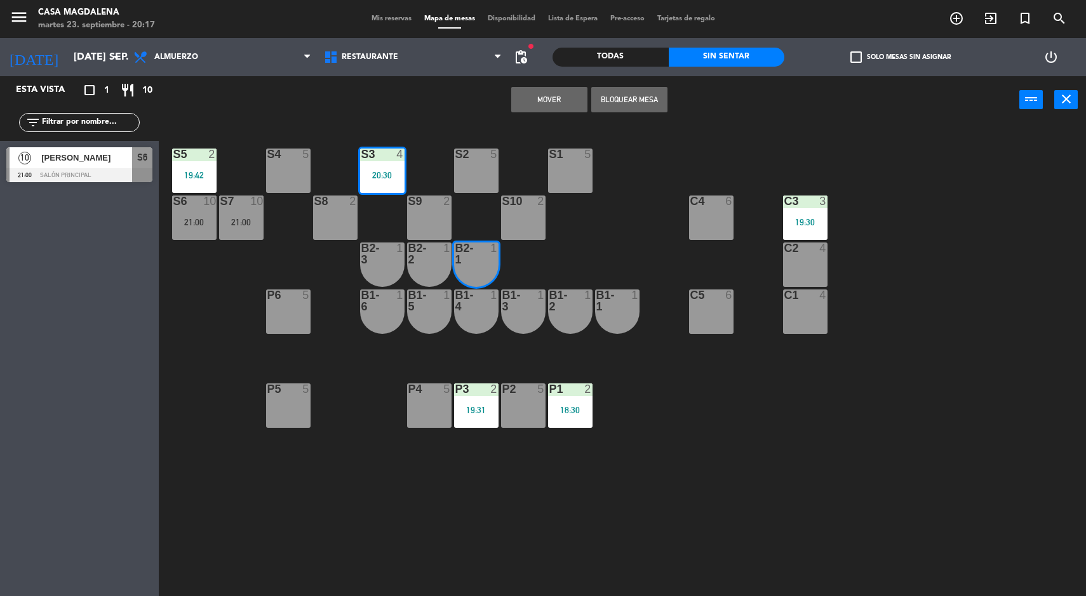
click at [523, 422] on div "P2 5" at bounding box center [523, 406] width 44 height 44
click at [621, 231] on div "S5 2 19:42 S4 5 S3 4 20:30 S2 5 S1 5 S6 10 21:00 S7 10 21:00 S8 2 S9 2 S10 2 C3…" at bounding box center [628, 362] width 917 height 473
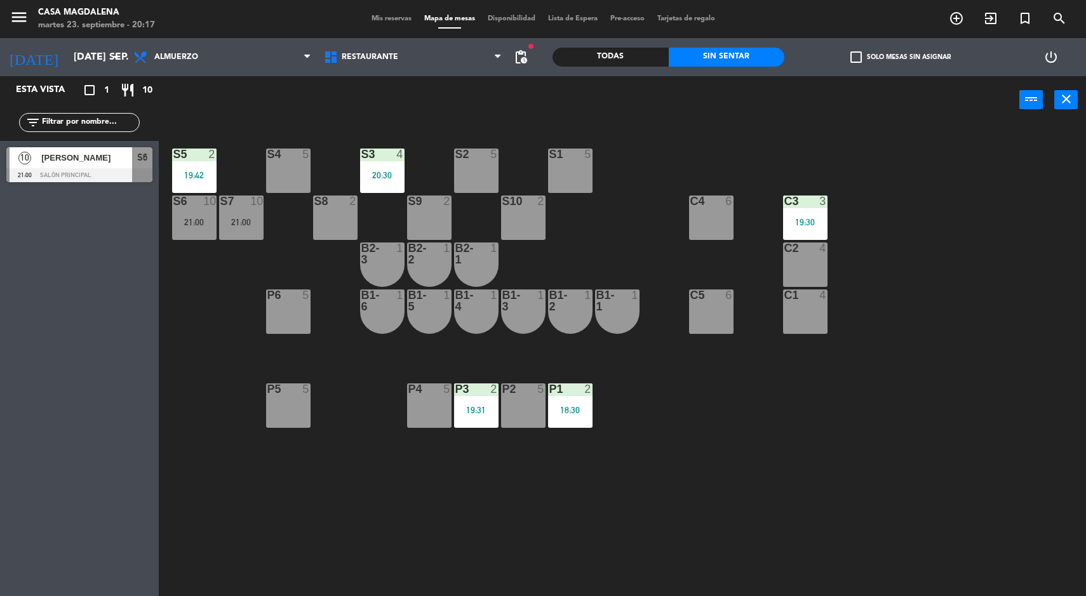
click at [386, 152] on div at bounding box center [382, 154] width 21 height 11
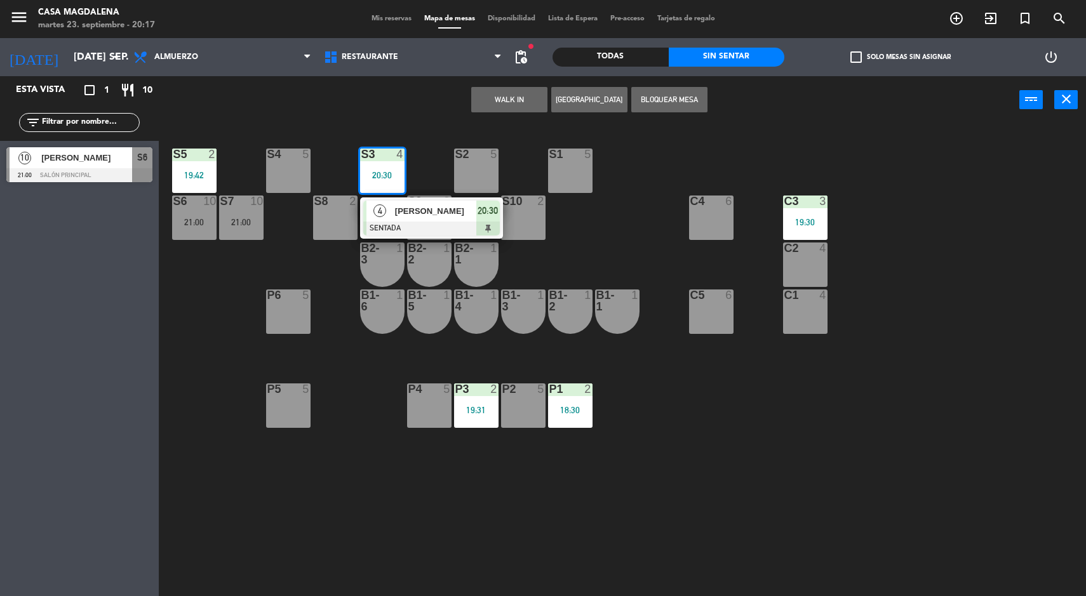
click at [458, 207] on span "[PERSON_NAME]" at bounding box center [435, 211] width 81 height 13
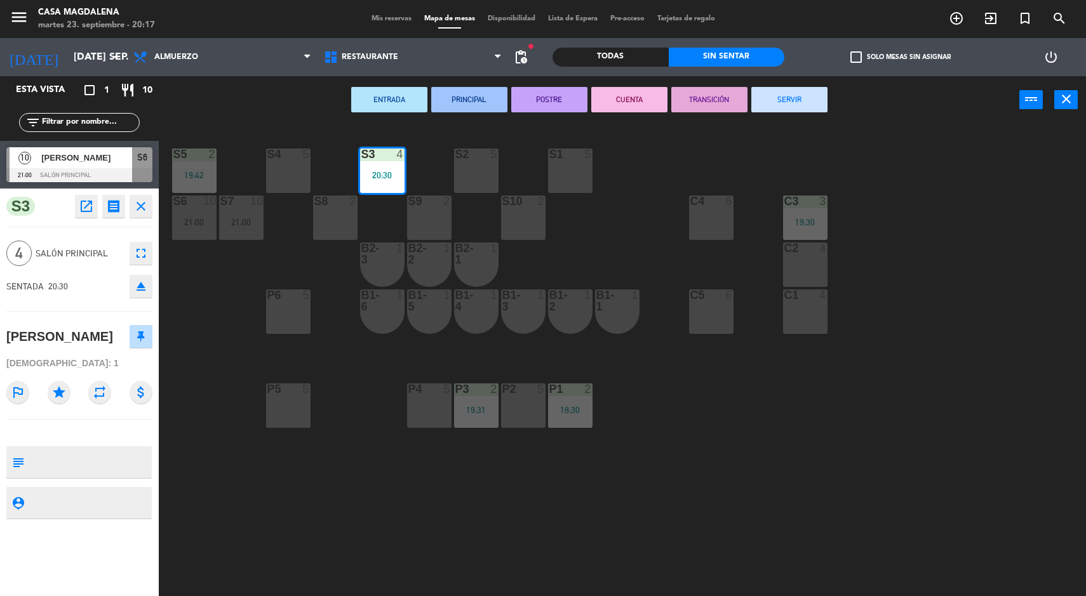
click at [528, 422] on div "P2 5" at bounding box center [523, 406] width 44 height 44
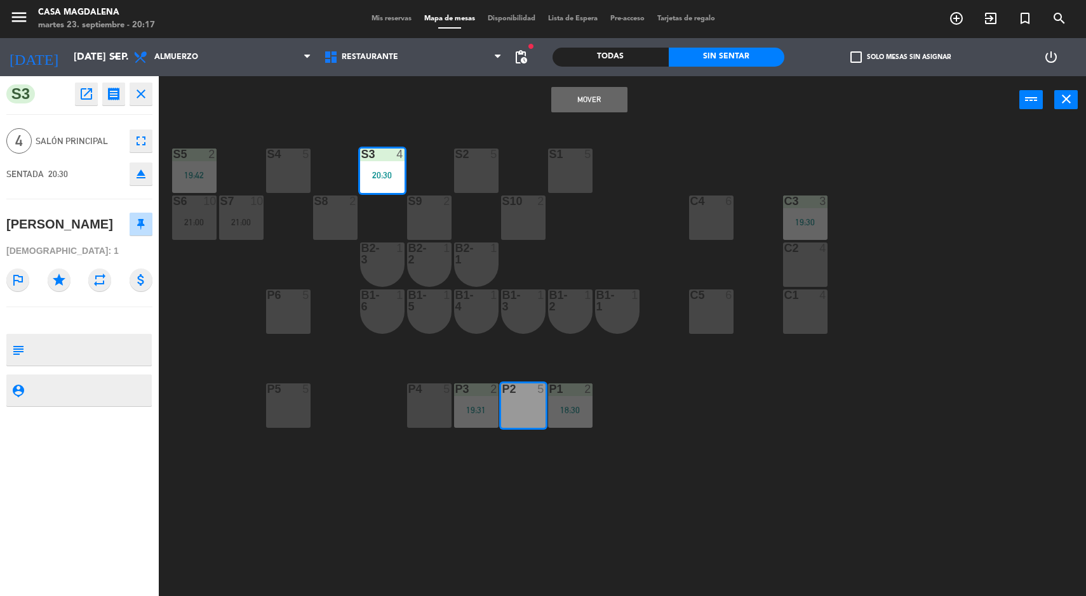
click at [574, 102] on button "Mover" at bounding box center [589, 99] width 76 height 25
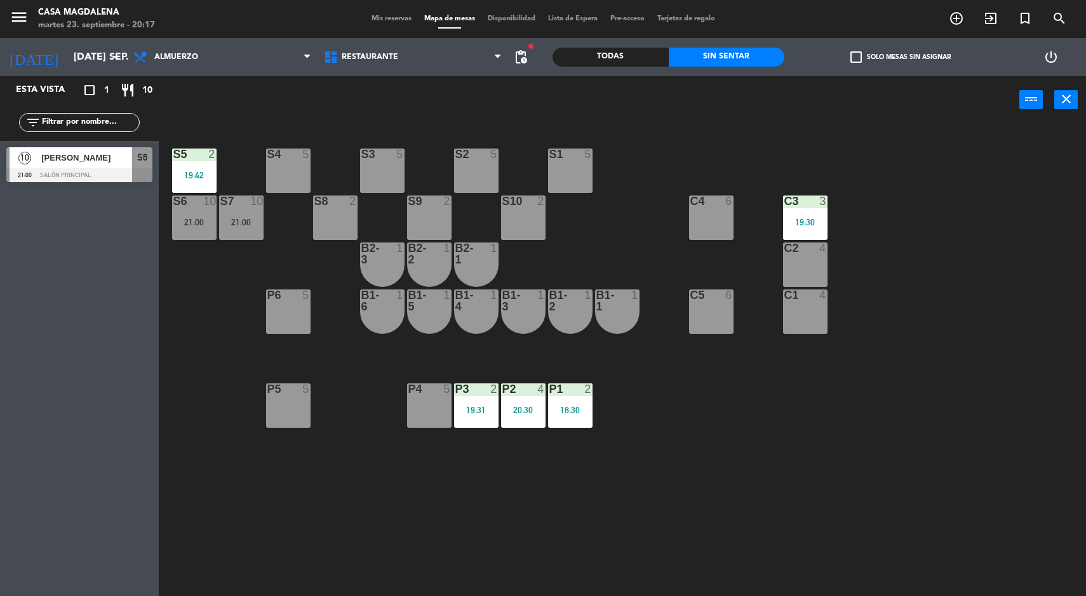
click at [925, 448] on div "S5 2 19:42 S4 5 S3 5 S2 5 S1 5 S6 10 21:00 S7 10 21:00 S8 2 S9 2 S10 2 C3 3 19:…" at bounding box center [628, 362] width 917 height 473
